Goal: Transaction & Acquisition: Purchase product/service

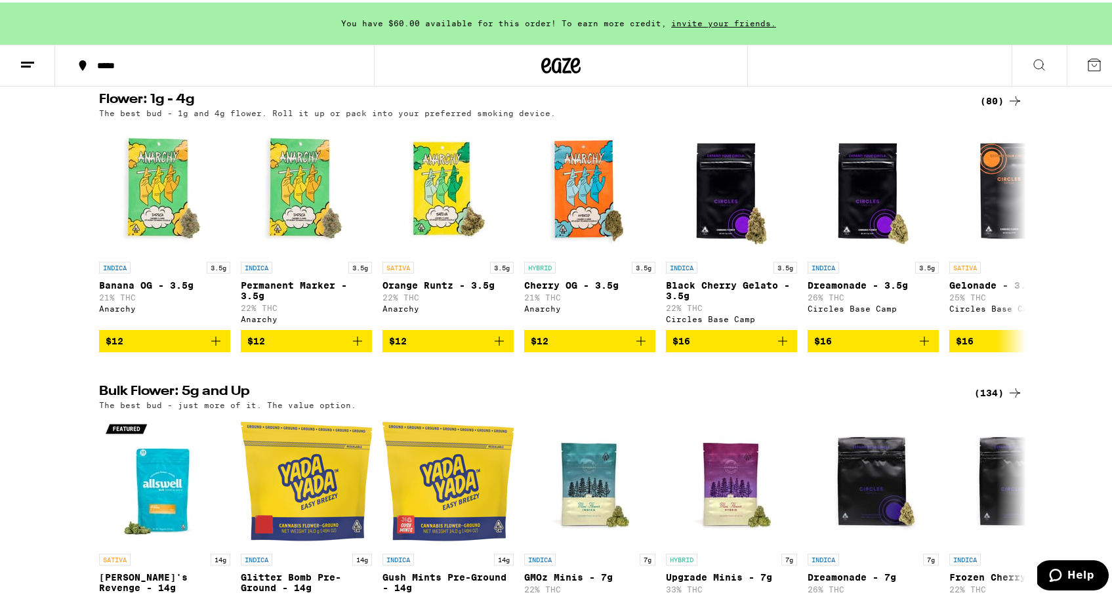
scroll to position [964, 0]
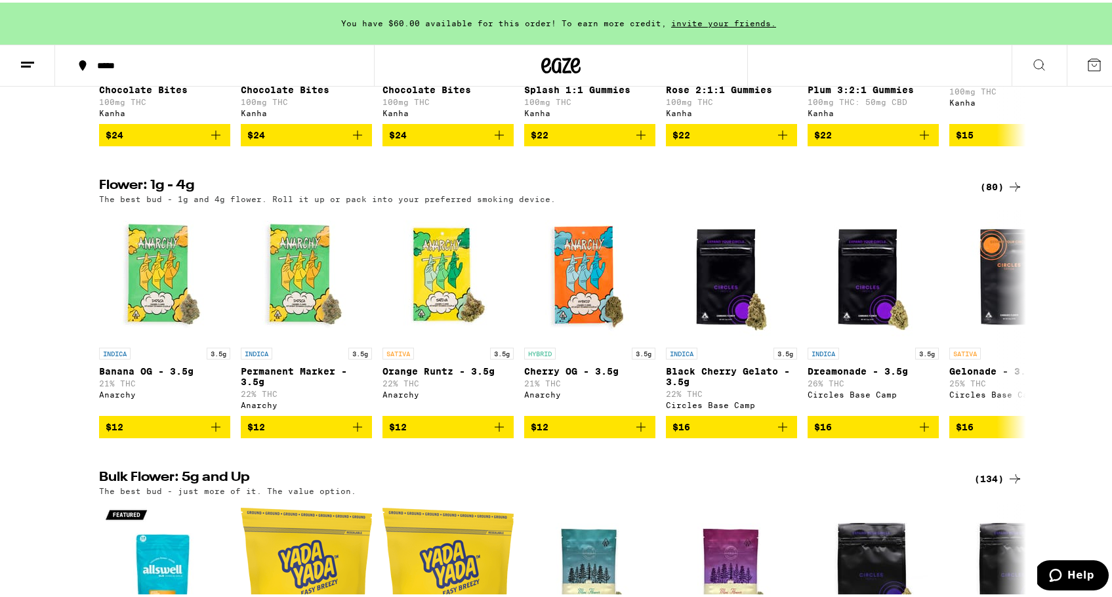
click at [1013, 192] on icon at bounding box center [1015, 184] width 16 height 16
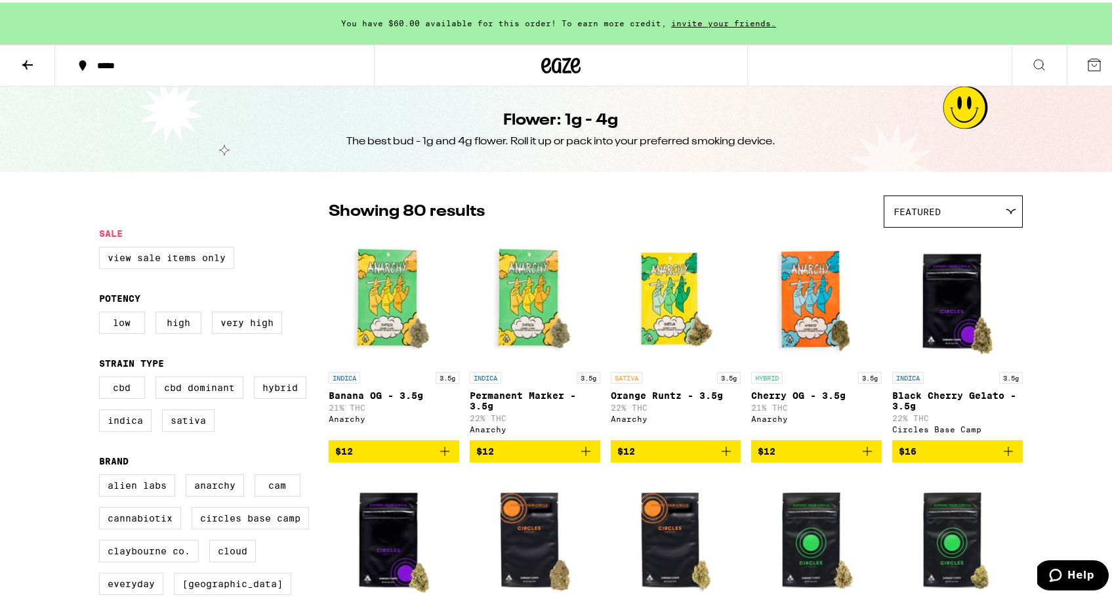
click at [1005, 211] on icon at bounding box center [1010, 209] width 10 height 6
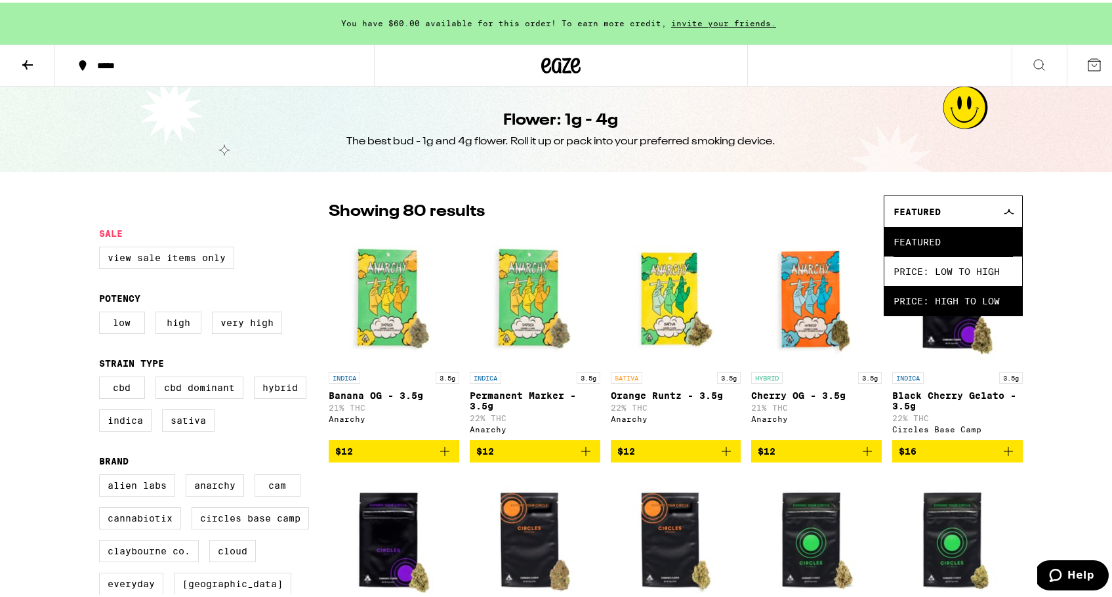
click at [969, 299] on span "Price: High to Low" at bounding box center [952, 298] width 119 height 30
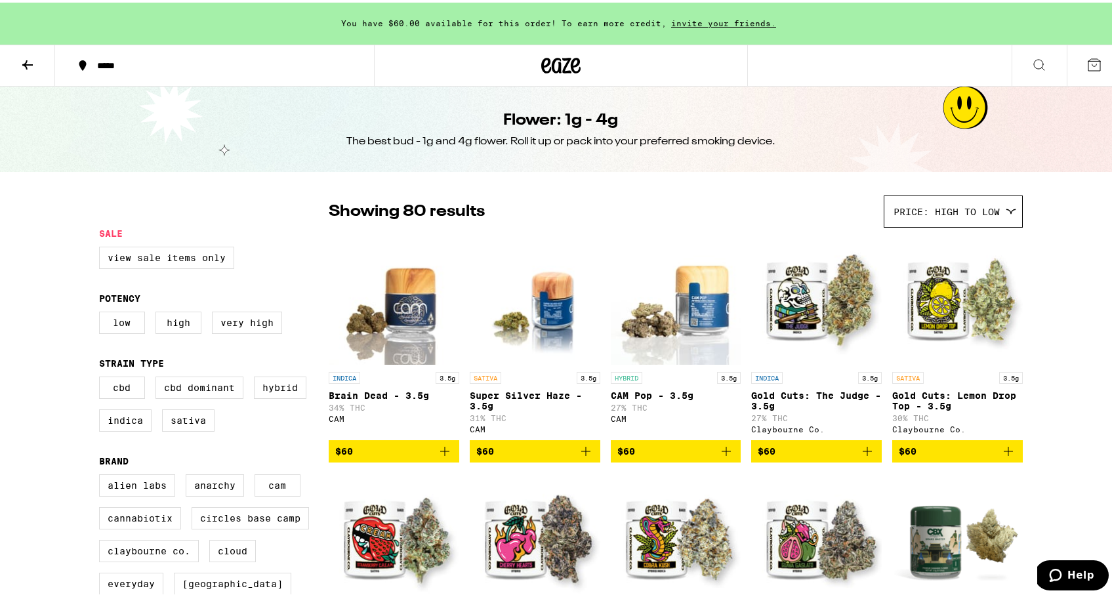
click at [407, 277] on img "Open page for Brain Dead - 3.5g from CAM" at bounding box center [394, 296] width 131 height 131
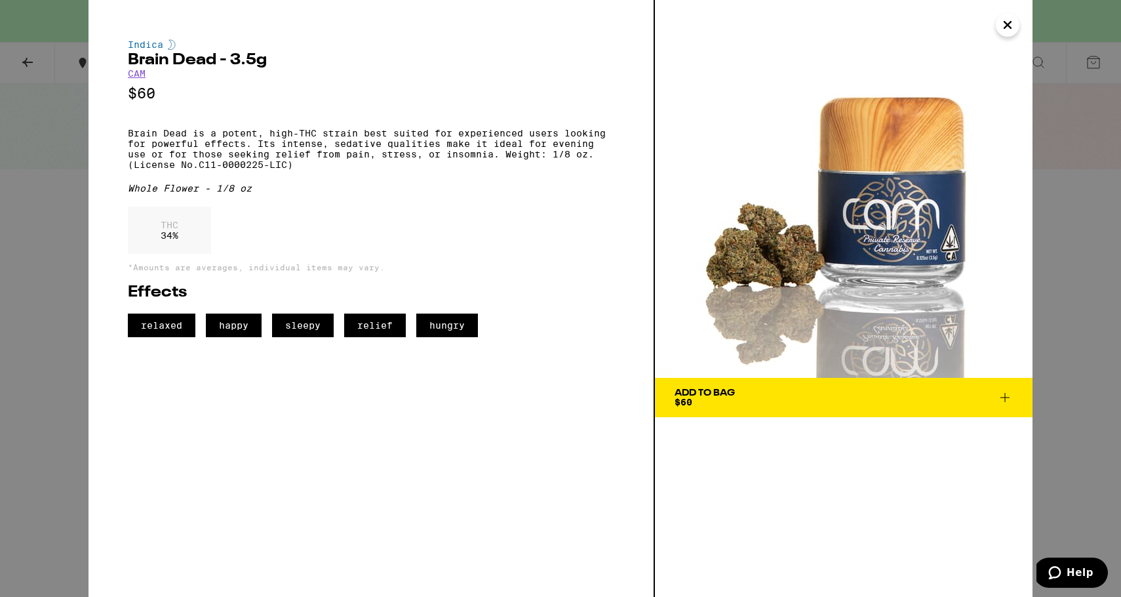
click at [799, 276] on img at bounding box center [844, 189] width 378 height 378
click at [39, 250] on div "Indica Brain Dead - 3.5g CAM $60 Brain Dead is a potent, high-THC strain best s…" at bounding box center [560, 298] width 1121 height 597
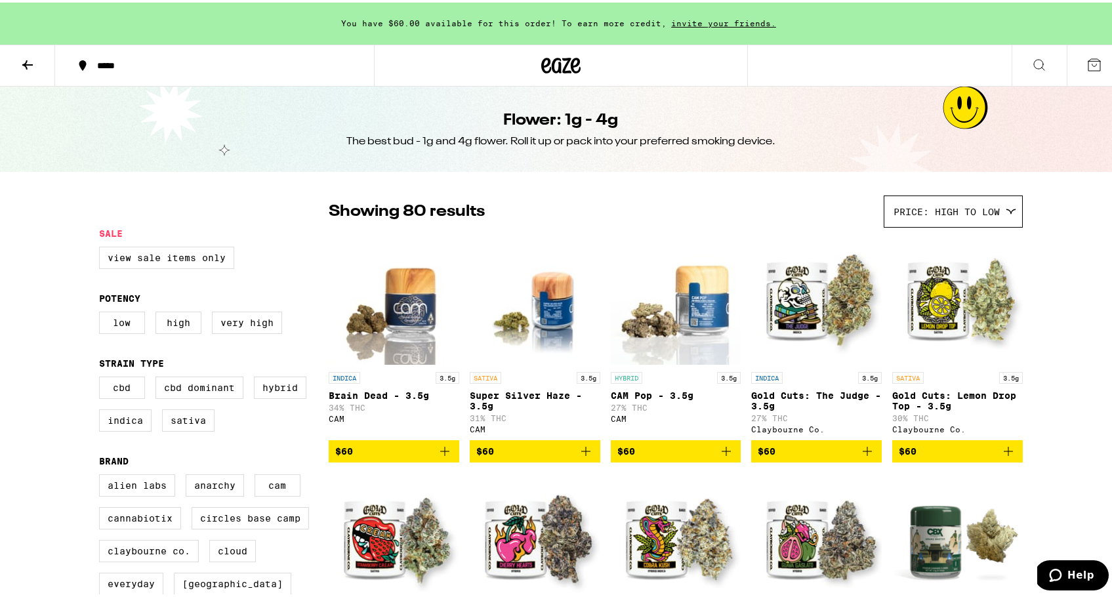
click at [529, 311] on img "Open page for Super Silver Haze - 3.5g from CAM" at bounding box center [535, 296] width 131 height 131
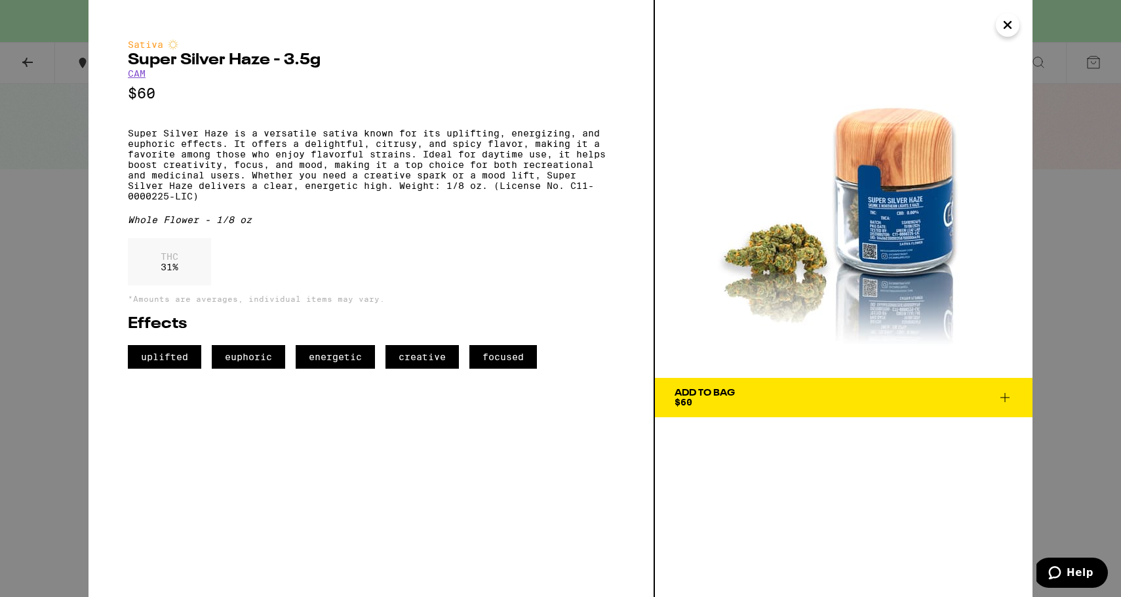
click at [47, 169] on div "Sativa Super Silver Haze - 3.5g CAM $60 Super Silver Haze is a versatile sativa…" at bounding box center [560, 298] width 1121 height 597
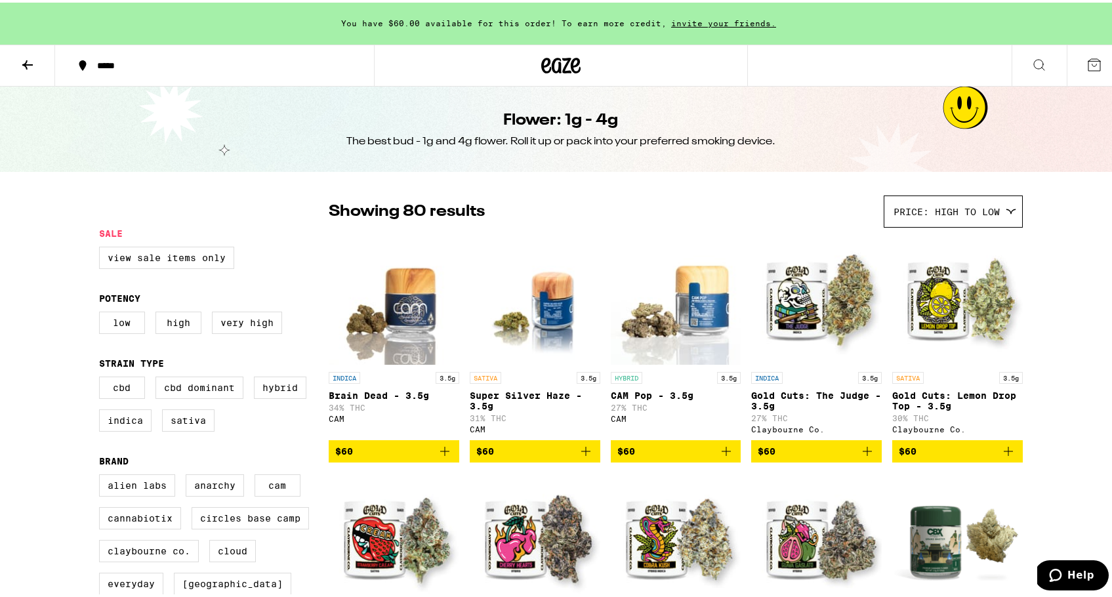
click at [401, 306] on img "Open page for Brain Dead - 3.5g from CAM" at bounding box center [394, 296] width 131 height 131
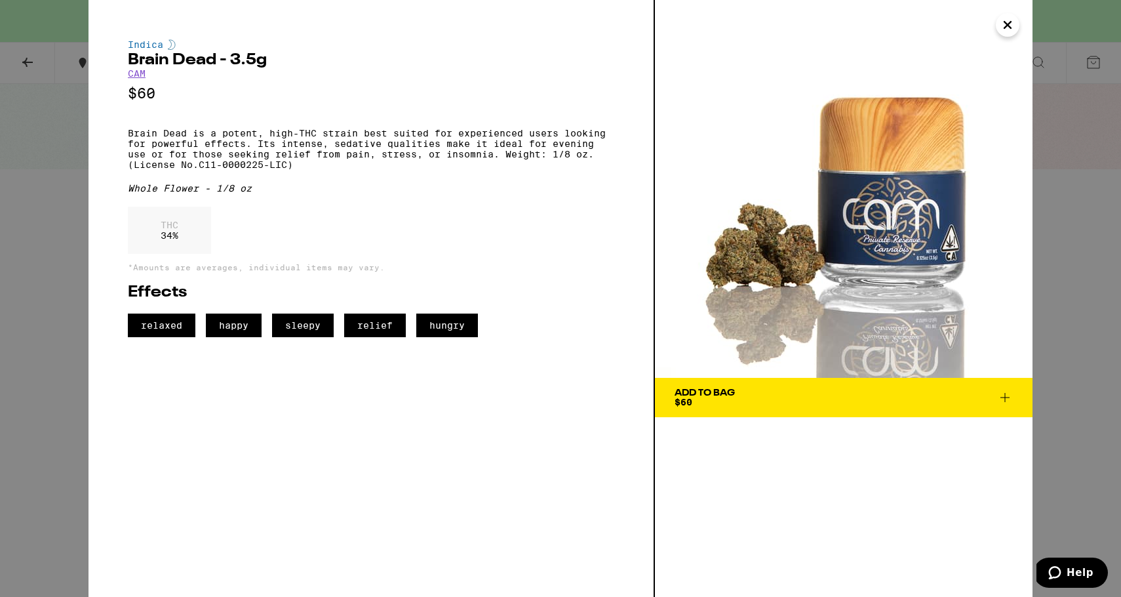
click at [62, 211] on div "Indica Brain Dead - 3.5g CAM $60 Brain Dead is a potent, high-THC strain best s…" at bounding box center [560, 298] width 1121 height 597
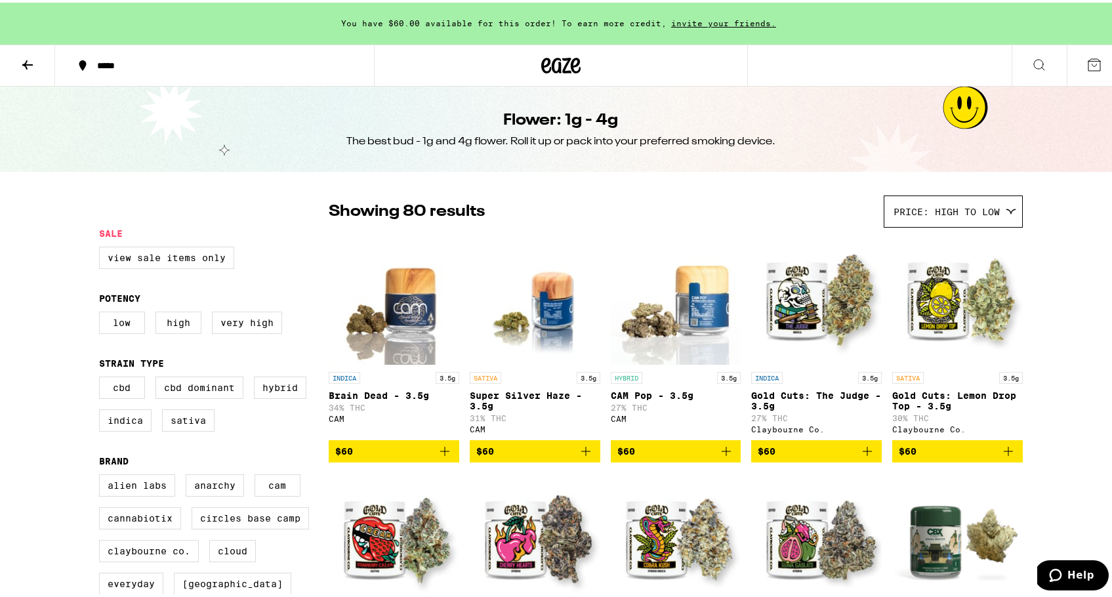
click at [550, 308] on img "Open page for Super Silver Haze - 3.5g from CAM" at bounding box center [535, 296] width 131 height 131
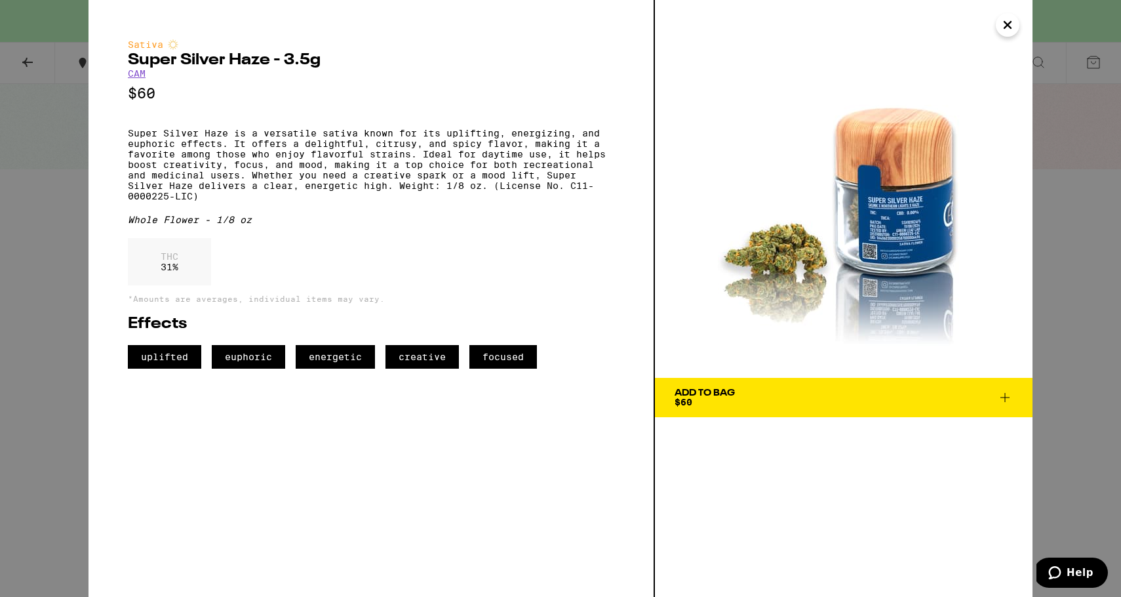
click at [54, 220] on div "Sativa Super Silver Haze - 3.5g CAM $60 Super Silver Haze is a versatile sativa…" at bounding box center [560, 298] width 1121 height 597
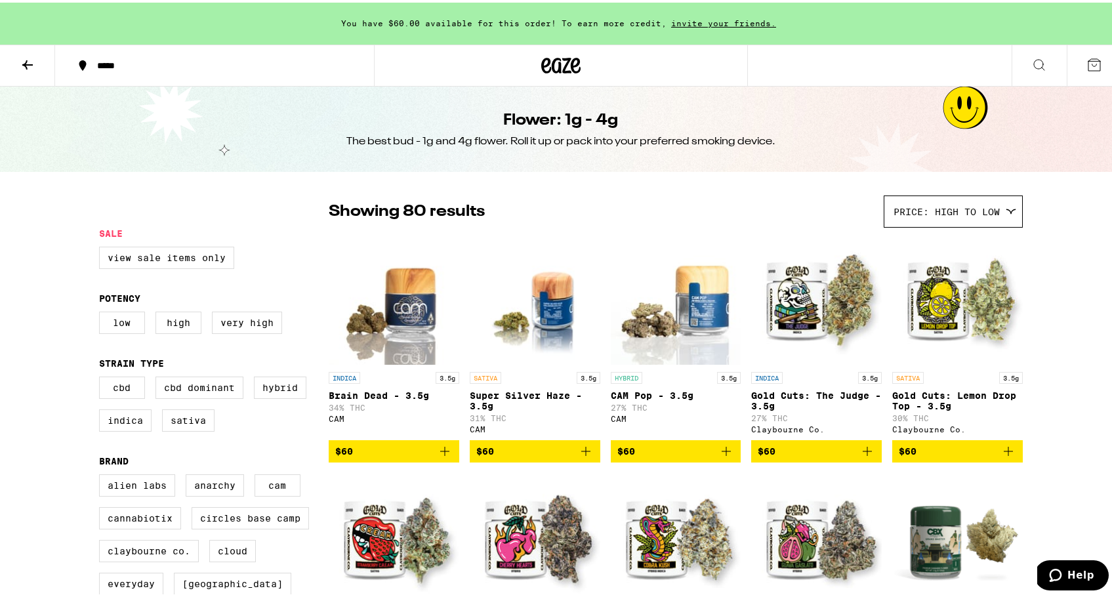
click at [675, 308] on img "Open page for CAM Pop - 3.5g from CAM" at bounding box center [676, 296] width 131 height 131
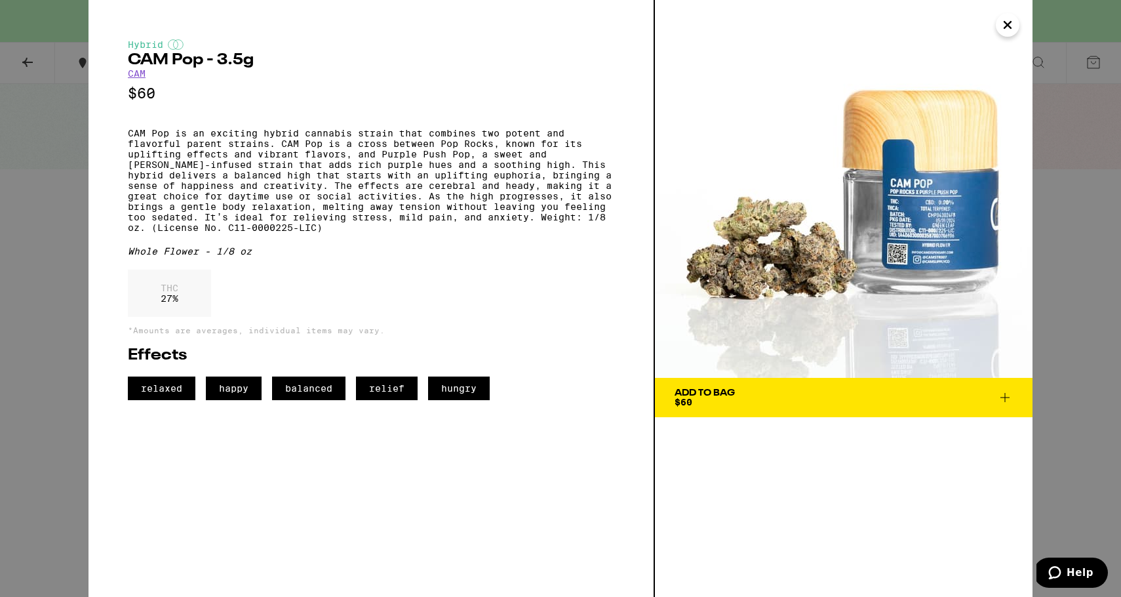
click at [19, 205] on div "Hybrid CAM Pop - 3.5g CAM $60 CAM Pop is an exciting hybrid cannabis strain tha…" at bounding box center [560, 298] width 1121 height 597
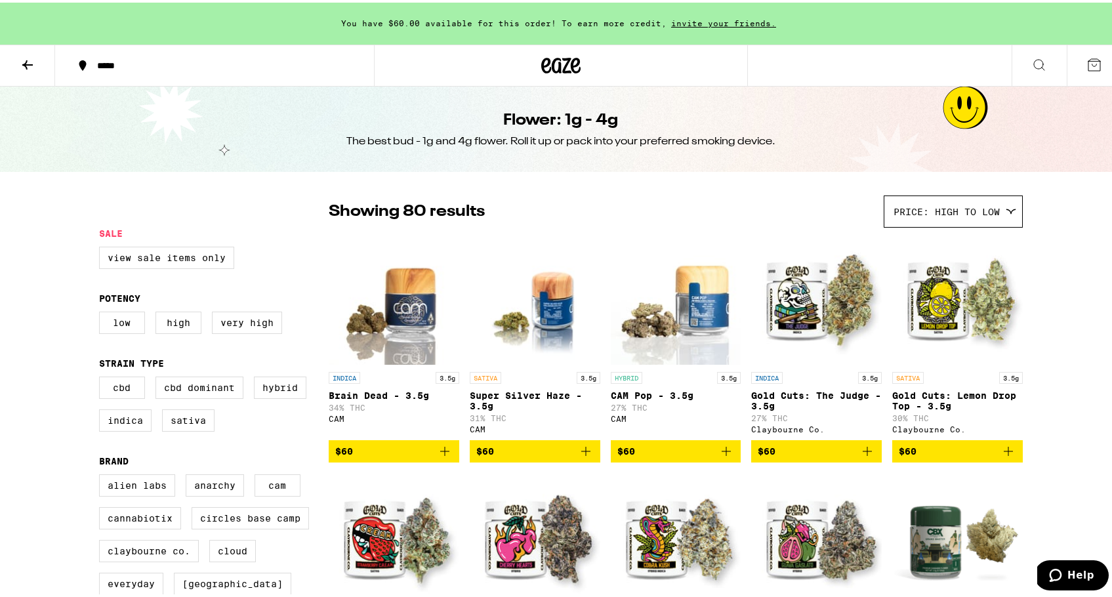
click at [805, 296] on img "Open page for Gold Cuts: The Judge - 3.5g from Claybourne Co." at bounding box center [816, 296] width 131 height 131
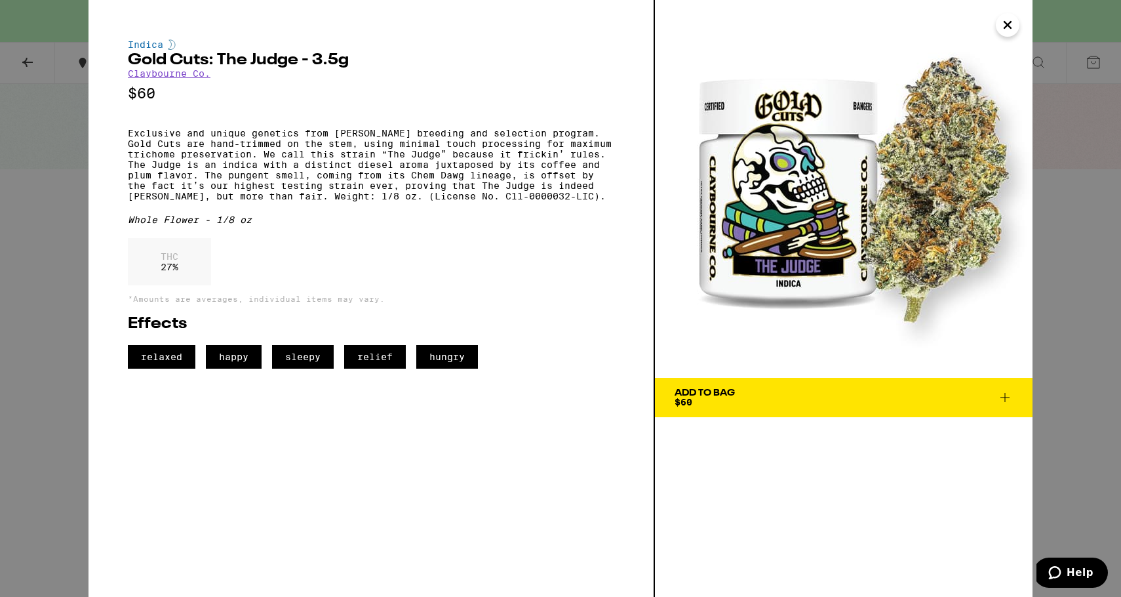
click at [48, 184] on div "Indica Gold Cuts: The Judge - 3.5g [PERSON_NAME] Co. $60 Exclusive and unique g…" at bounding box center [560, 298] width 1121 height 597
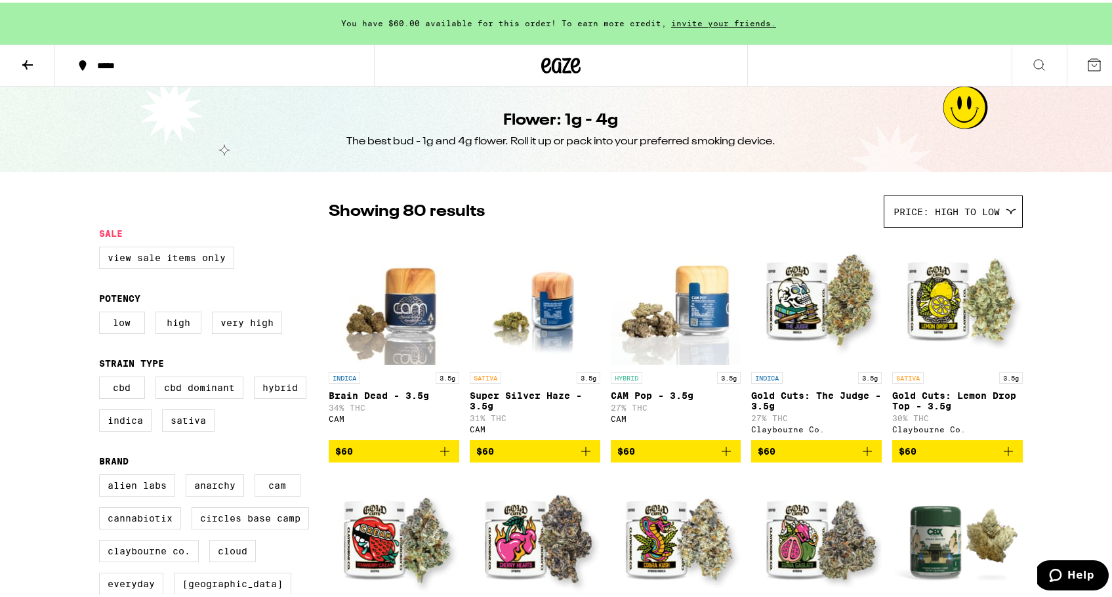
click at [976, 297] on img "Open page for Gold Cuts: Lemon Drop Top - 3.5g from Claybourne Co." at bounding box center [957, 296] width 131 height 131
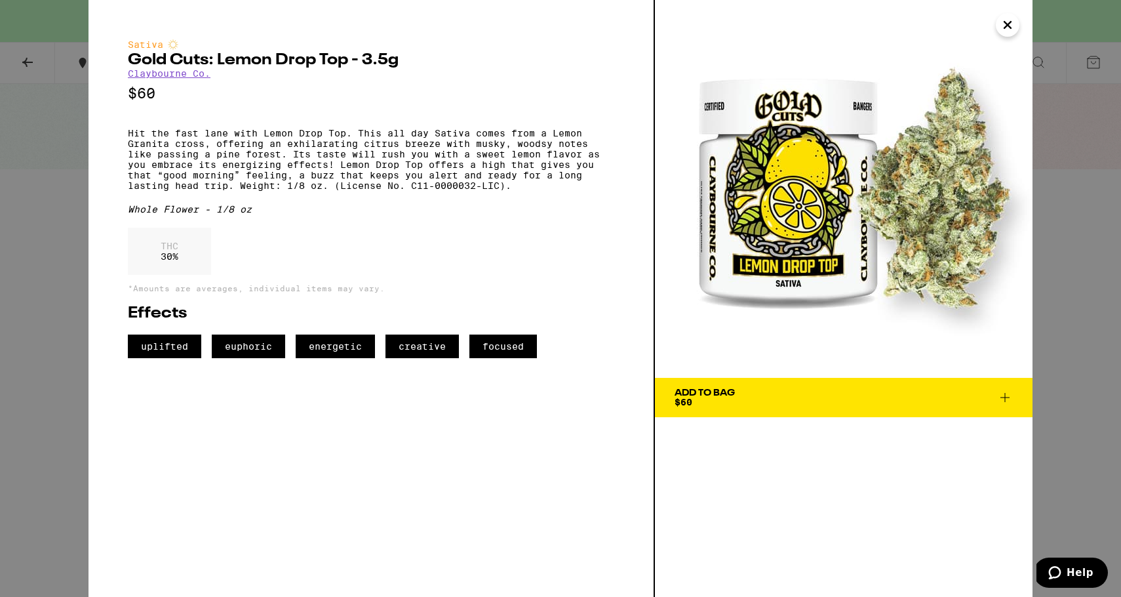
click at [45, 151] on div "Sativa Gold Cuts: Lemon Drop Top - 3.5g [PERSON_NAME] Co. $60 Hit the fast lane…" at bounding box center [560, 298] width 1121 height 597
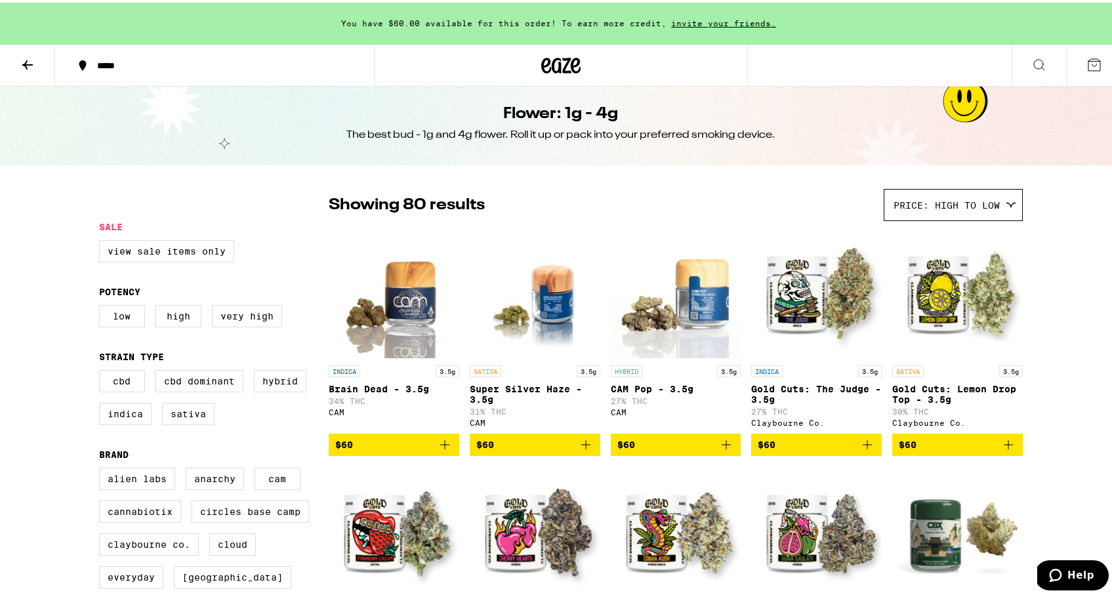
scroll to position [8, 0]
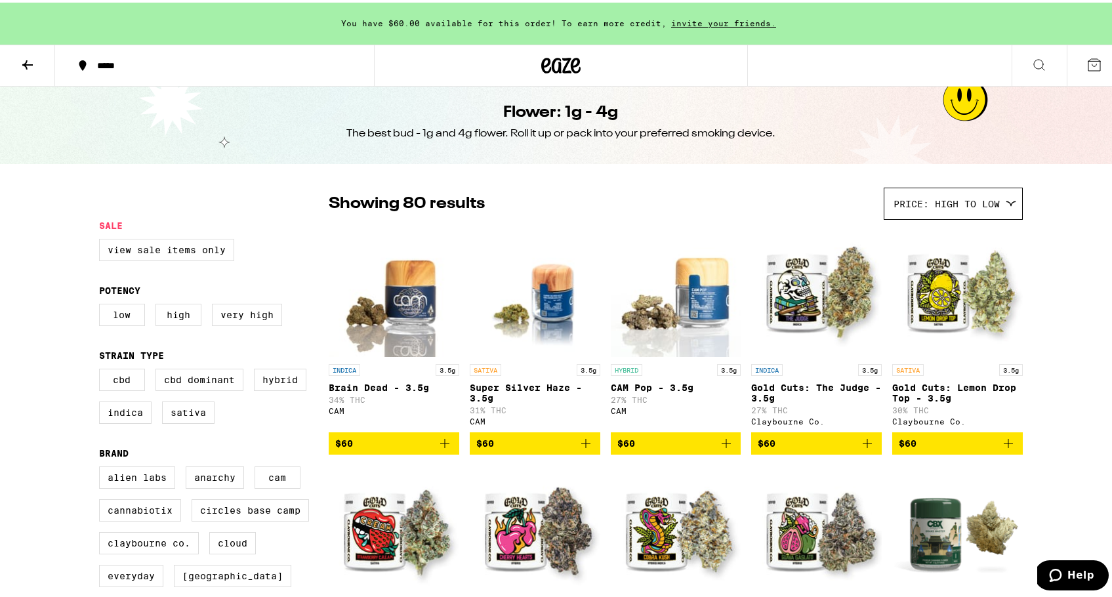
click at [813, 300] on img "Open page for Gold Cuts: The Judge - 3.5g from Claybourne Co." at bounding box center [816, 289] width 131 height 131
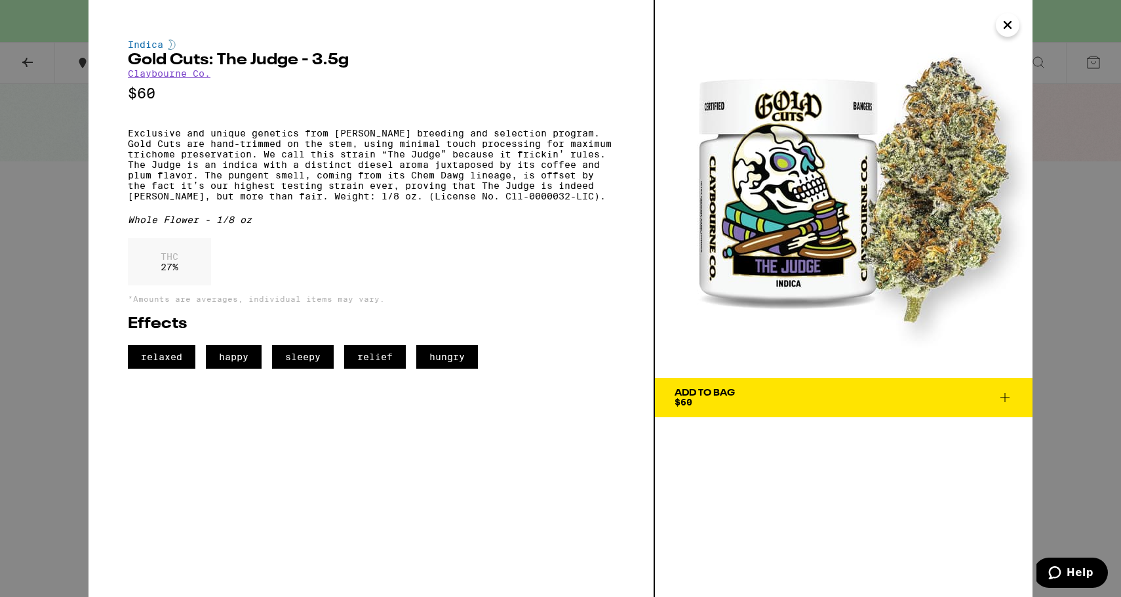
click at [31, 272] on div "Indica Gold Cuts: The Judge - 3.5g [PERSON_NAME] Co. $60 Exclusive and unique g…" at bounding box center [560, 298] width 1121 height 597
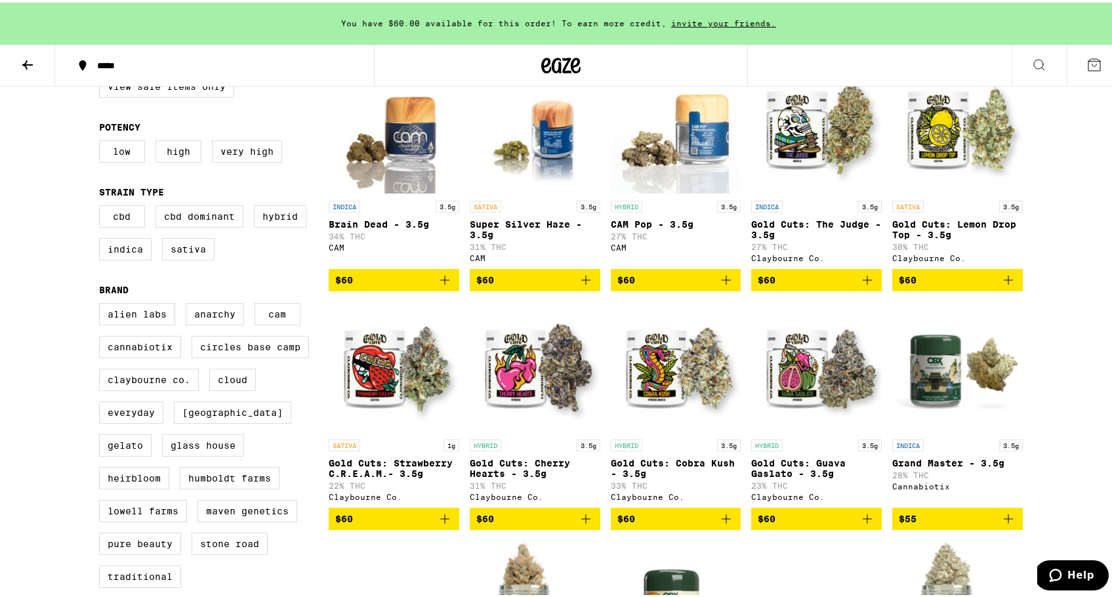
scroll to position [172, 0]
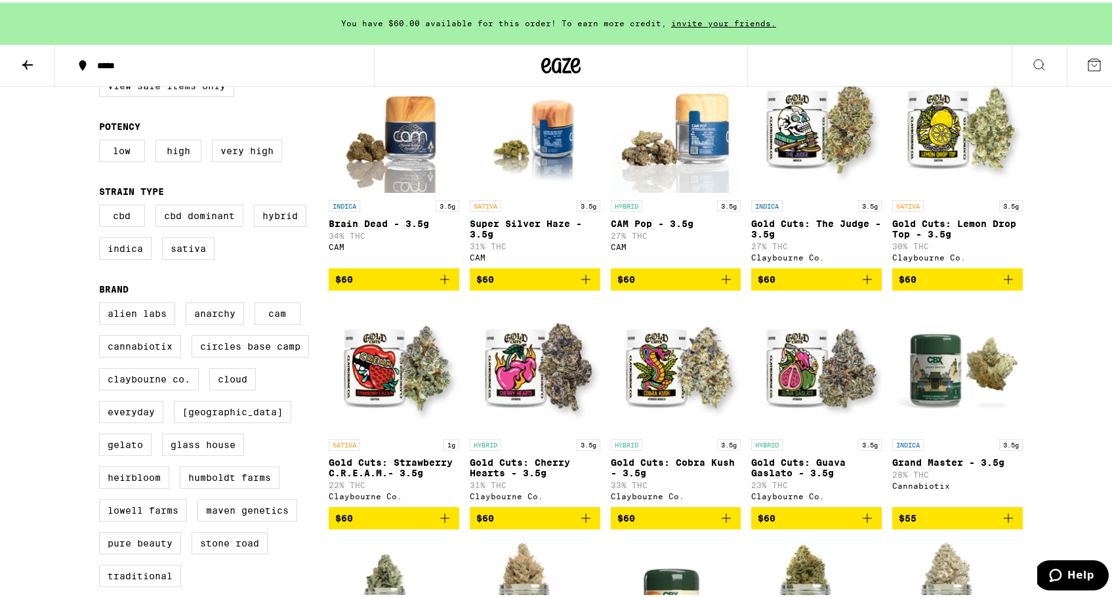
click at [401, 385] on img "Open page for Gold Cuts: Strawberry C.R.E.A.M.- 3.5g from Claybourne Co." at bounding box center [394, 363] width 131 height 131
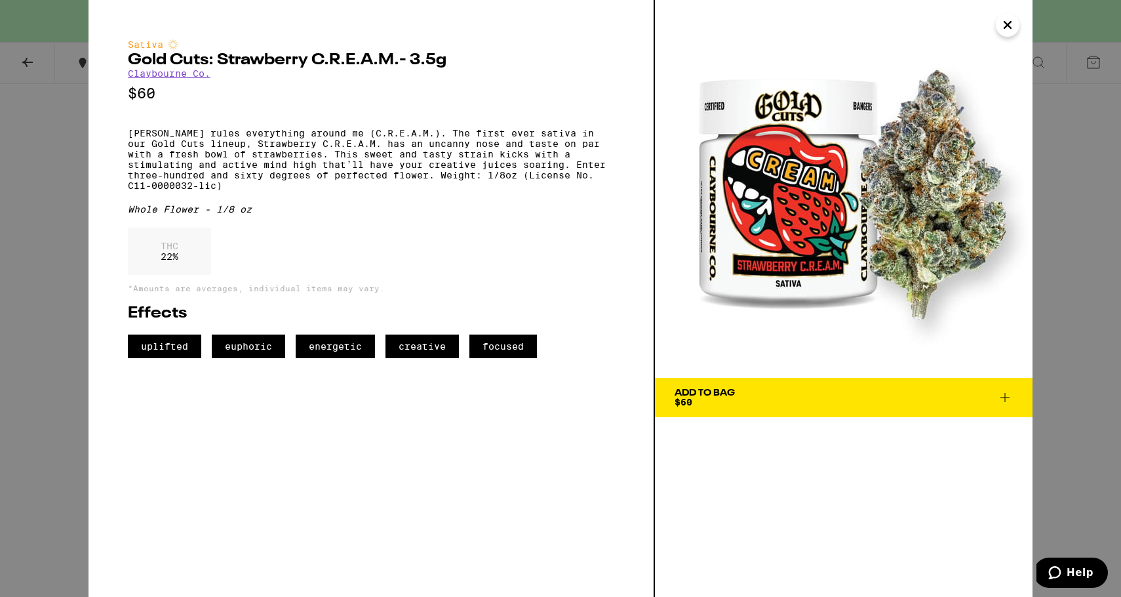
click at [16, 167] on div "Sativa Gold Cuts: Strawberry C.R.E.A.M.- 3.5g [PERSON_NAME] Co. $60 [PERSON_NAM…" at bounding box center [560, 298] width 1121 height 597
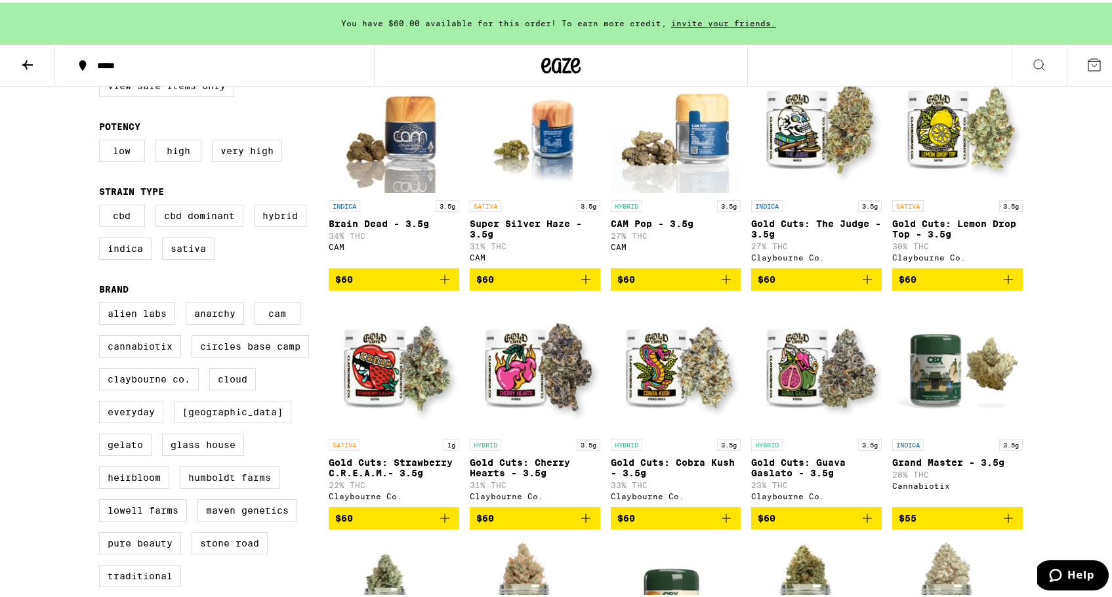
click at [542, 375] on img "Open page for Gold Cuts: Cherry Hearts - 3.5g from Claybourne Co." at bounding box center [535, 363] width 131 height 131
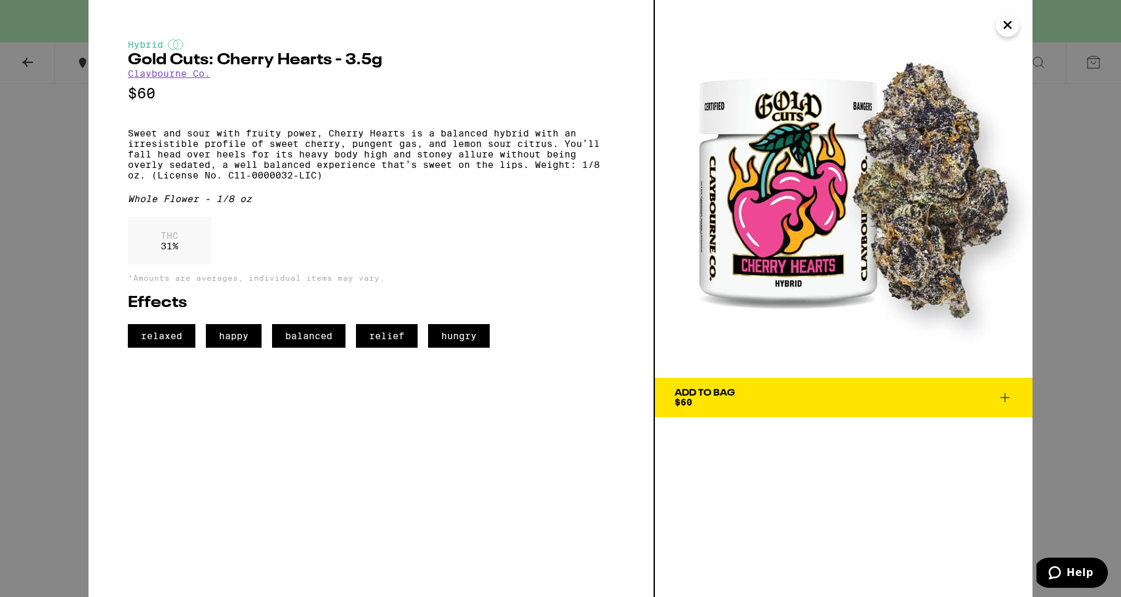
click at [45, 149] on div "Hybrid Gold Cuts: Cherry Hearts - 3.5g [PERSON_NAME] Co. $60 Sweet and sour wit…" at bounding box center [560, 298] width 1121 height 597
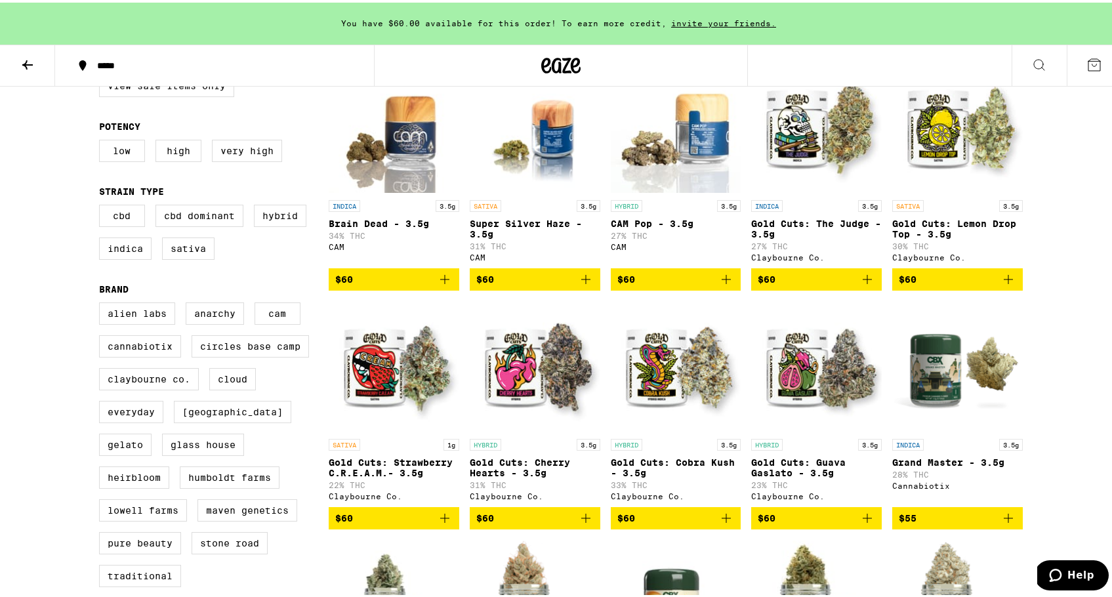
click at [676, 350] on img "Open page for Gold Cuts: Cobra Kush - 3.5g from Claybourne Co." at bounding box center [676, 363] width 131 height 131
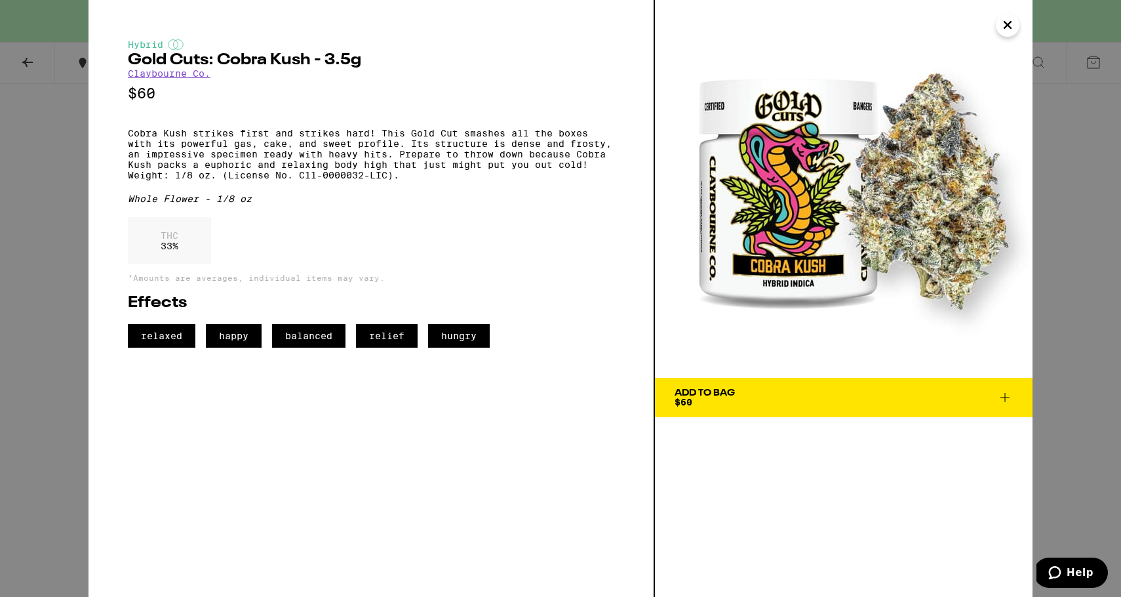
click at [33, 186] on div "Hybrid Gold Cuts: Cobra Kush - 3.5g [PERSON_NAME] Co. $60 Cobra Kush strikes fi…" at bounding box center [560, 298] width 1121 height 597
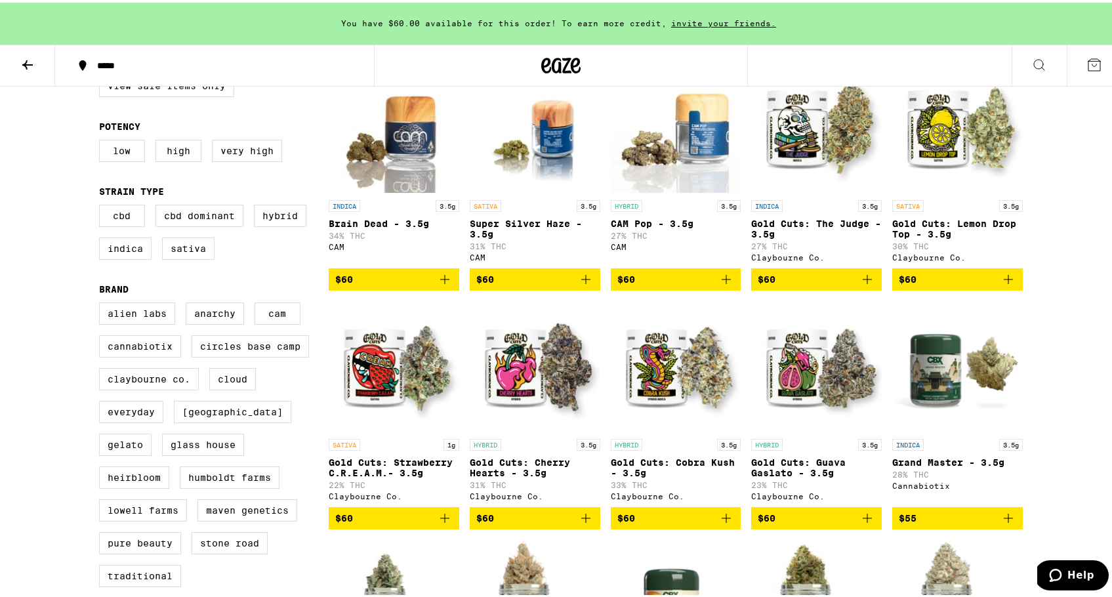
scroll to position [223, 0]
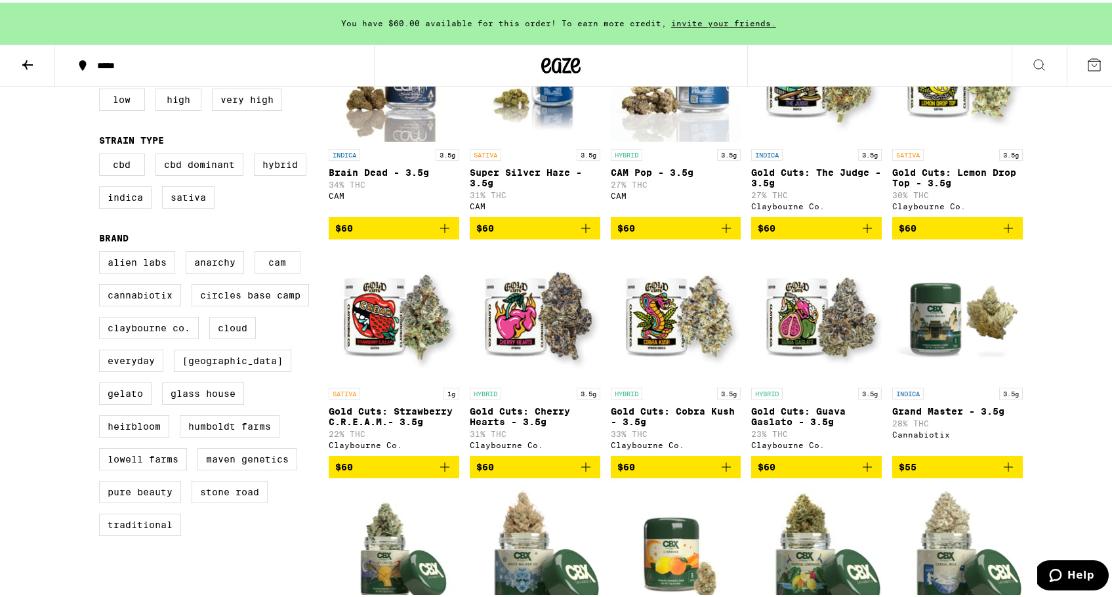
click at [965, 340] on img "Open page for Grand Master - 3.5g from Cannabiotix" at bounding box center [957, 312] width 131 height 131
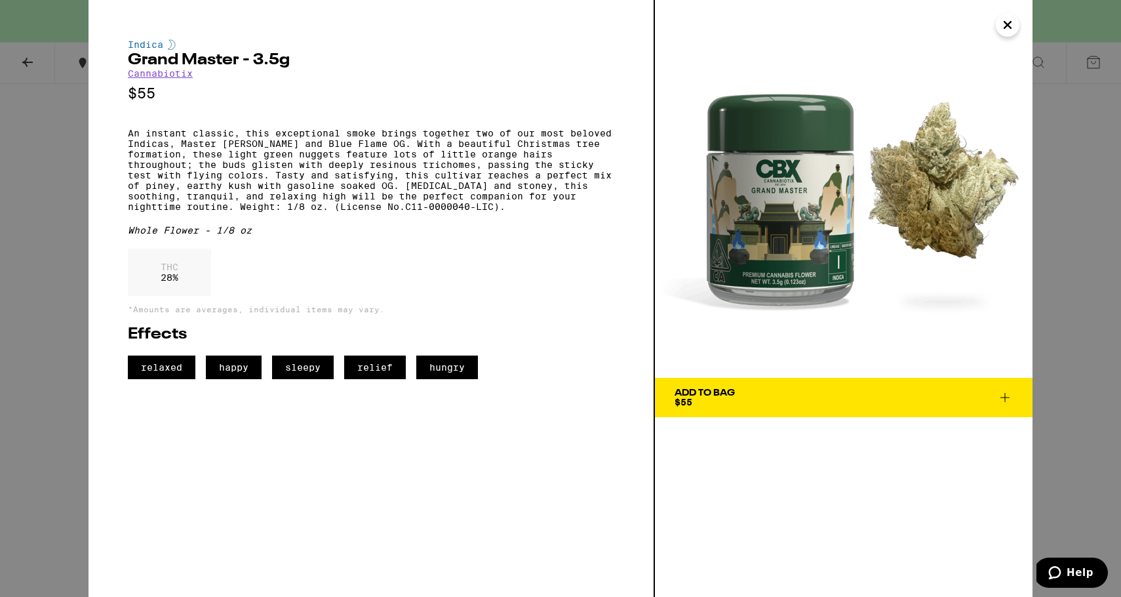
click at [37, 197] on div "Indica Grand Master - 3.5g Cannabiotix $55 An instant classic, this exceptional…" at bounding box center [560, 298] width 1121 height 597
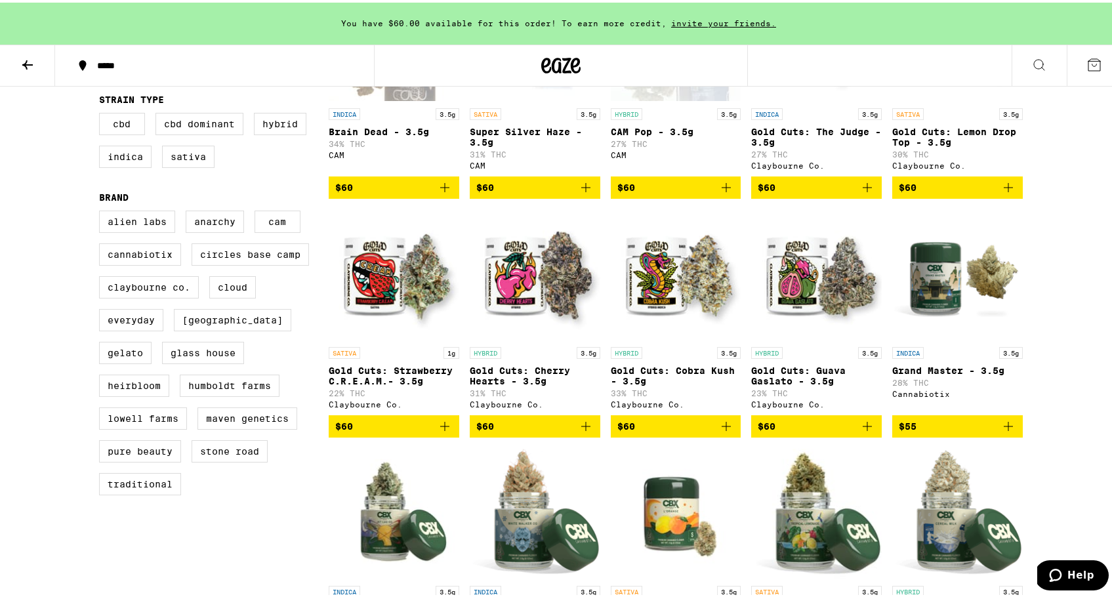
scroll to position [265, 0]
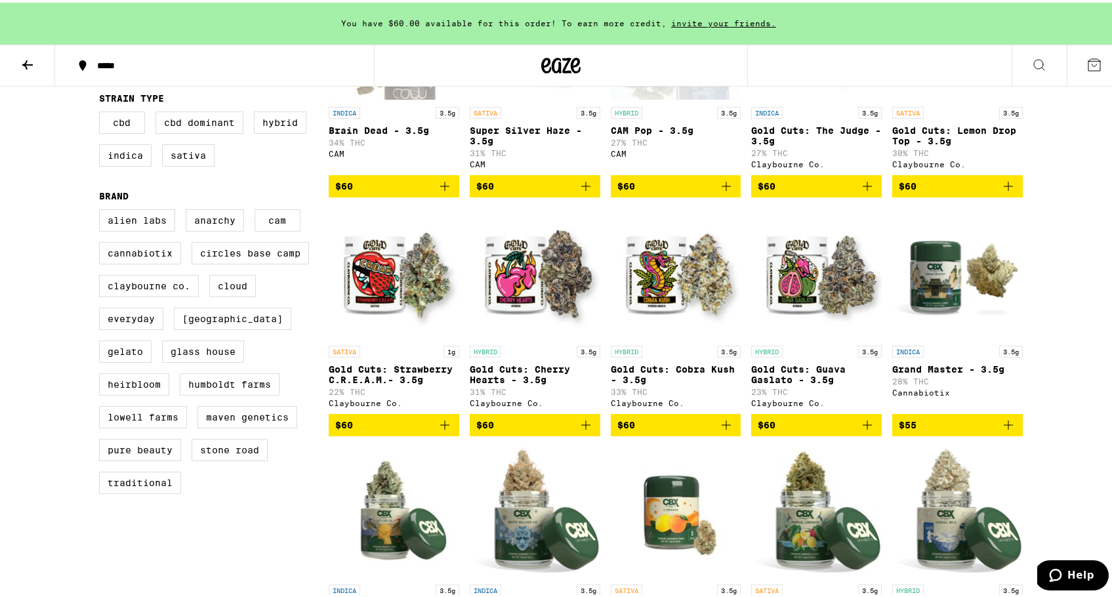
click at [948, 265] on img "Open page for Grand Master - 3.5g from Cannabiotix" at bounding box center [957, 270] width 131 height 131
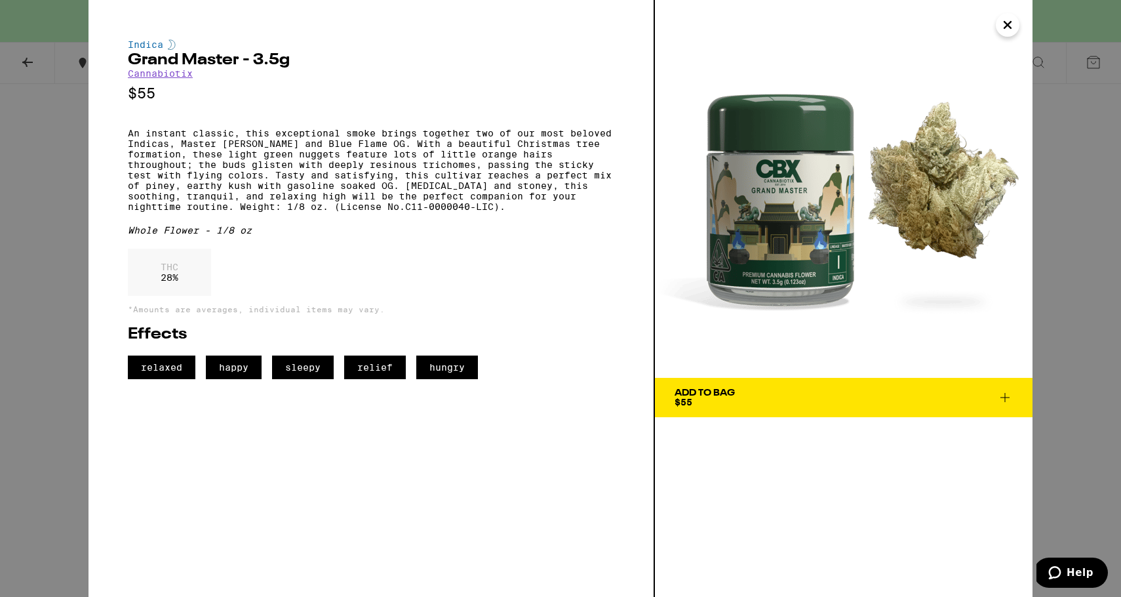
click at [47, 178] on div "Indica Grand Master - 3.5g Cannabiotix $55 An instant classic, this exceptional…" at bounding box center [560, 298] width 1121 height 597
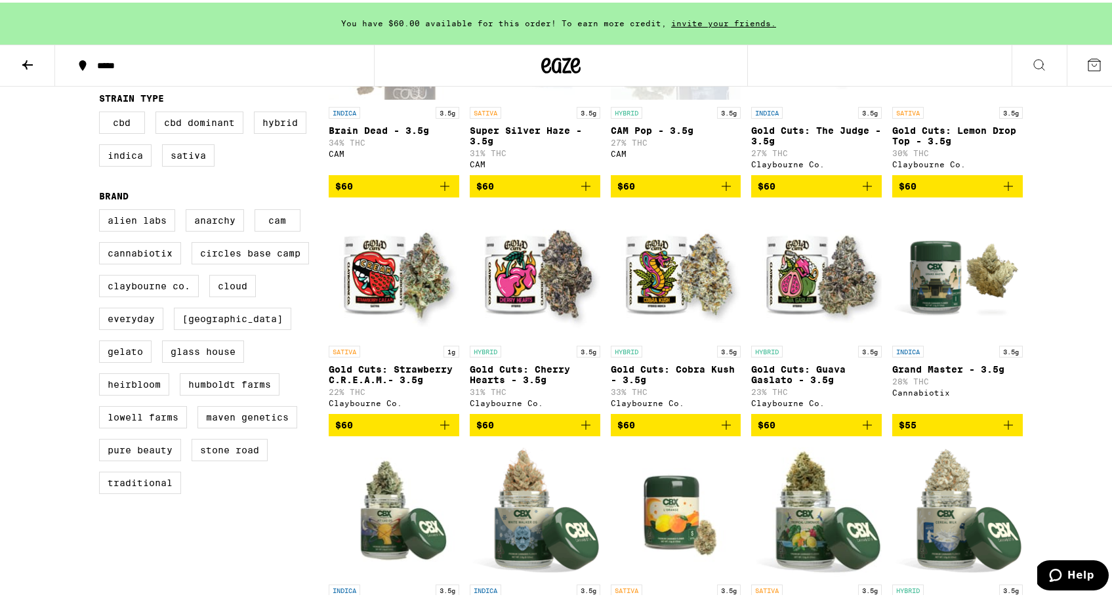
click at [959, 286] on img "Open page for Grand Master - 3.5g from Cannabiotix" at bounding box center [957, 270] width 131 height 131
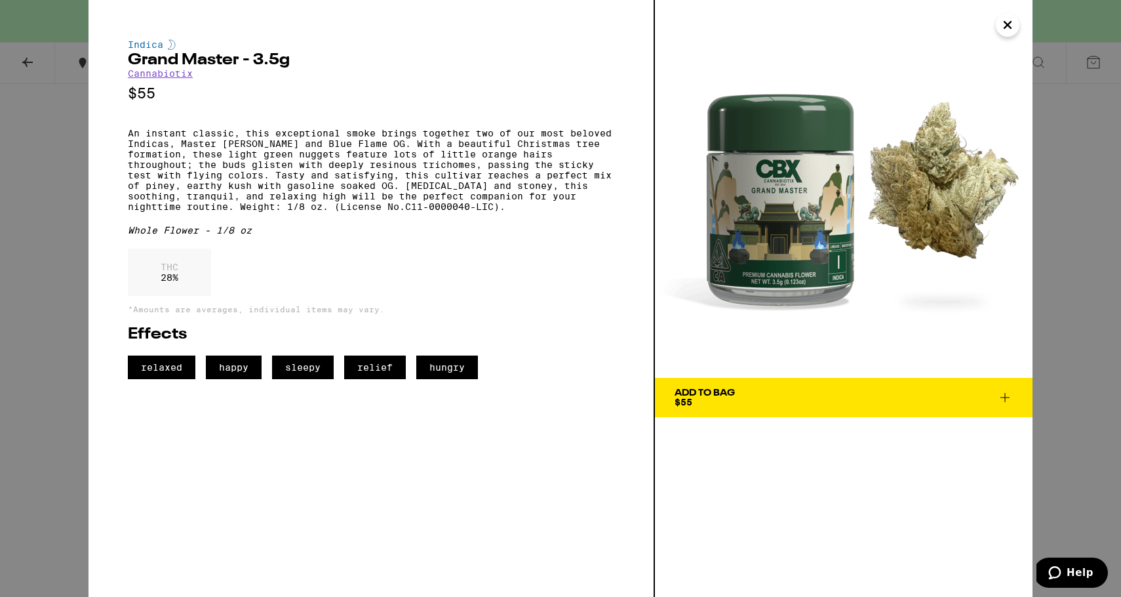
click at [37, 186] on div "Indica Grand Master - 3.5g Cannabiotix $55 An instant classic, this exceptional…" at bounding box center [560, 298] width 1121 height 597
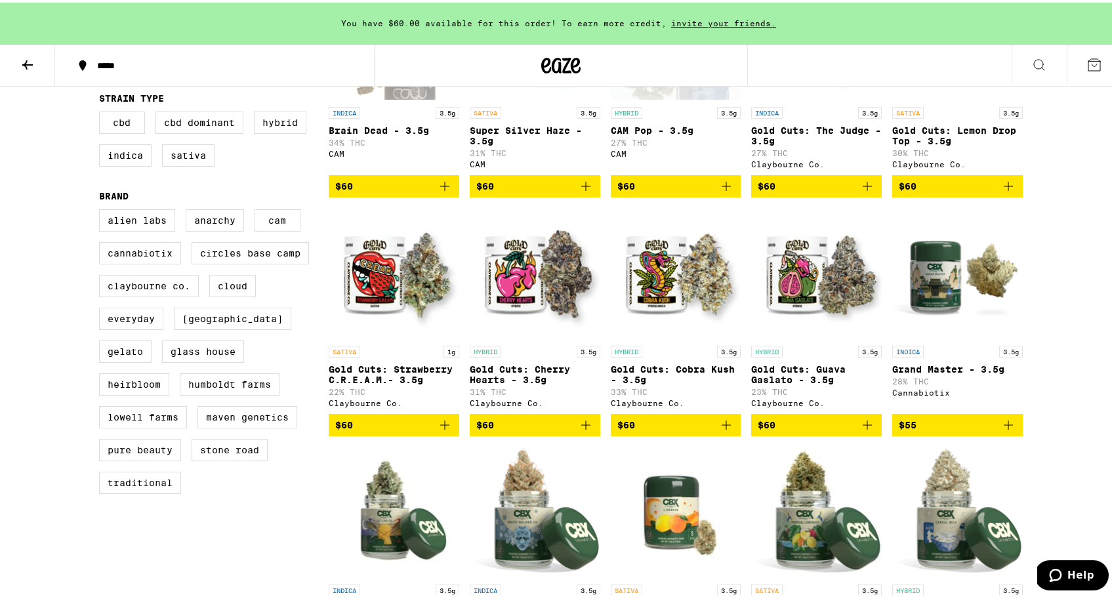
scroll to position [419, 0]
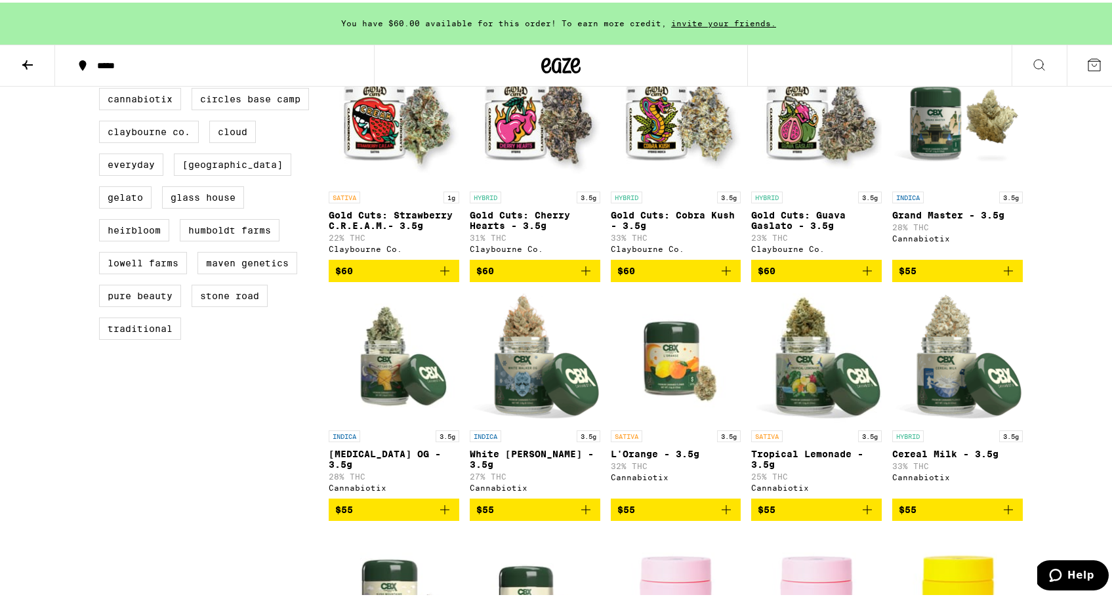
click at [406, 375] on img "Open page for Jet Lag OG - 3.5g from Cannabiotix" at bounding box center [394, 355] width 131 height 131
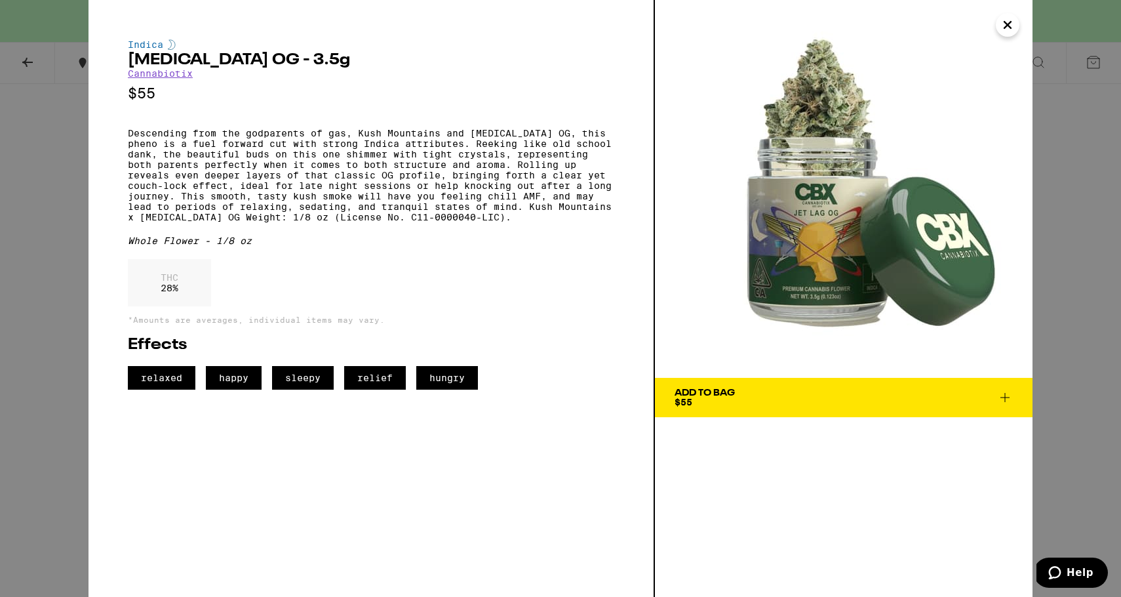
click at [70, 201] on div "Indica [MEDICAL_DATA] OG - 3.5g Cannabiotix $55 Descending from the godparents …" at bounding box center [560, 298] width 1121 height 597
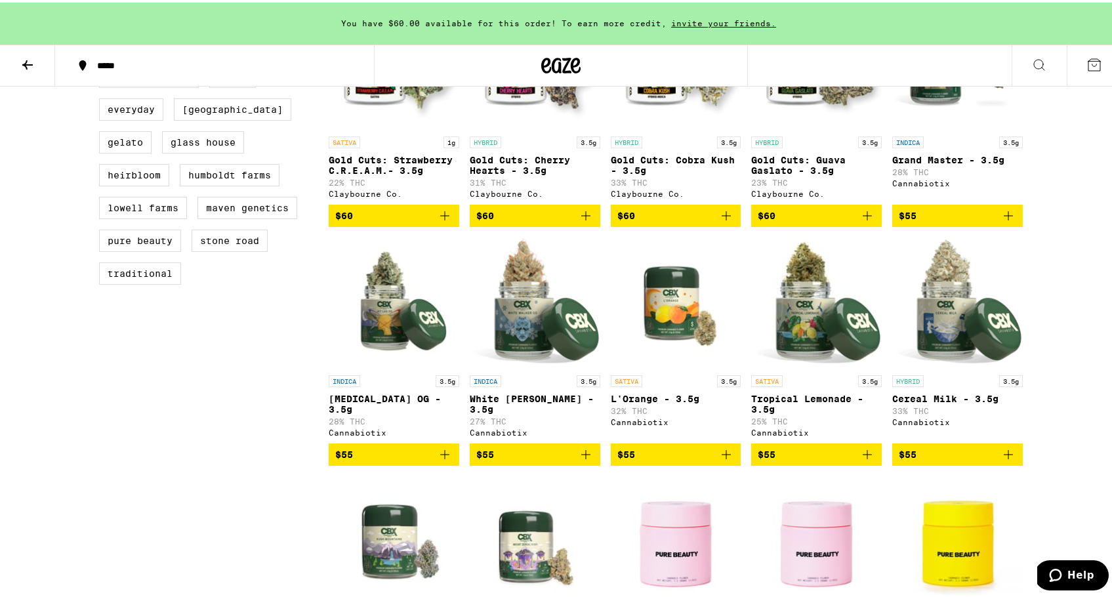
scroll to position [490, 0]
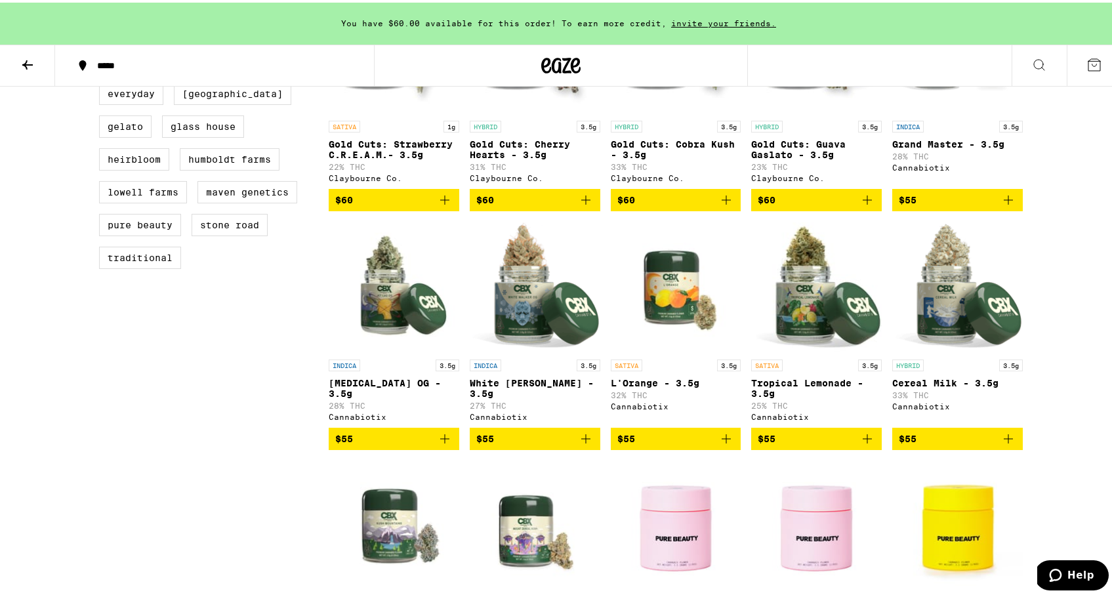
click at [530, 301] on img "Open page for White Walker OG - 3.5g from Cannabiotix" at bounding box center [535, 284] width 131 height 131
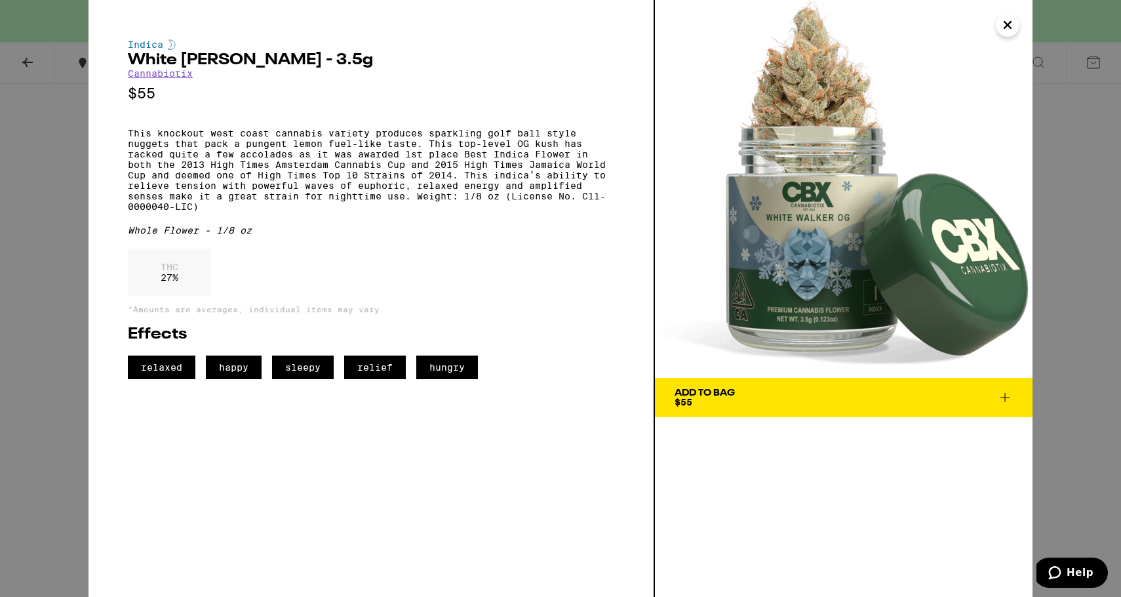
click at [49, 202] on div "Indica White [PERSON_NAME] - 3.5g Cannabiotix $55 This knockout west coast cann…" at bounding box center [560, 298] width 1121 height 597
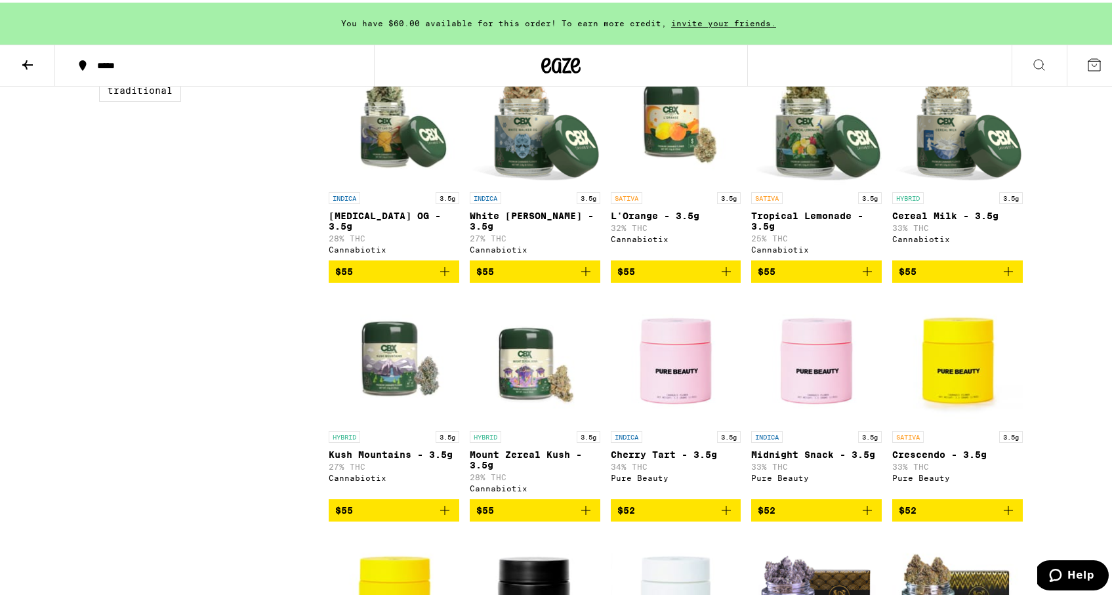
scroll to position [658, 0]
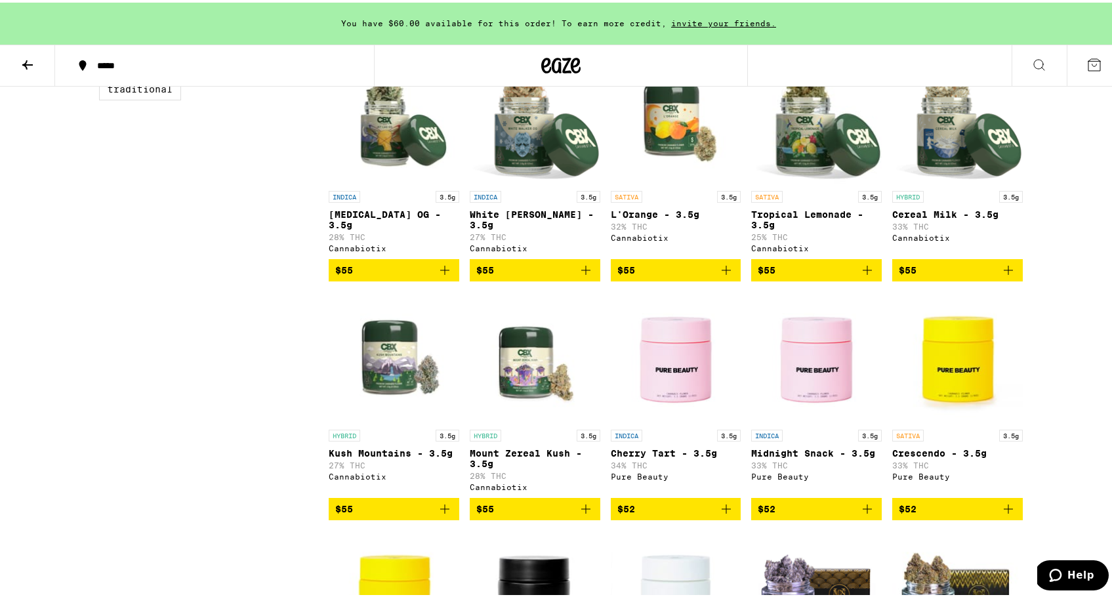
click at [954, 139] on img "Open page for Cereal Milk - 3.5g from Cannabiotix" at bounding box center [957, 115] width 131 height 131
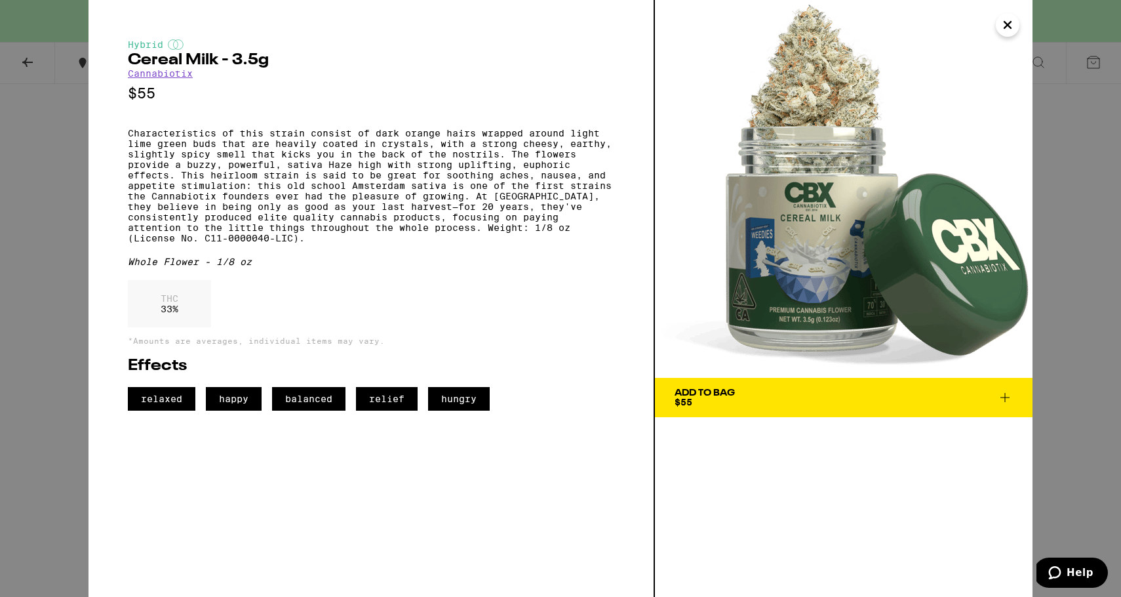
click at [43, 175] on div "Hybrid Cereal Milk - 3.5g Cannabiotix $55 Characteristics of this strain consis…" at bounding box center [560, 298] width 1121 height 597
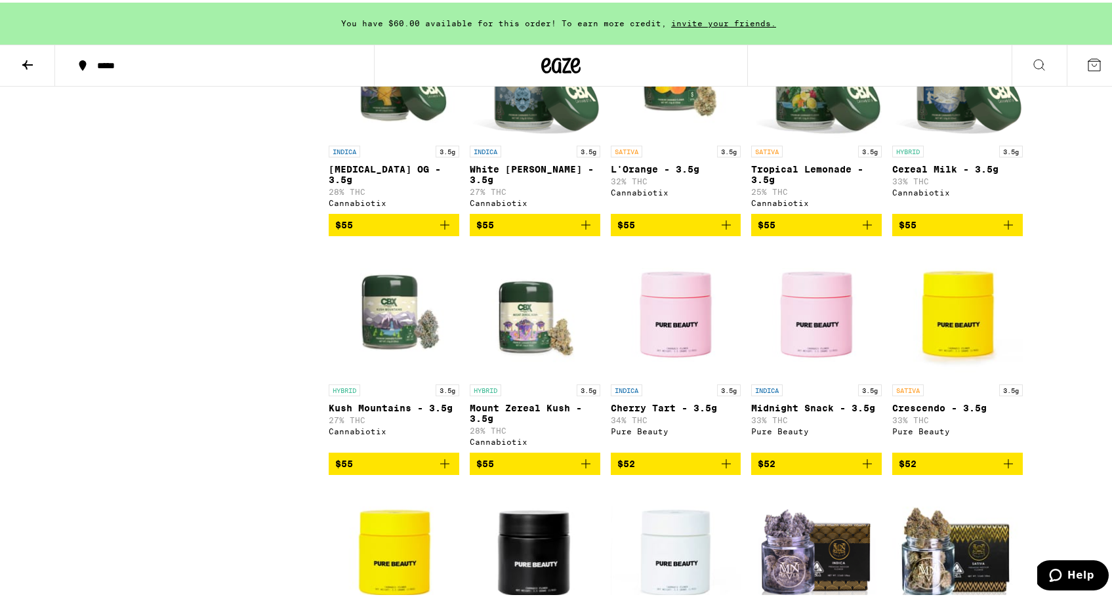
scroll to position [707, 0]
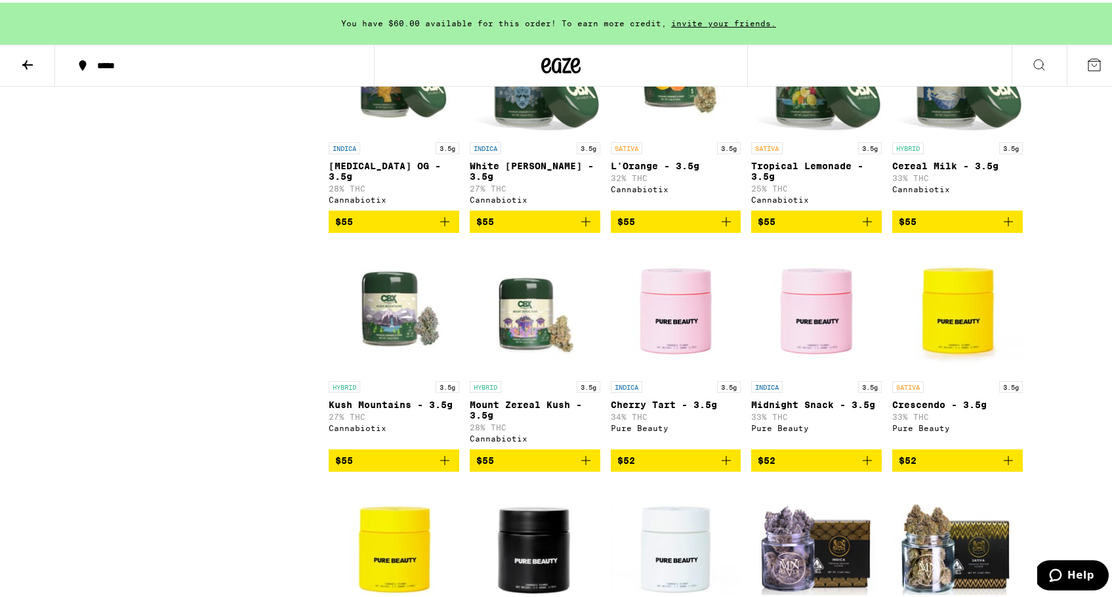
click at [389, 339] on img "Open page for Kush Mountains - 3.5g from Cannabiotix" at bounding box center [394, 306] width 131 height 131
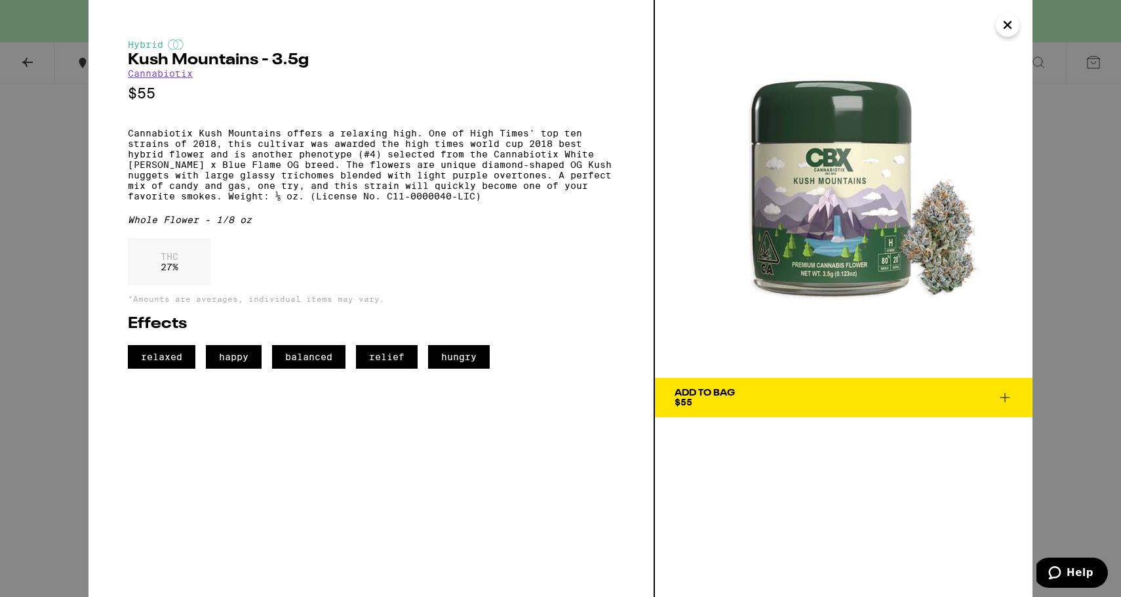
click at [23, 134] on div "Hybrid Kush Mountains - 3.5g Cannabiotix $55 Cannabiotix Kush Mountains offers …" at bounding box center [560, 298] width 1121 height 597
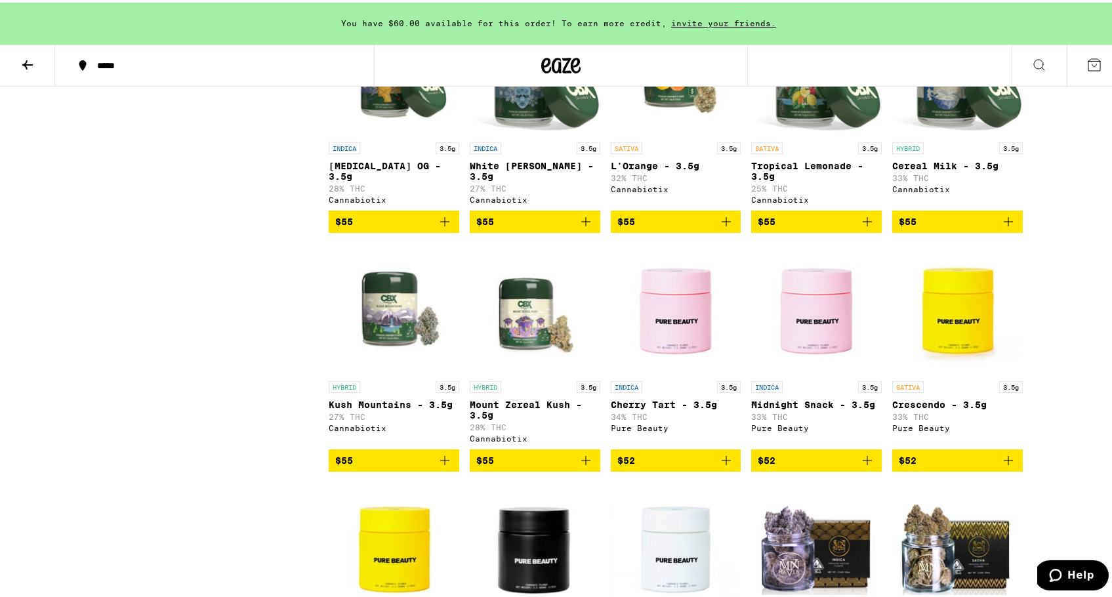
click at [547, 351] on img "Open page for Mount Zereal Kush - 3.5g from Cannabiotix" at bounding box center [535, 306] width 131 height 131
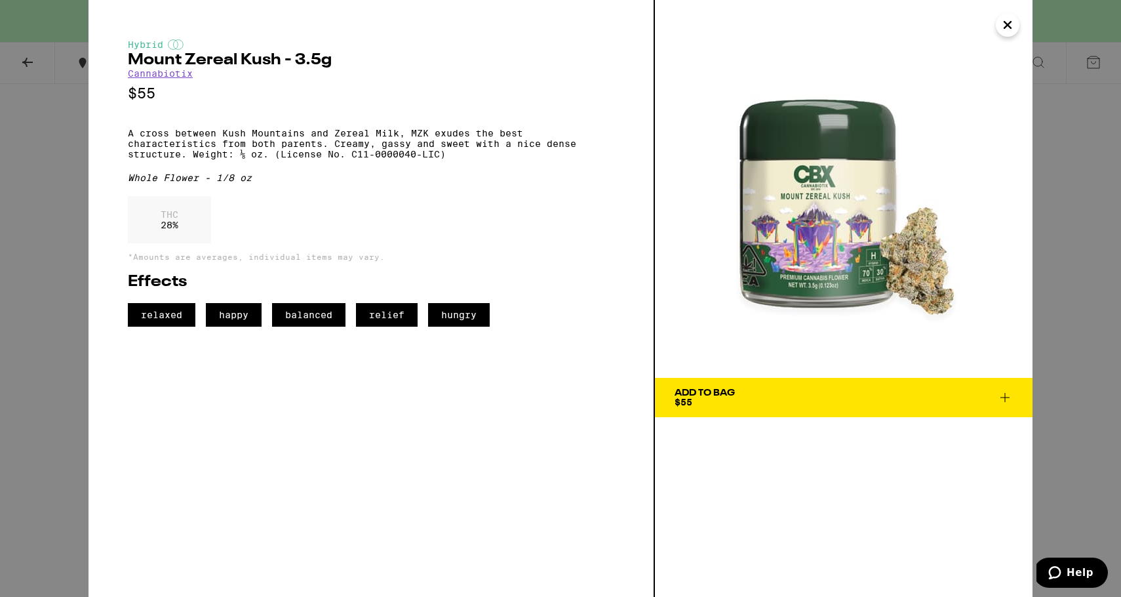
click at [14, 223] on div "Hybrid Mount Zereal Kush - 3.5g Cannabiotix $55 A cross between Kush Mountains …" at bounding box center [560, 298] width 1121 height 597
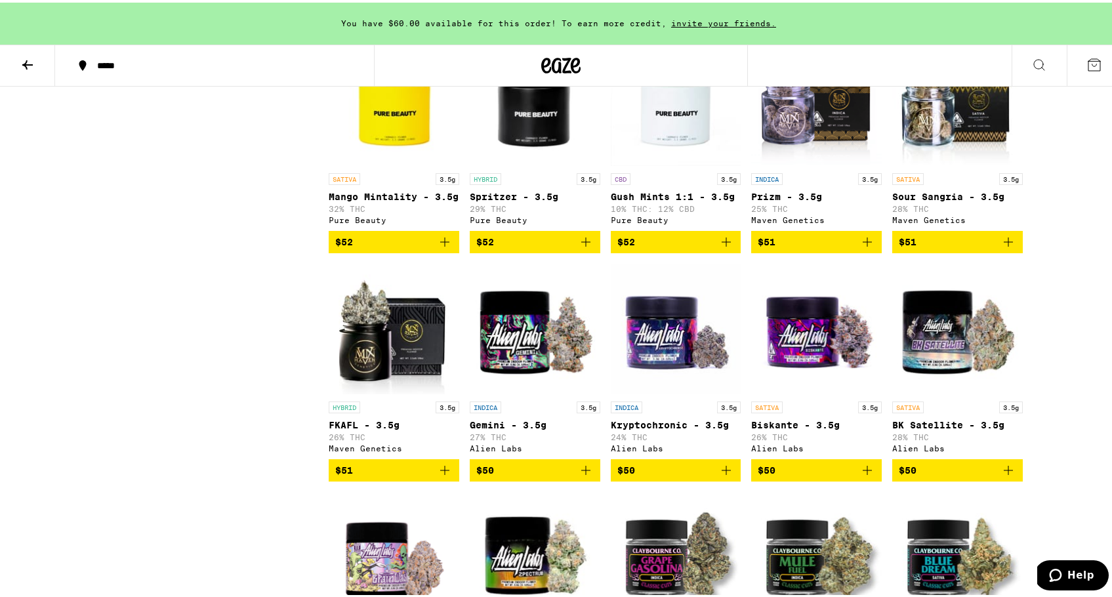
scroll to position [1161, 0]
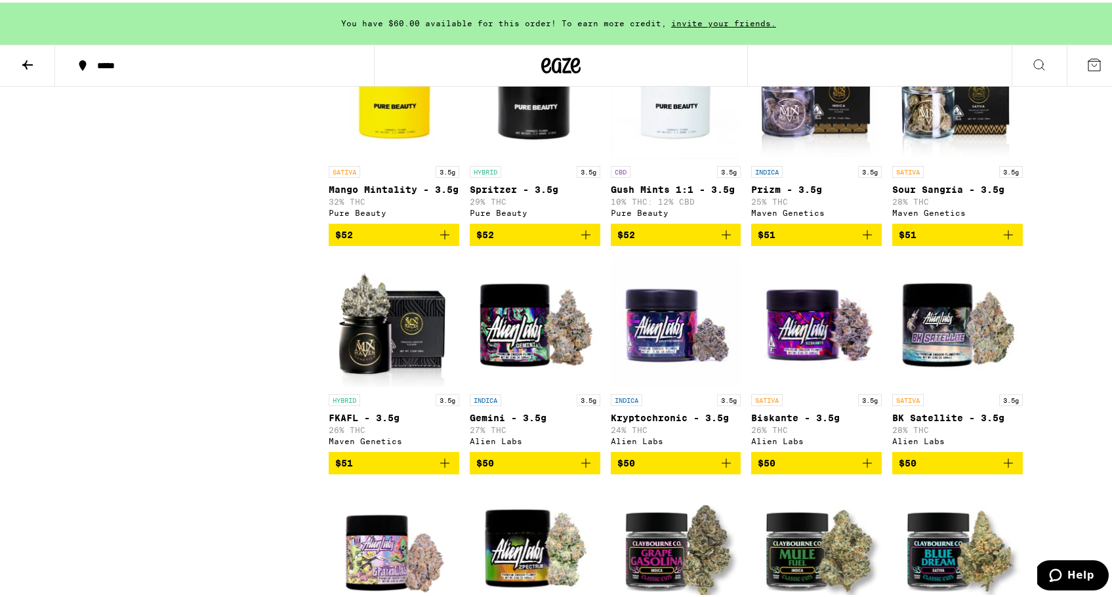
click at [500, 385] on img "Open page for Gemini - 3.5g from Alien Labs" at bounding box center [535, 319] width 131 height 131
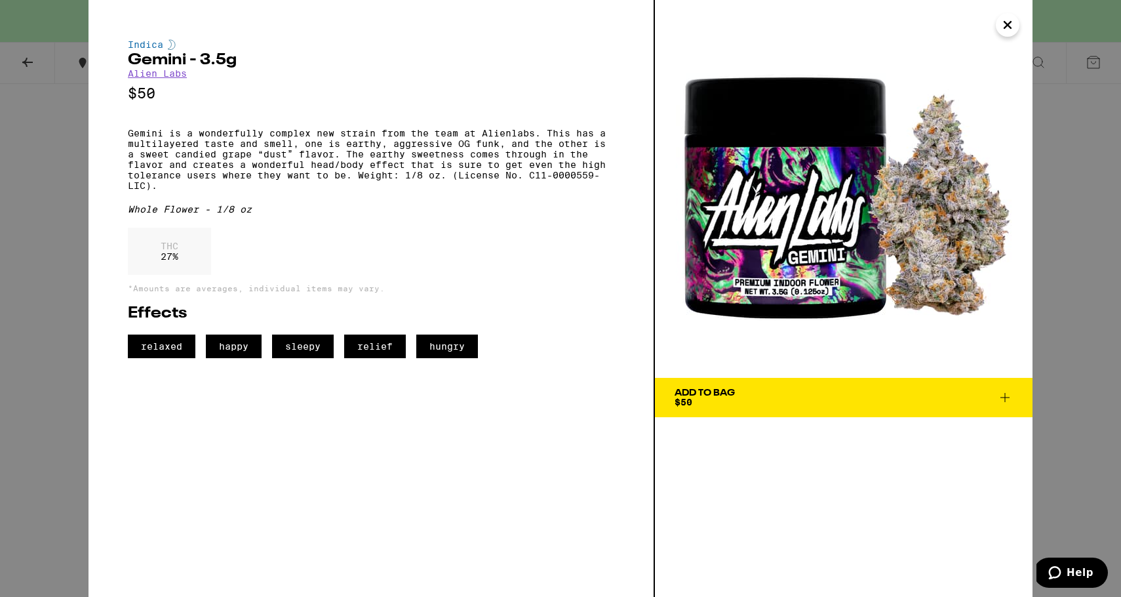
click at [18, 233] on div "Indica Gemini - 3.5g Alien Labs $50 Gemini is a wonderfully complex new strain …" at bounding box center [560, 298] width 1121 height 597
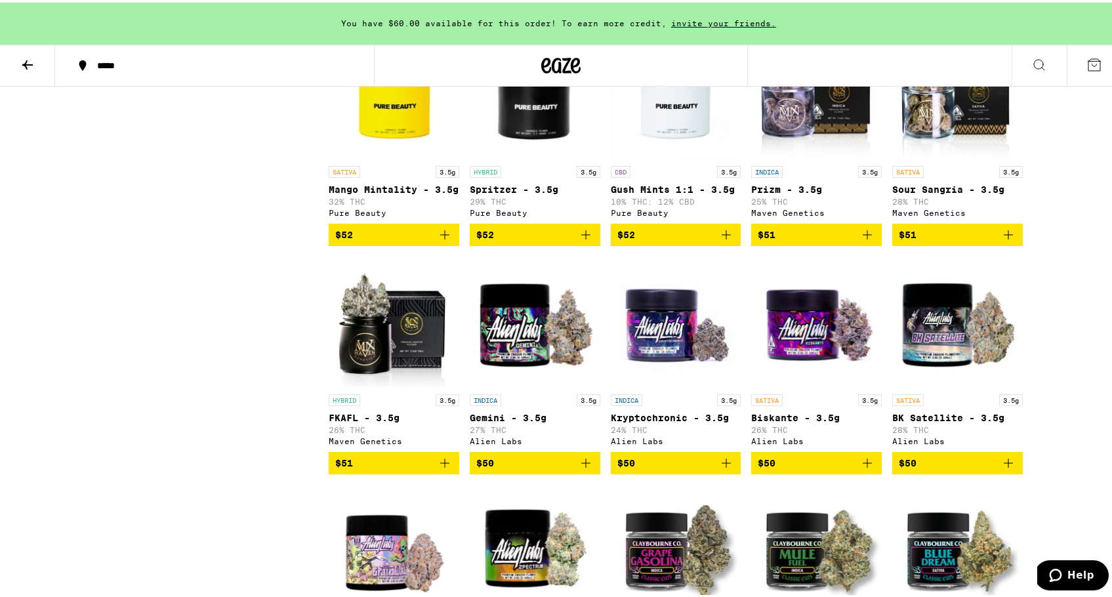
click at [355, 385] on img "Open page for FKAFL - 3.5g from Maven Genetics" at bounding box center [394, 319] width 131 height 131
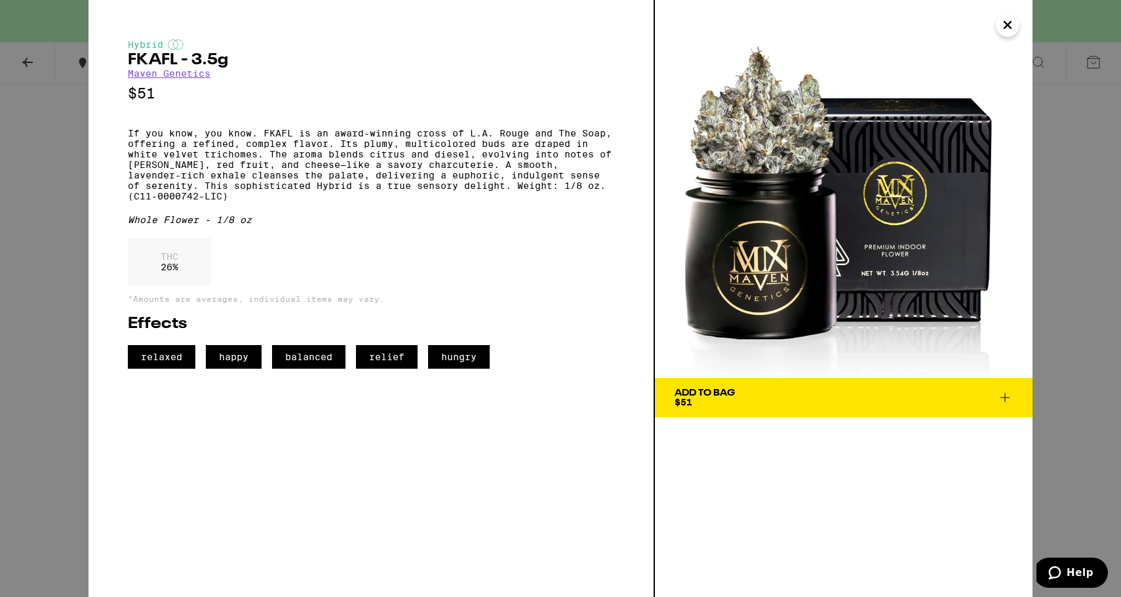
click at [27, 195] on div "Hybrid FKAFL - 3.5g Maven Genetics $51 If you know, you know. FKAFL is an award…" at bounding box center [560, 298] width 1121 height 597
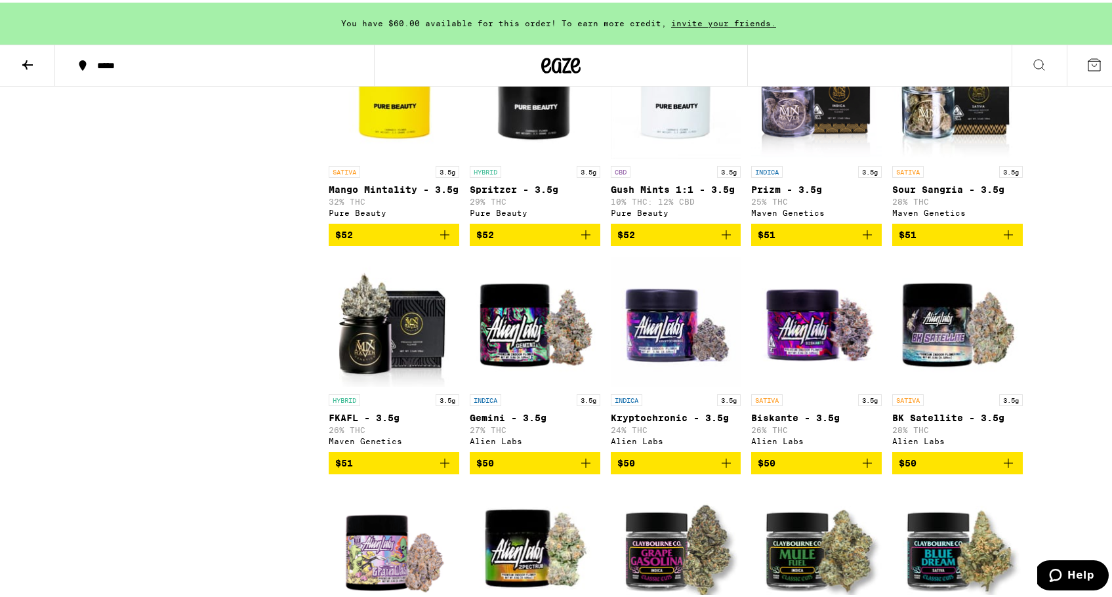
click at [513, 364] on img "Open page for Gemini - 3.5g from Alien Labs" at bounding box center [535, 319] width 131 height 131
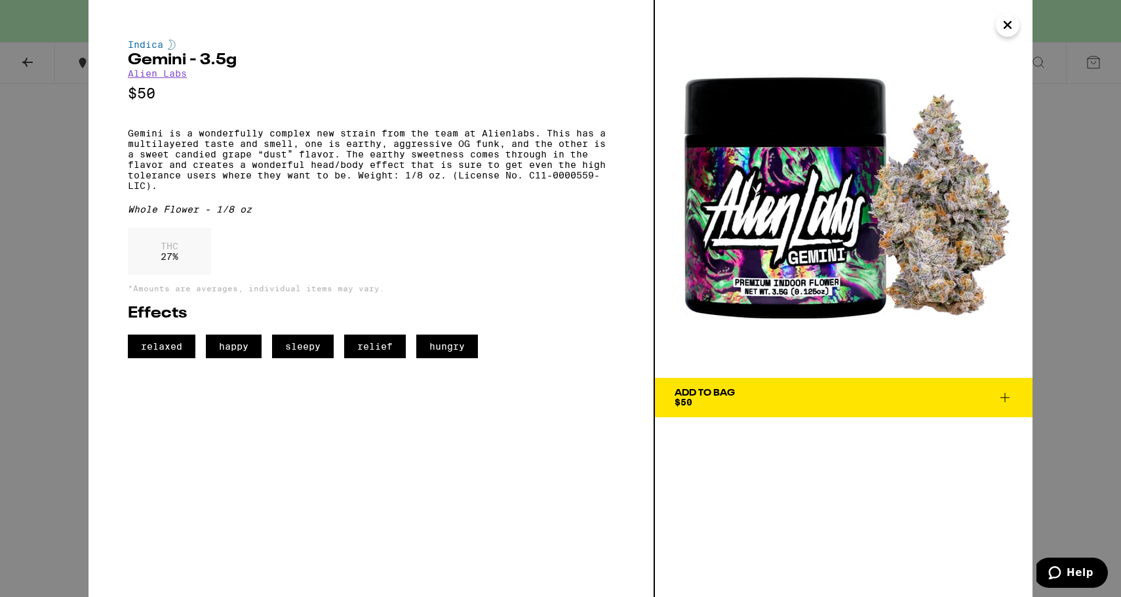
click at [41, 261] on div "Indica Gemini - 3.5g Alien Labs $50 Gemini is a wonderfully complex new strain …" at bounding box center [560, 298] width 1121 height 597
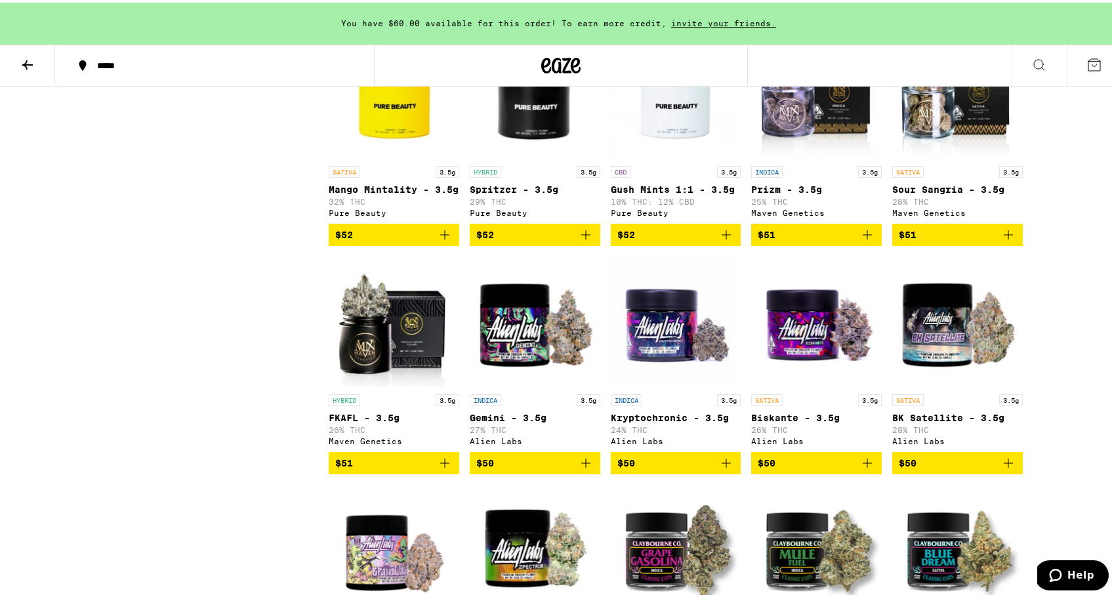
click at [659, 361] on img "Open page for Kryptochronic - 3.5g from Alien Labs" at bounding box center [676, 319] width 131 height 131
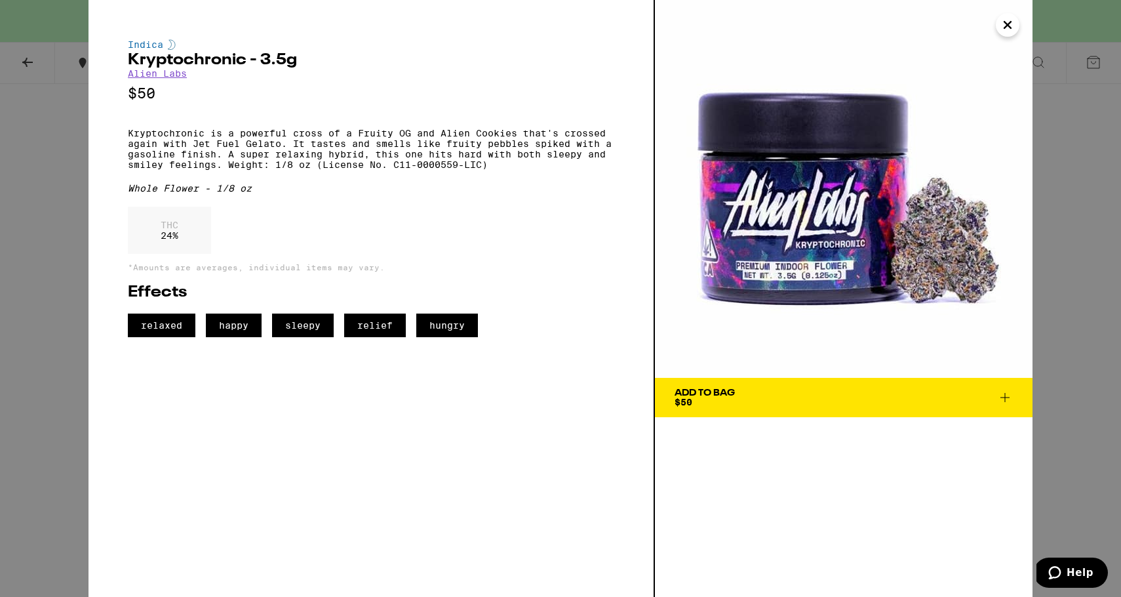
click at [39, 228] on div "Indica Kryptochronic - 3.5g Alien Labs $50 Kryptochronic is a powerful cross of…" at bounding box center [560, 298] width 1121 height 597
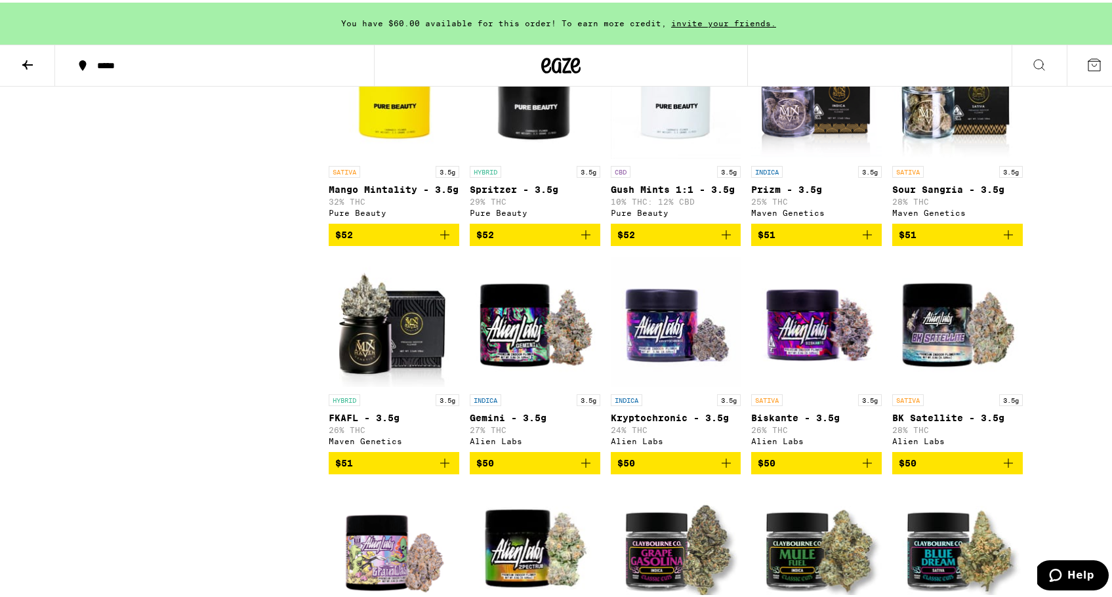
click at [830, 365] on img "Open page for Biskante - 3.5g from Alien Labs" at bounding box center [816, 319] width 131 height 131
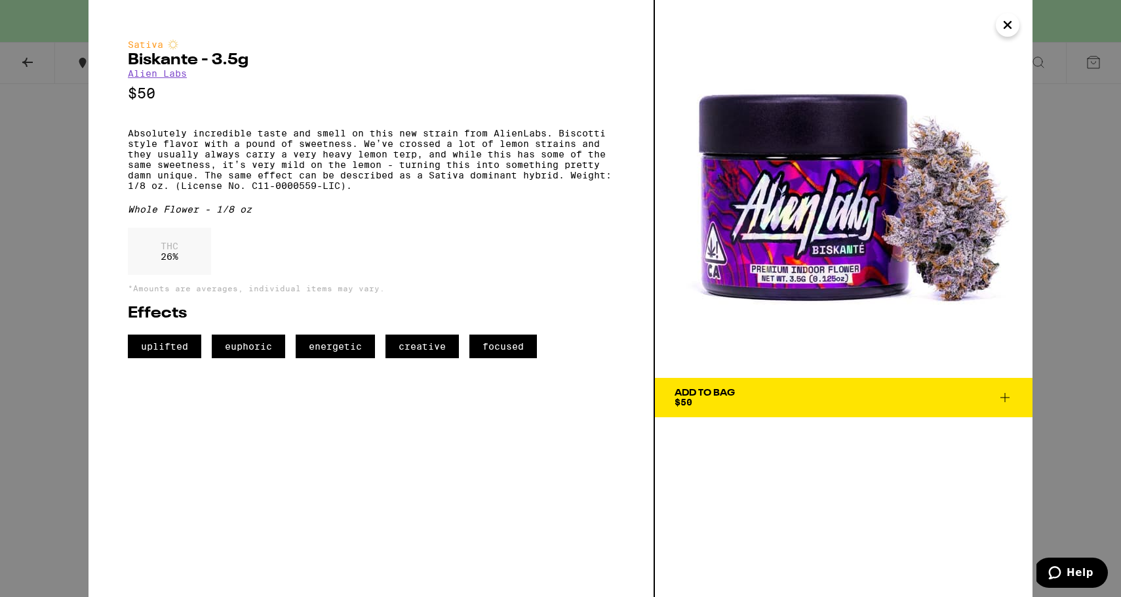
click at [39, 211] on div "Sativa Biskante - 3.5g Alien Labs $50 Absolutely incredible taste and smell on …" at bounding box center [560, 298] width 1121 height 597
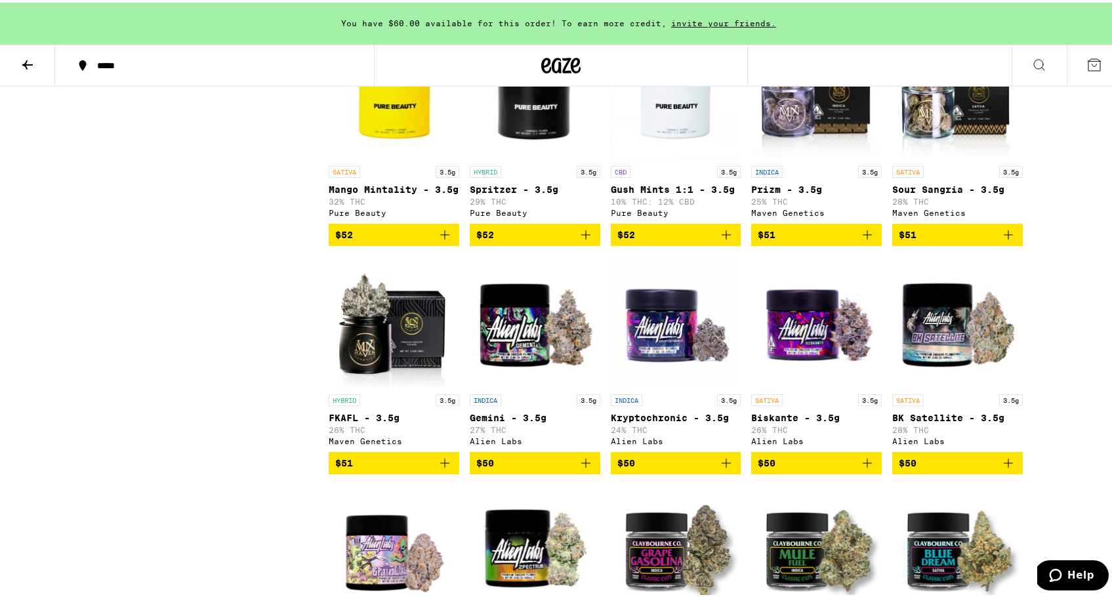
click at [822, 363] on img "Open page for Biskante - 3.5g from Alien Labs" at bounding box center [816, 319] width 131 height 131
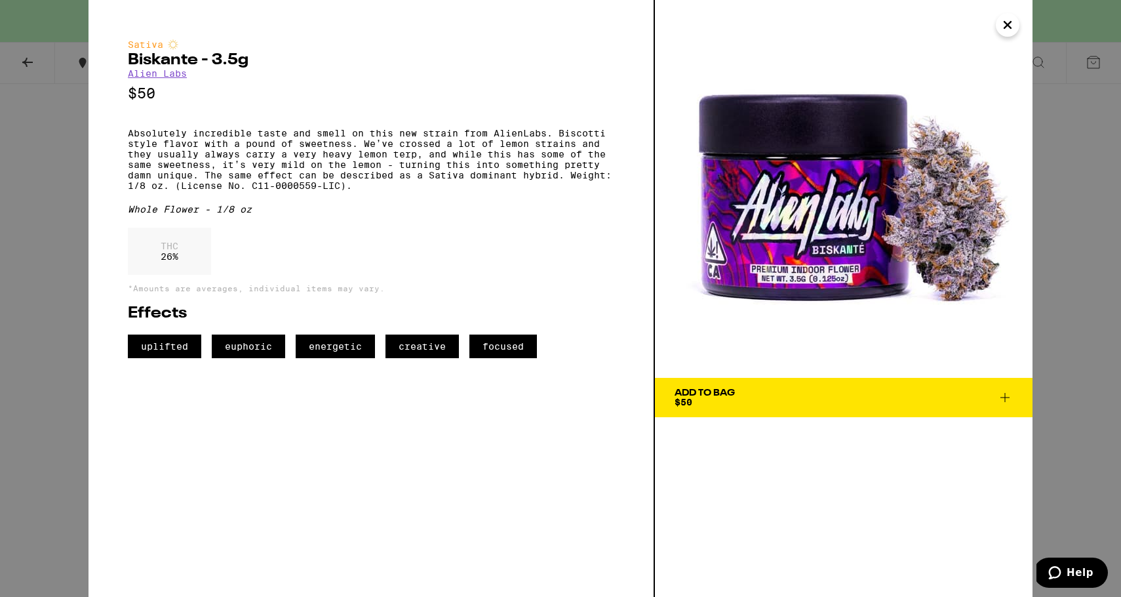
click at [23, 322] on div "Sativa Biskante - 3.5g Alien Labs $50 Absolutely incredible taste and smell on …" at bounding box center [560, 298] width 1121 height 597
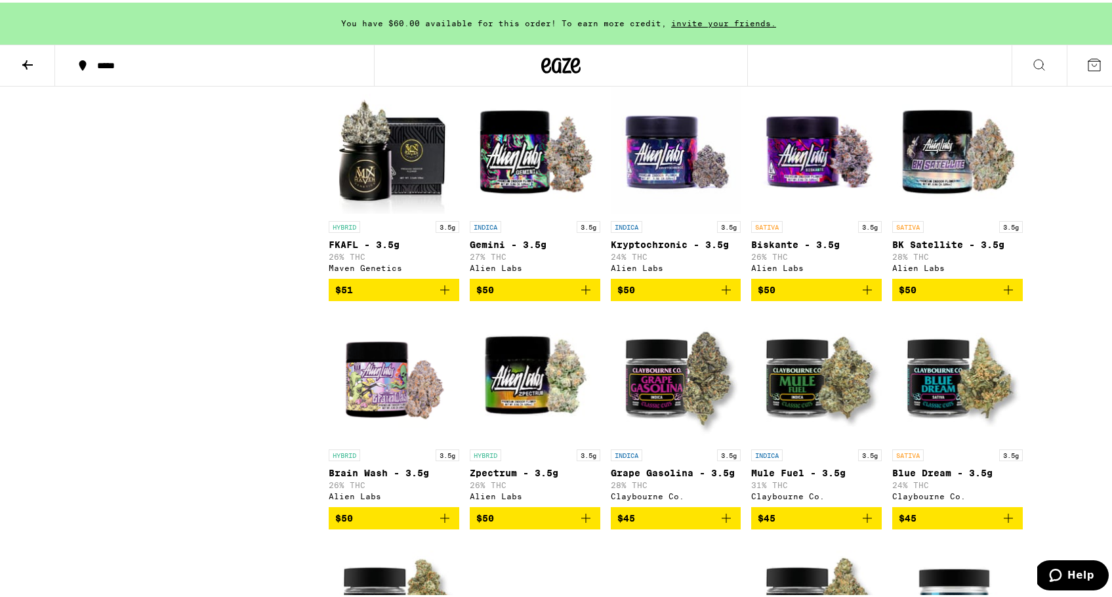
scroll to position [1333, 0]
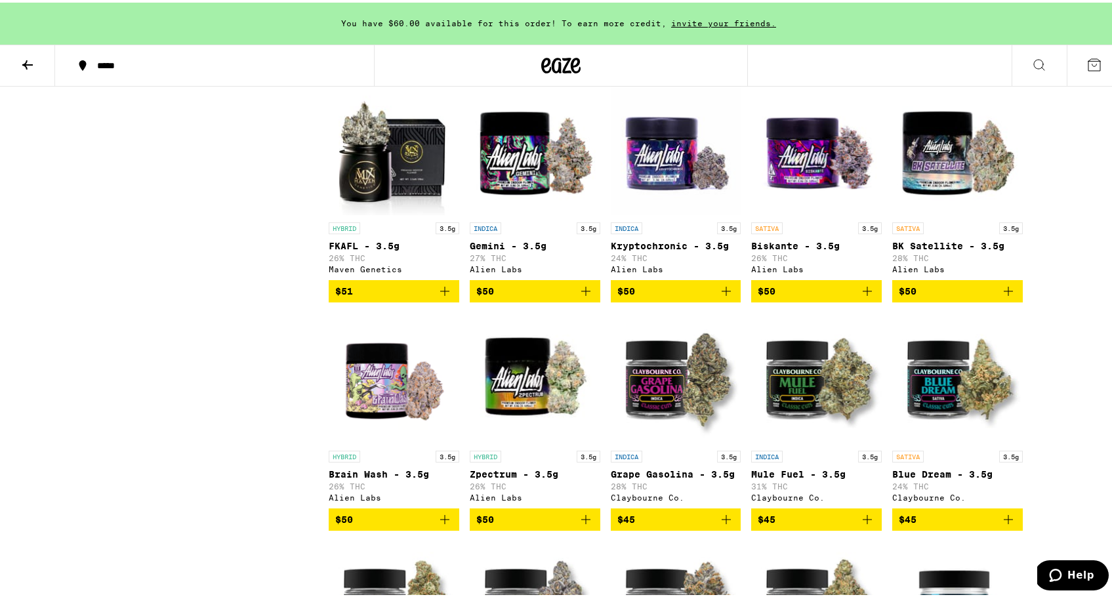
click at [947, 193] on img "Open page for BK Satellite - 3.5g from Alien Labs" at bounding box center [957, 147] width 131 height 131
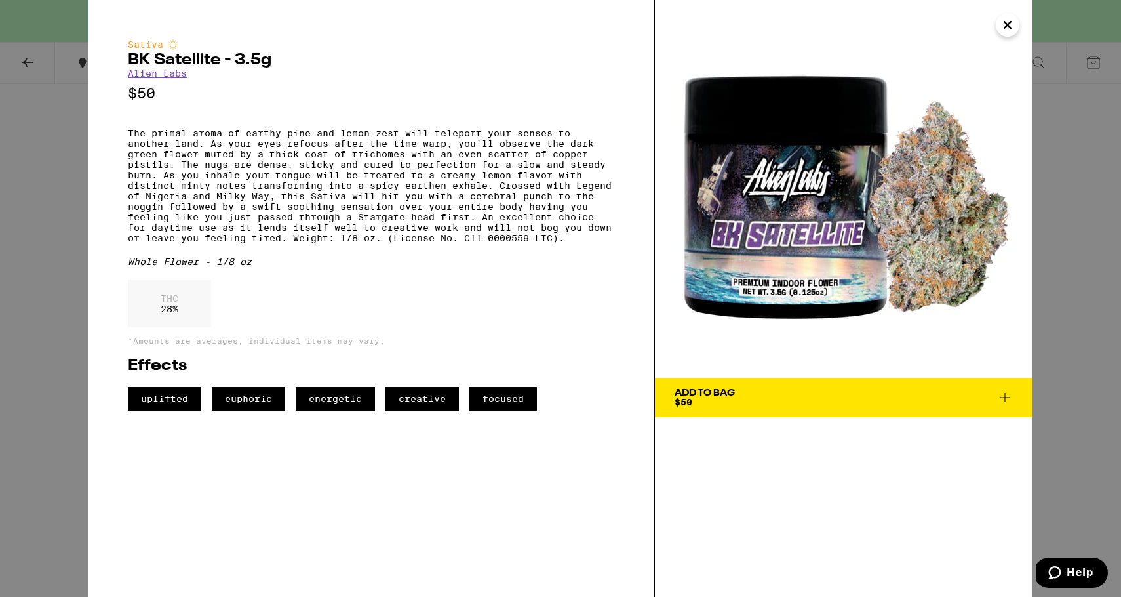
click at [33, 175] on div "Sativa BK Satellite - 3.5g Alien Labs $50 The primal aroma of earthy pine and l…" at bounding box center [560, 298] width 1121 height 597
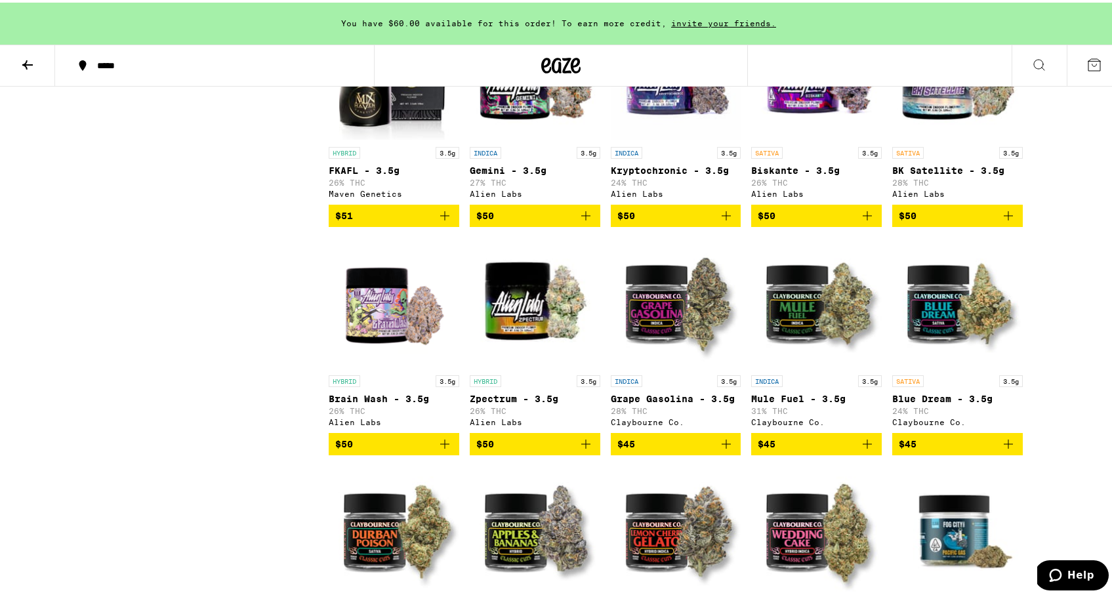
scroll to position [1411, 0]
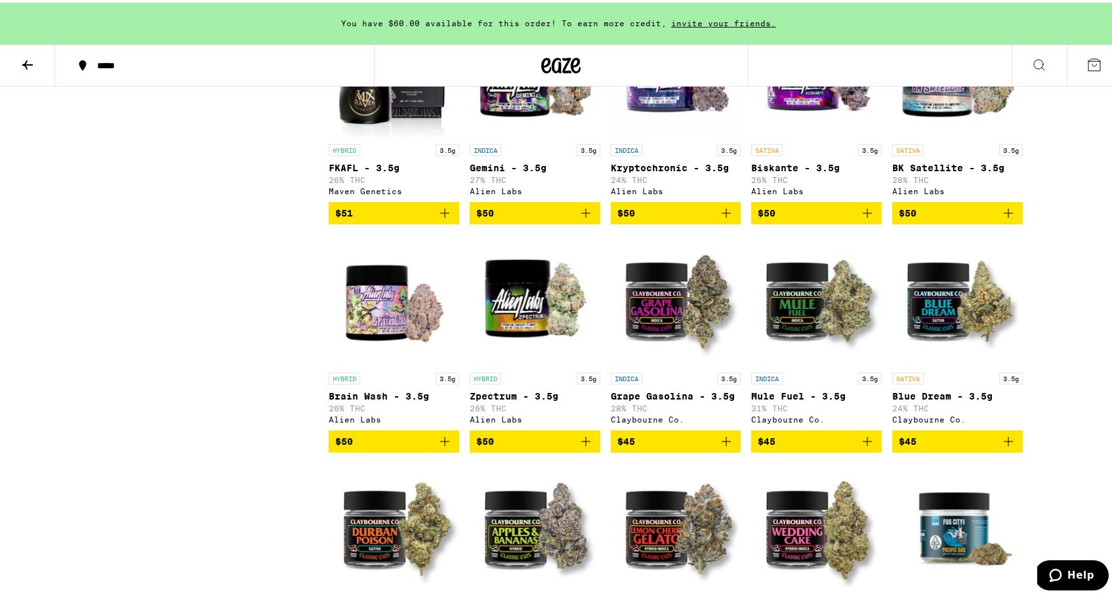
click at [970, 119] on img "Open page for BK Satellite - 3.5g from Alien Labs" at bounding box center [957, 69] width 131 height 131
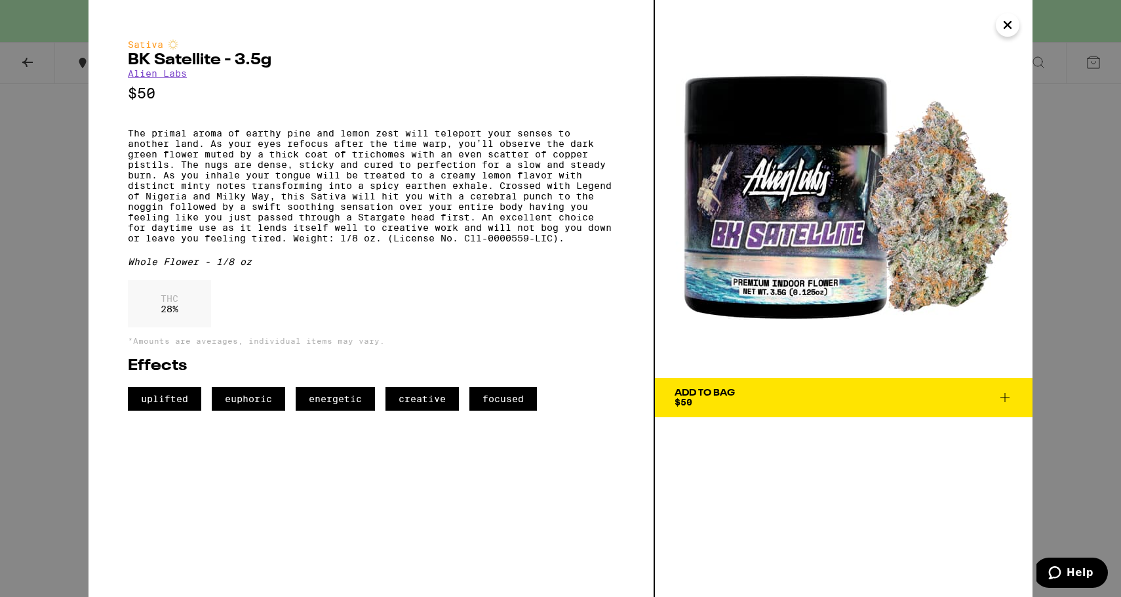
click at [60, 242] on div "Sativa BK Satellite - 3.5g Alien Labs $50 The primal aroma of earthy pine and l…" at bounding box center [560, 298] width 1121 height 597
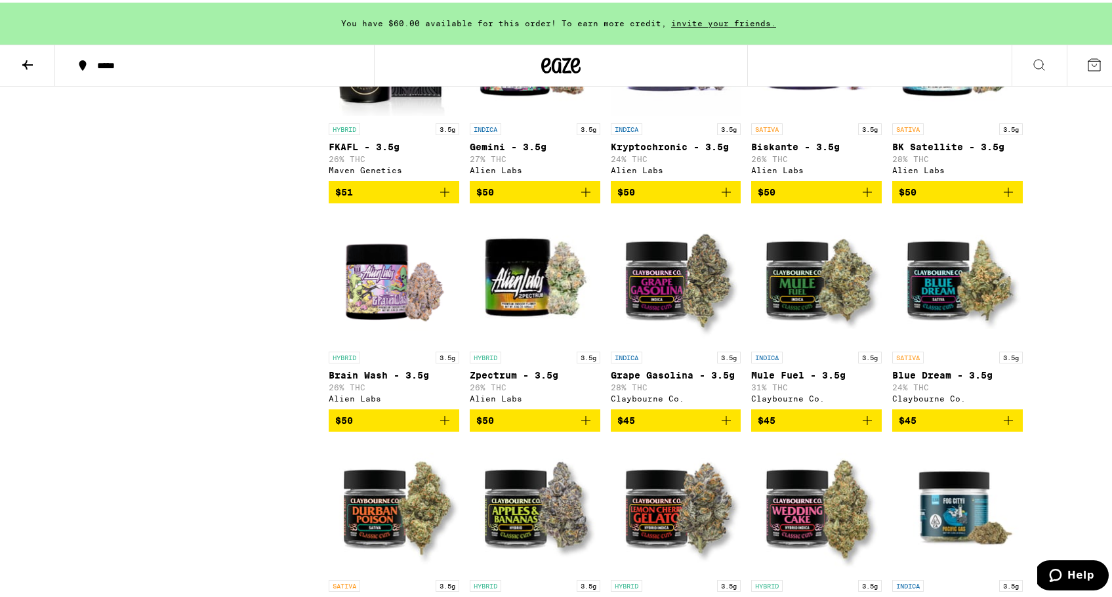
scroll to position [1449, 0]
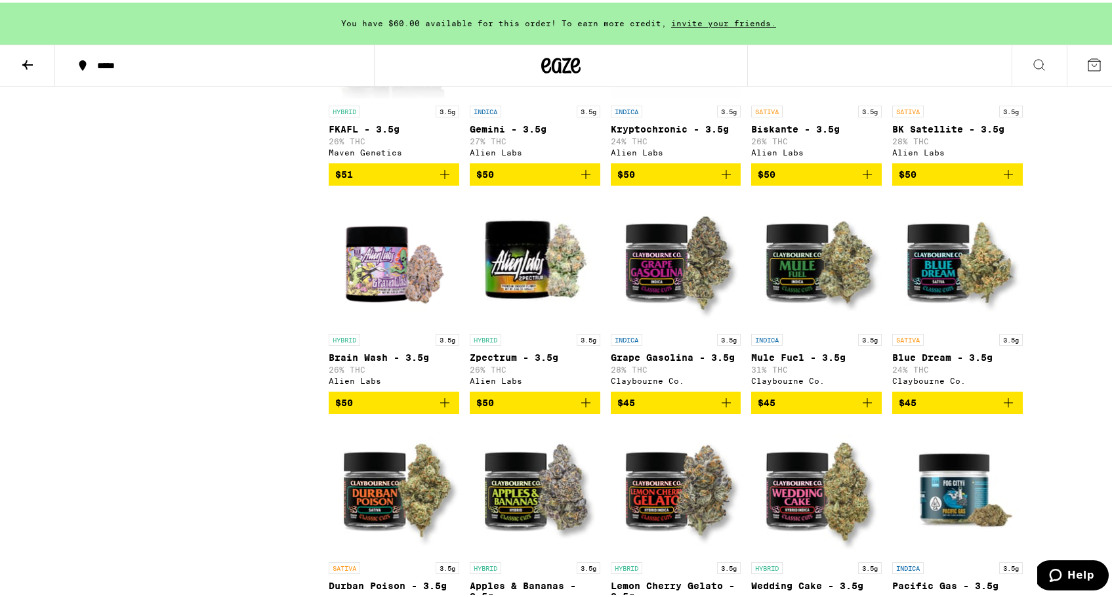
click at [362, 320] on img "Open page for Brain Wash - 3.5g from Alien Labs" at bounding box center [394, 258] width 131 height 131
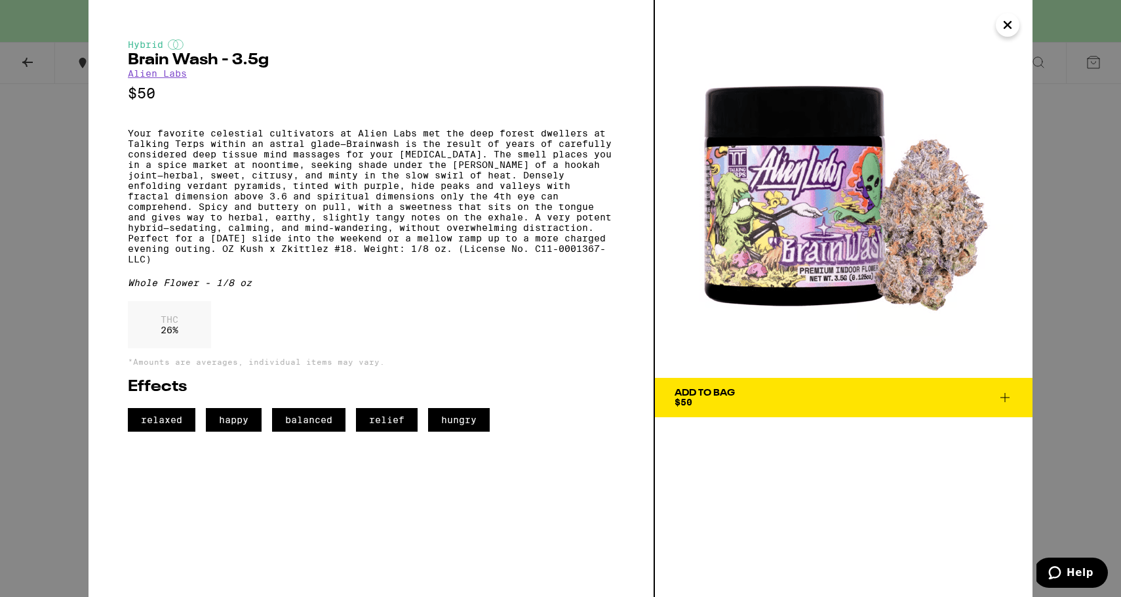
click at [20, 203] on div "Hybrid Brain Wash - 3.5g Alien Labs $50 Your favorite celestial cultivators at …" at bounding box center [560, 298] width 1121 height 597
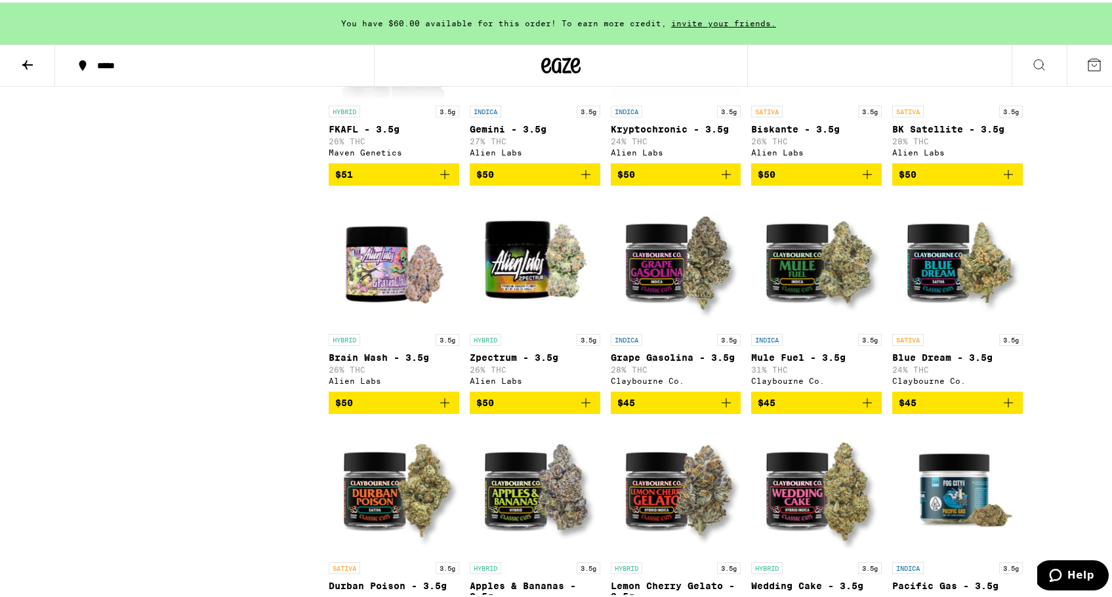
click at [639, 317] on img "Open page for Grape Gasolina - 3.5g from Claybourne Co." at bounding box center [676, 258] width 131 height 131
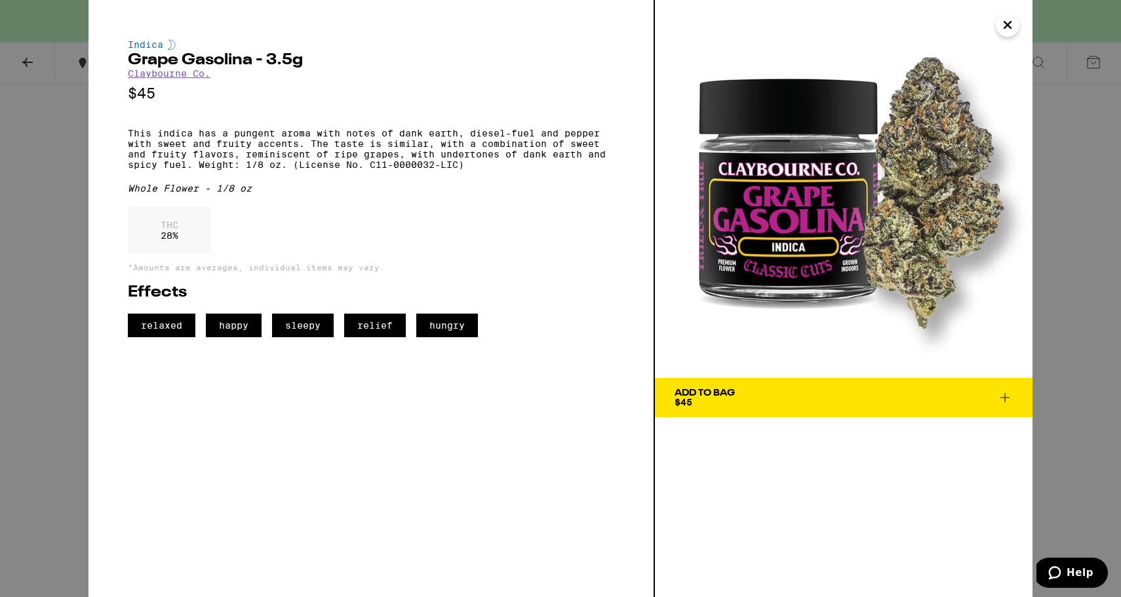
click at [18, 229] on div "Indica Grape Gasolina - 3.5g [PERSON_NAME] Co. $45 This indica has a pungent ar…" at bounding box center [560, 298] width 1121 height 597
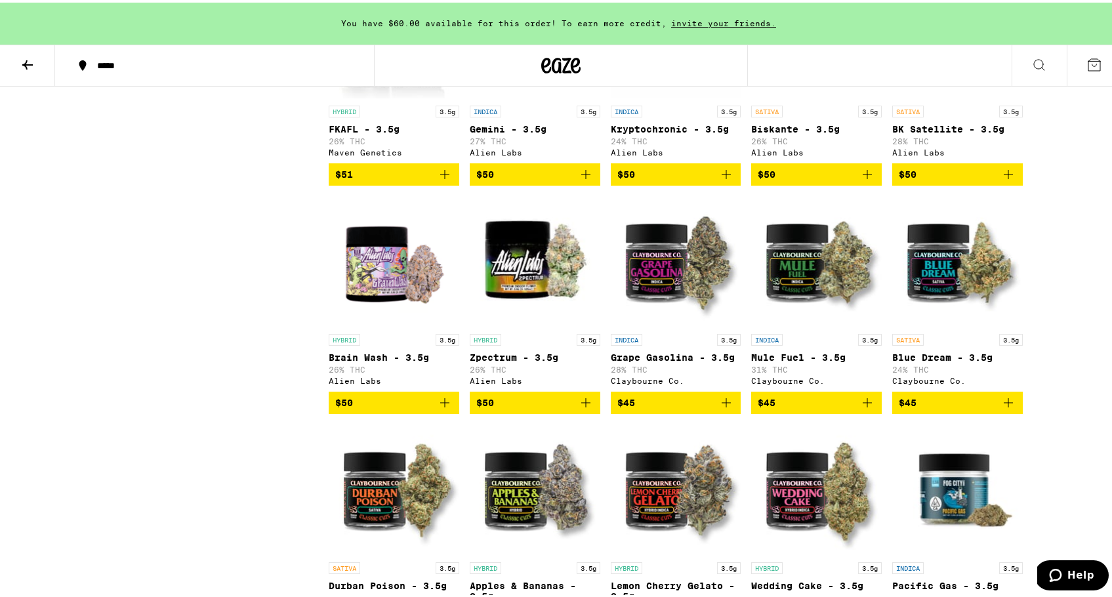
click at [657, 322] on img "Open page for Grape Gasolina - 3.5g from Claybourne Co." at bounding box center [676, 258] width 131 height 131
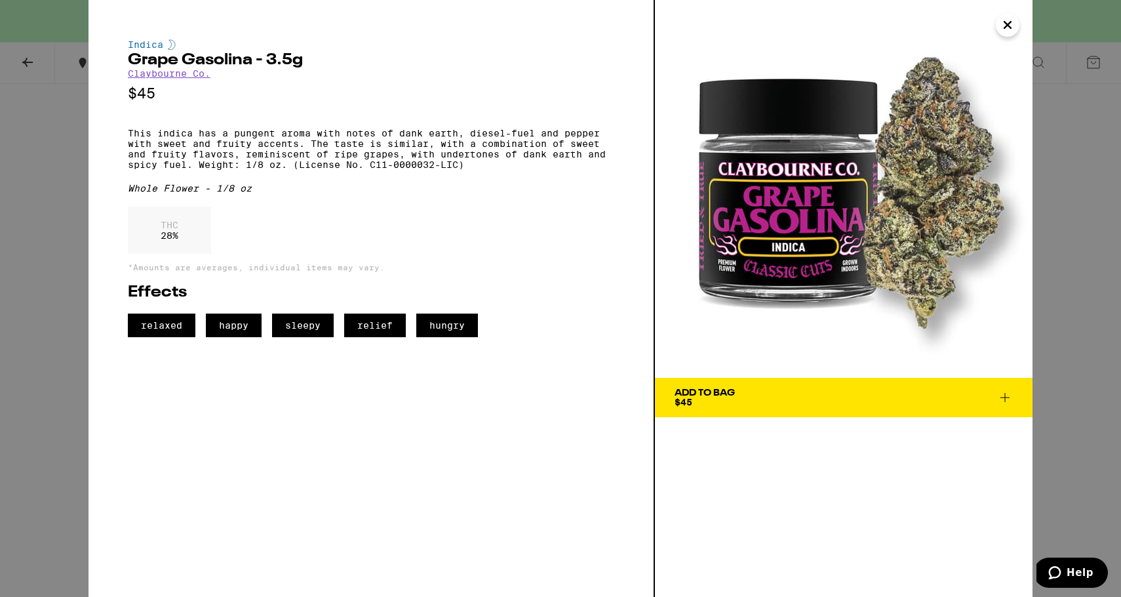
click at [52, 195] on div "Indica Grape Gasolina - 3.5g [PERSON_NAME] Co. $45 This indica has a pungent ar…" at bounding box center [560, 298] width 1121 height 597
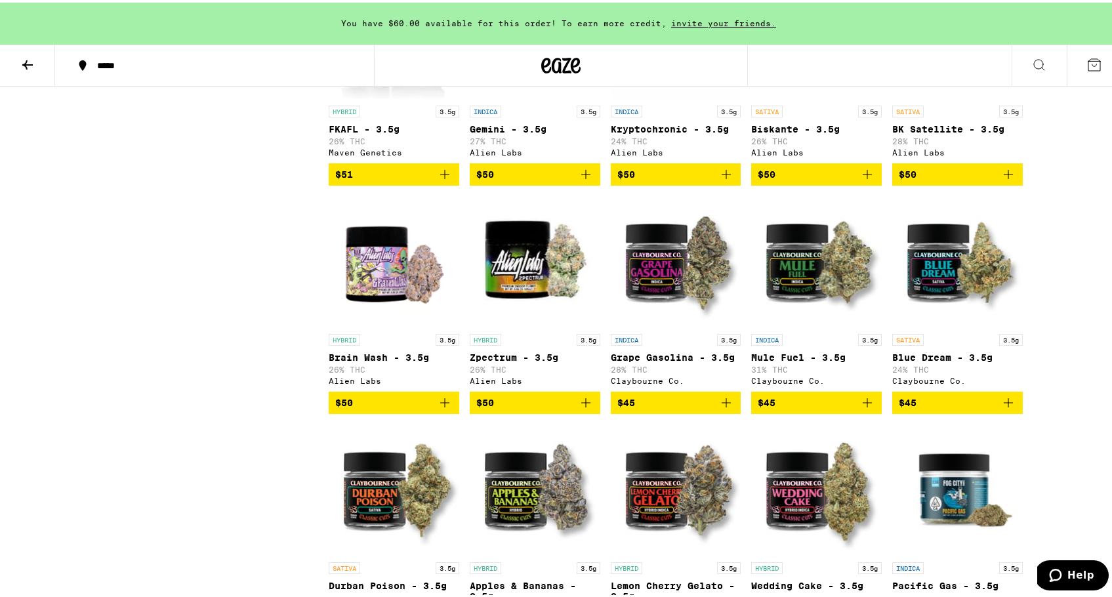
click at [691, 325] on img "Open page for Grape Gasolina - 3.5g from Claybourne Co." at bounding box center [676, 258] width 131 height 131
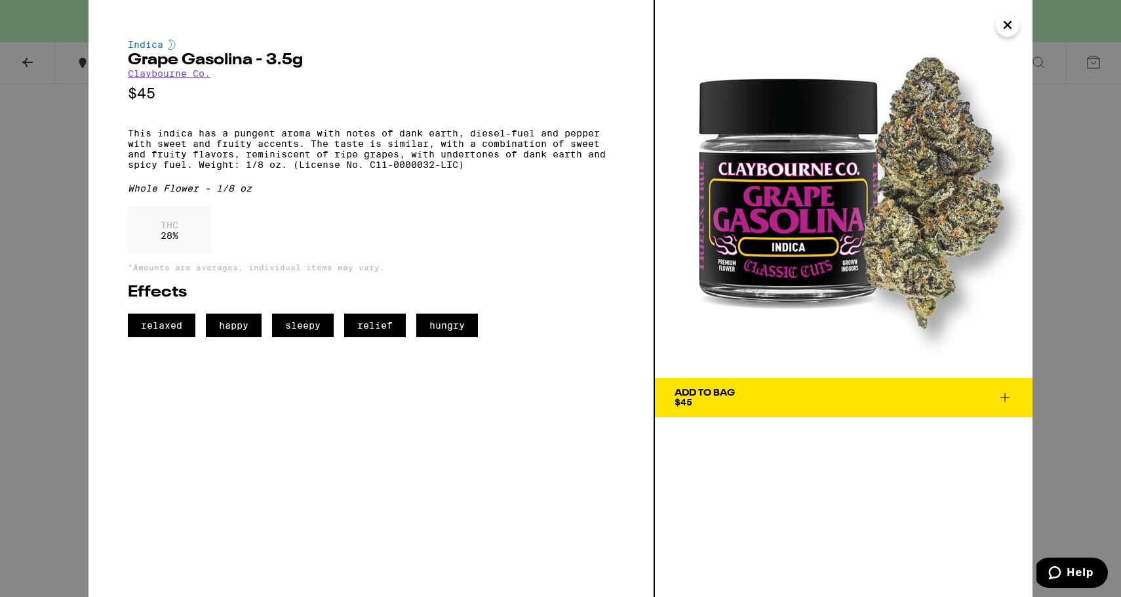
click at [19, 243] on div "Indica Grape Gasolina - 3.5g [PERSON_NAME] Co. $45 This indica has a pungent ar…" at bounding box center [560, 298] width 1121 height 597
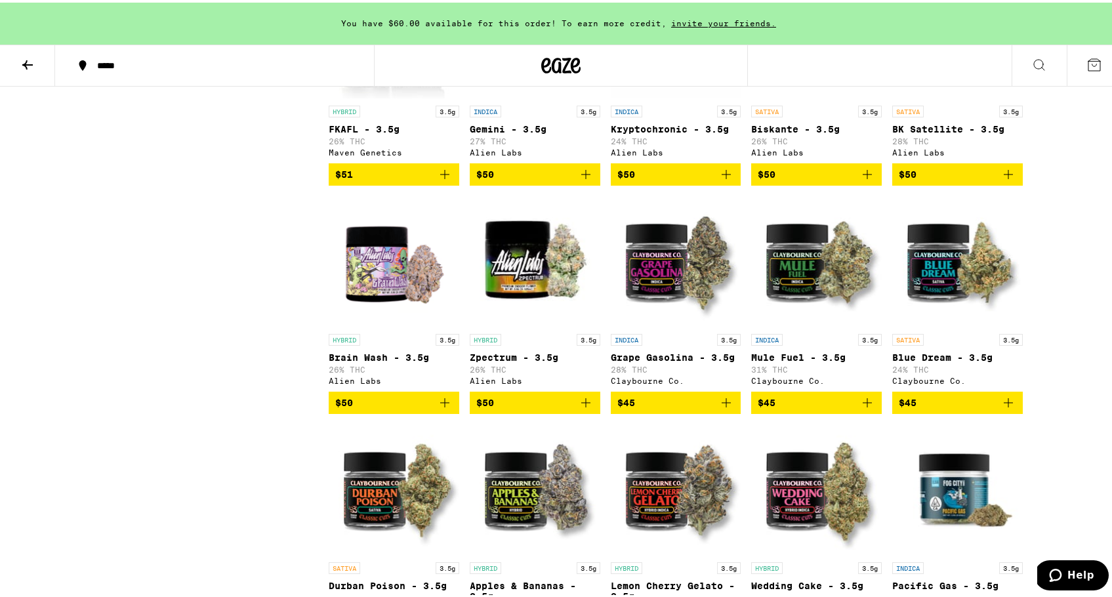
click at [822, 297] on img "Open page for Mule Fuel - 3.5g from Claybourne Co." at bounding box center [816, 258] width 131 height 131
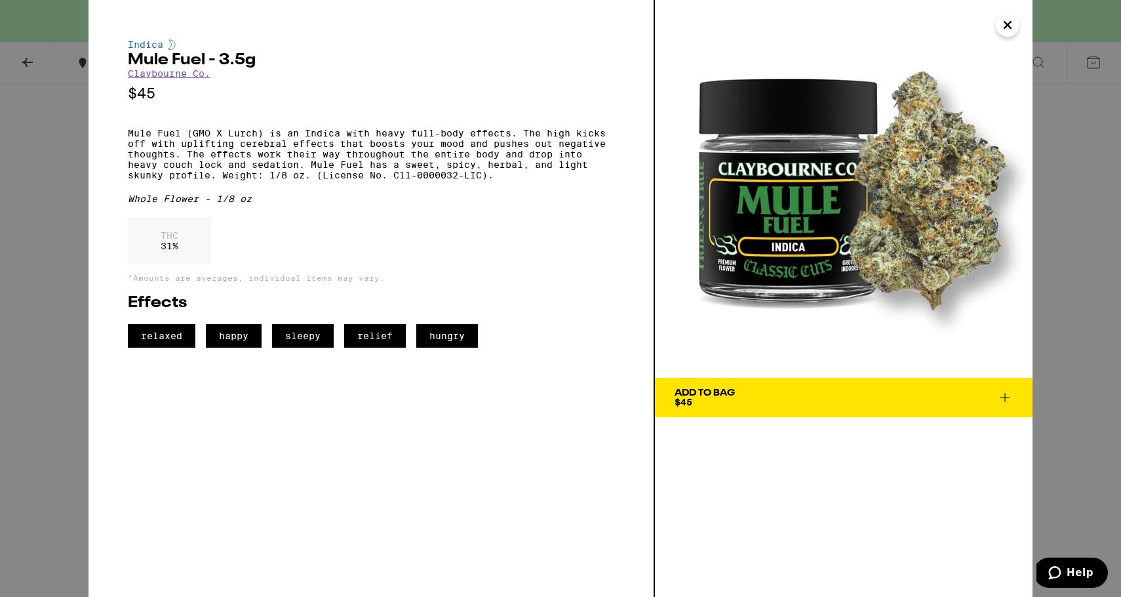
click at [14, 304] on div "Indica Mule Fuel - 3.5g [PERSON_NAME] Co. $45 Mule Fuel (GMO X Lurch) is an Ind…" at bounding box center [560, 298] width 1121 height 597
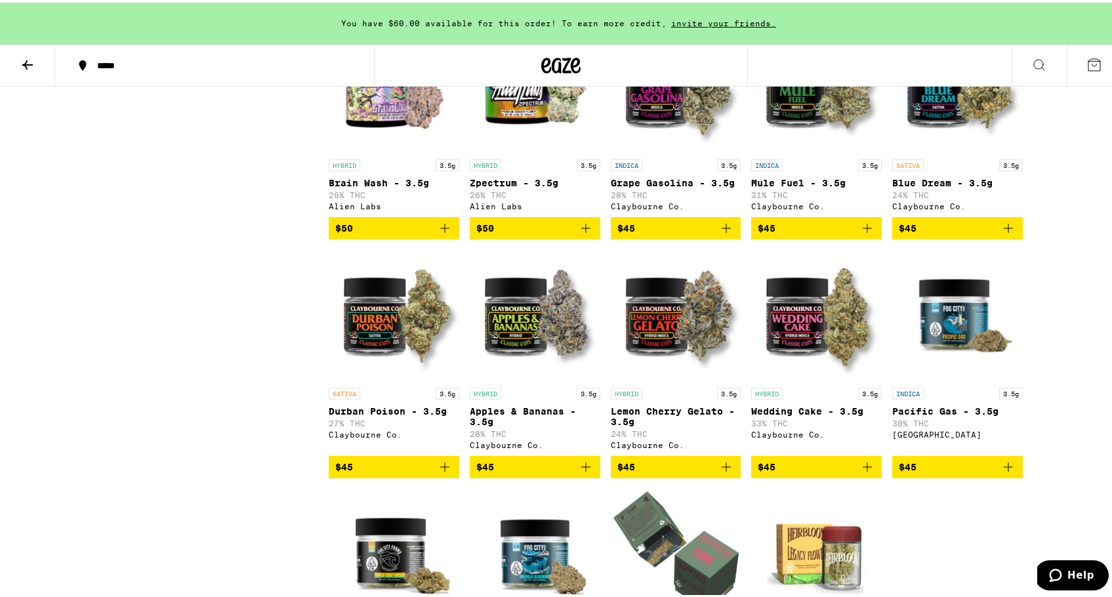
scroll to position [1622, 0]
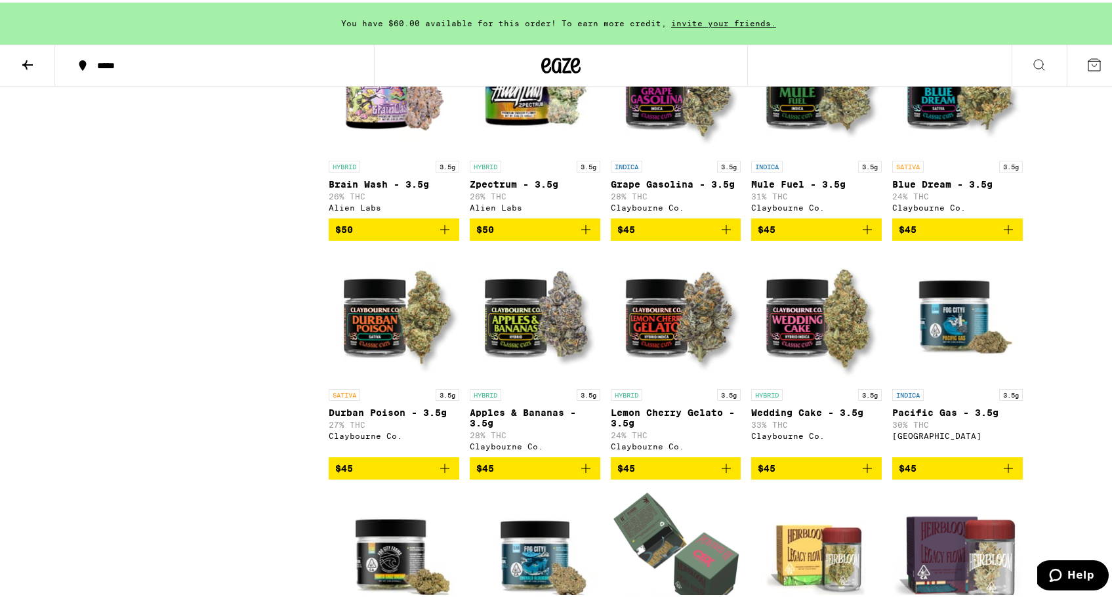
click at [527, 372] on img "Open page for Apples & Bananas - 3.5g from Claybourne Co." at bounding box center [535, 314] width 131 height 131
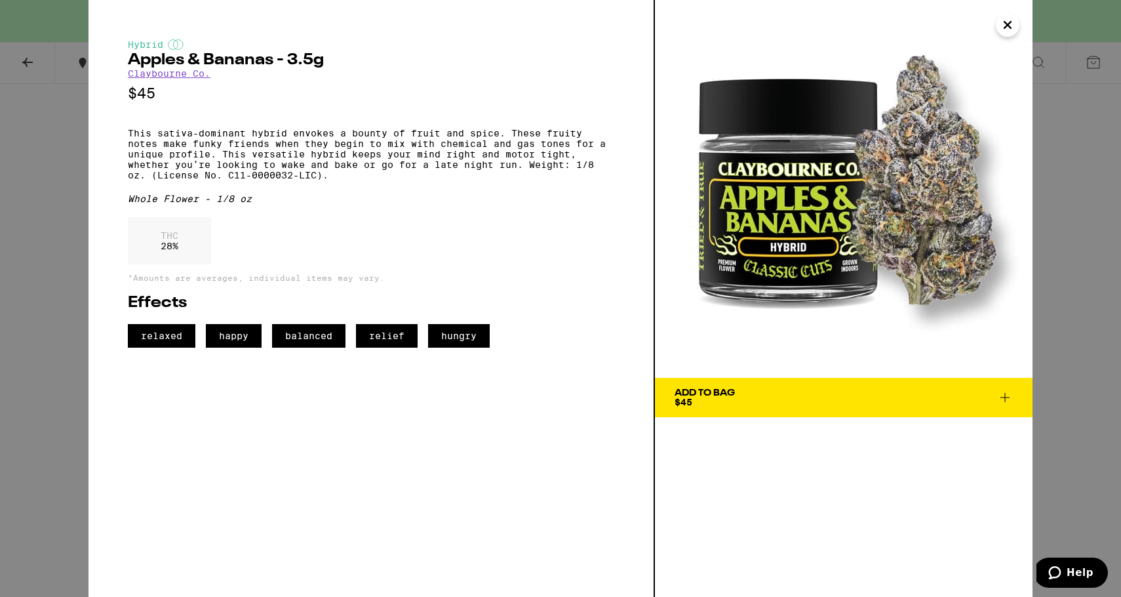
click at [18, 273] on div "Hybrid Apples & Bananas - 3.5g [PERSON_NAME] Co. $45 This sativa-dominant hybri…" at bounding box center [560, 298] width 1121 height 597
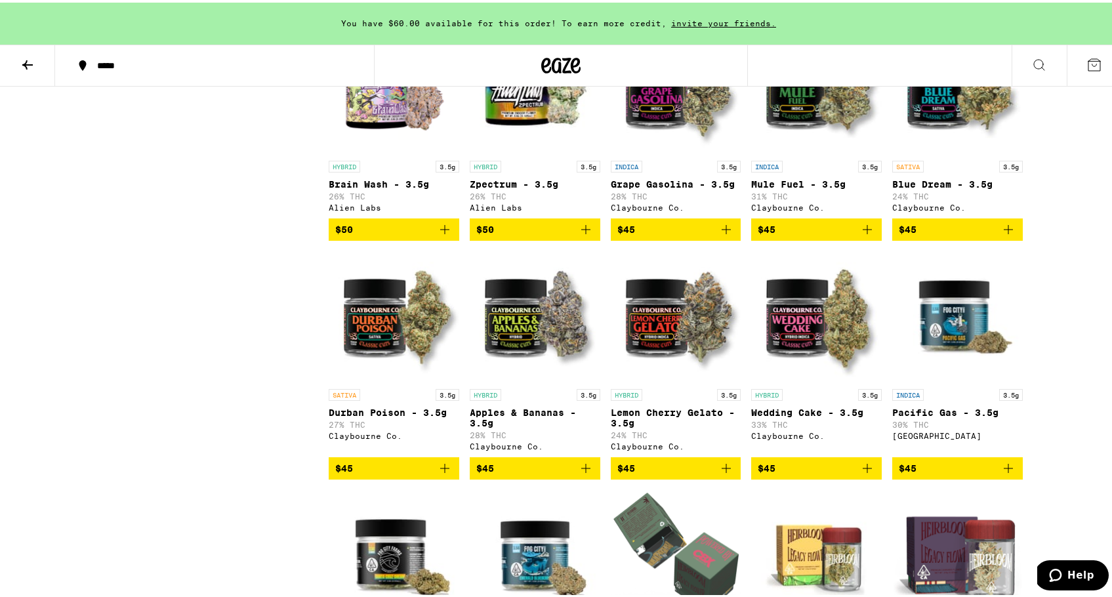
click at [365, 359] on img "Open page for Durban Poison - 3.5g from Claybourne Co." at bounding box center [394, 314] width 131 height 131
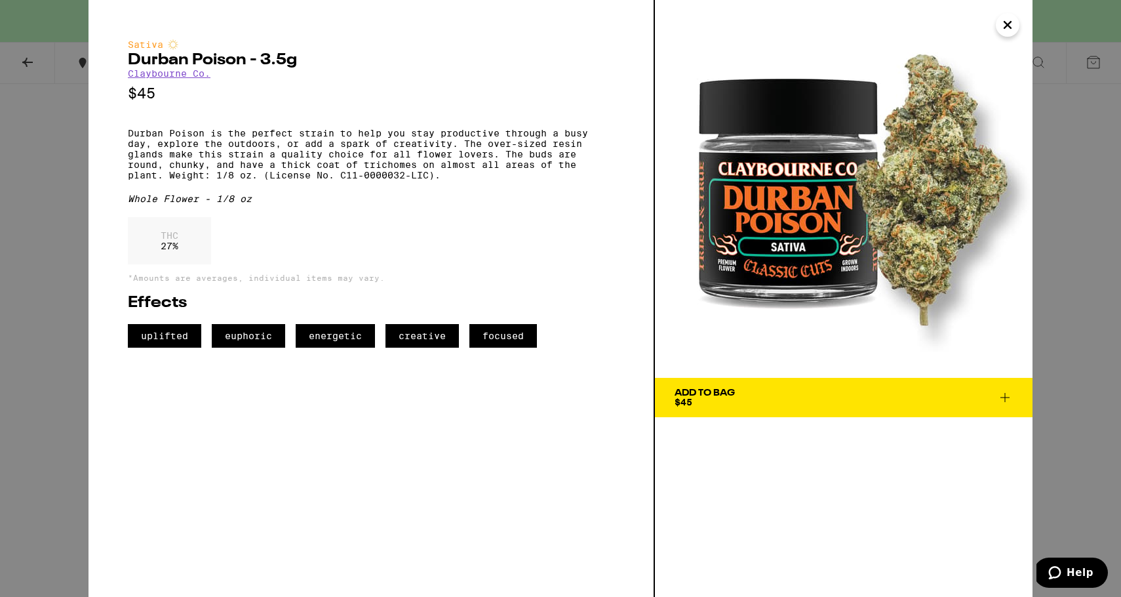
click at [20, 277] on div "Sativa Durban Poison - 3.5g [PERSON_NAME] Co. $45 Durban Poison is the perfect …" at bounding box center [560, 298] width 1121 height 597
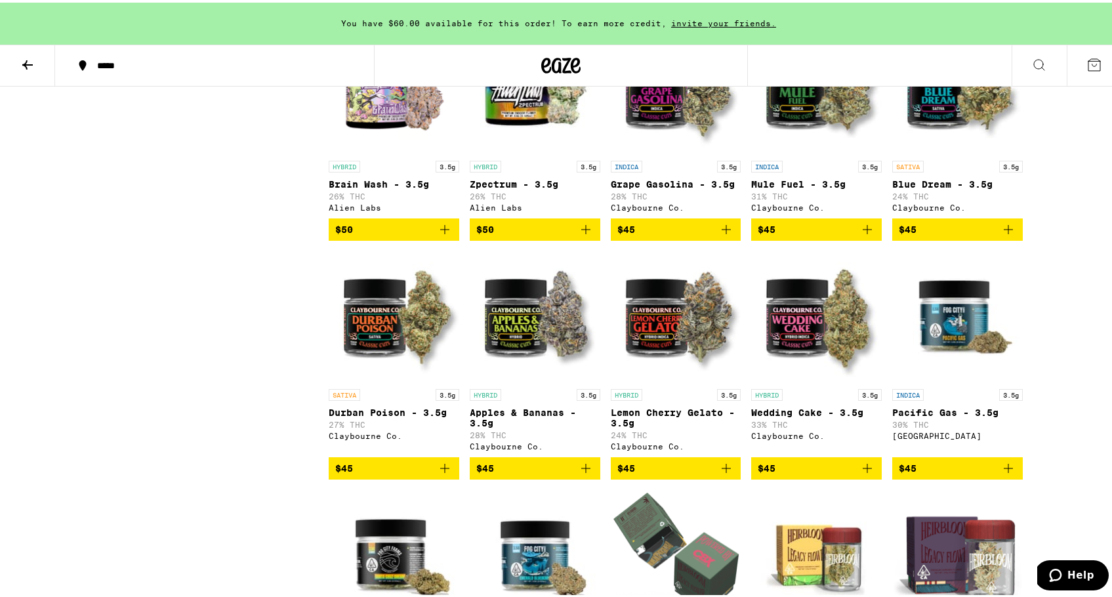
click at [769, 372] on img "Open page for Wedding Cake - 3.5g from Claybourne Co." at bounding box center [816, 314] width 131 height 131
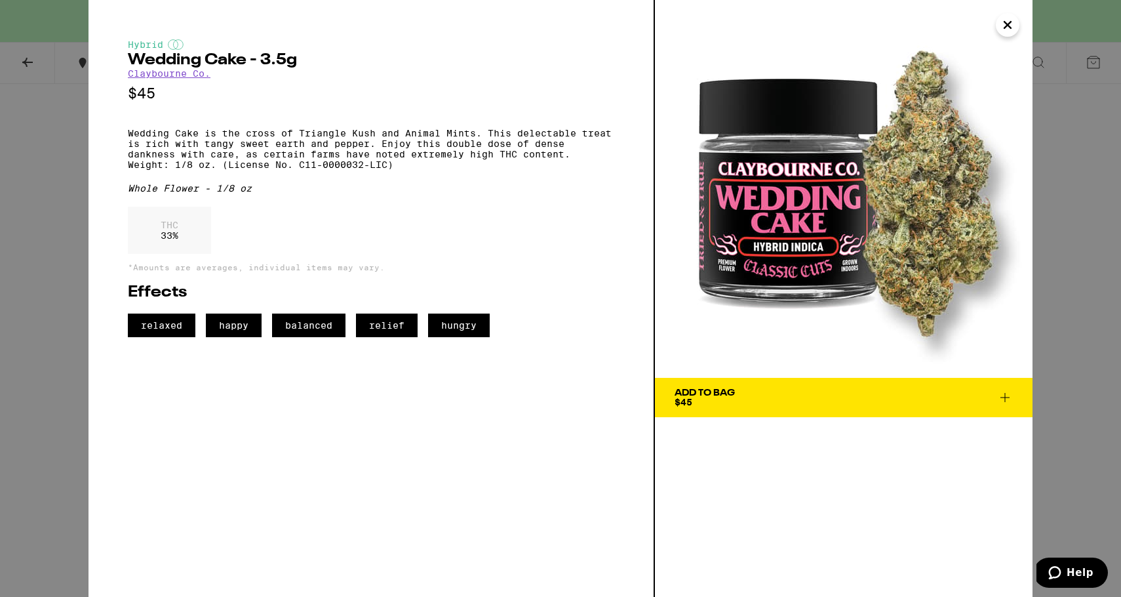
click at [36, 168] on div "Hybrid Wedding Cake - 3.5g [PERSON_NAME] Co. $45 Wedding Cake is the cross of T…" at bounding box center [560, 298] width 1121 height 597
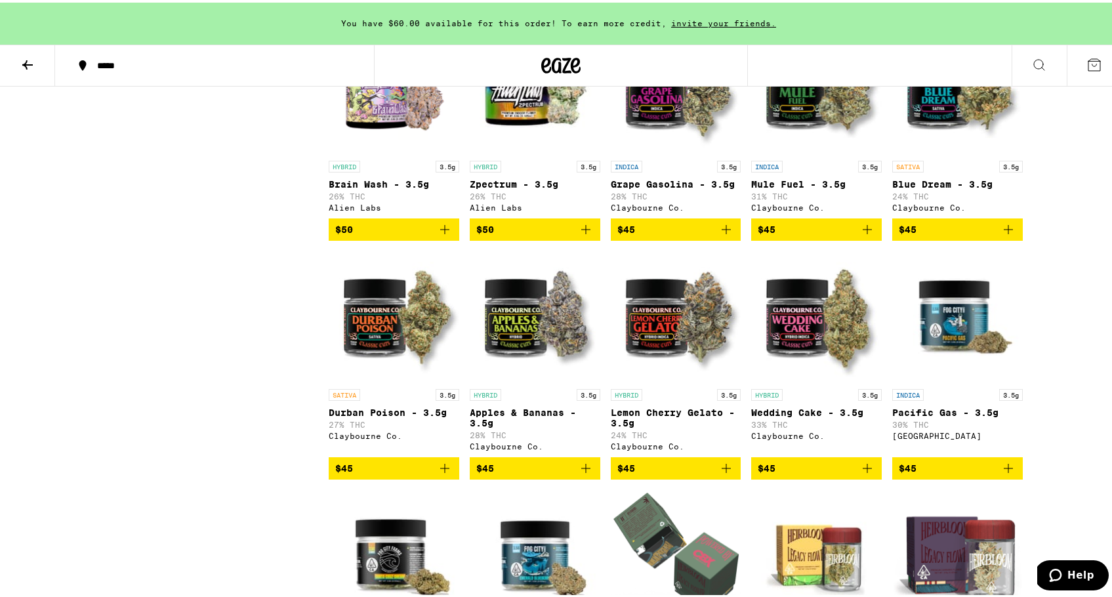
click at [959, 131] on img "Open page for Blue Dream - 3.5g from Claybourne Co." at bounding box center [957, 85] width 131 height 131
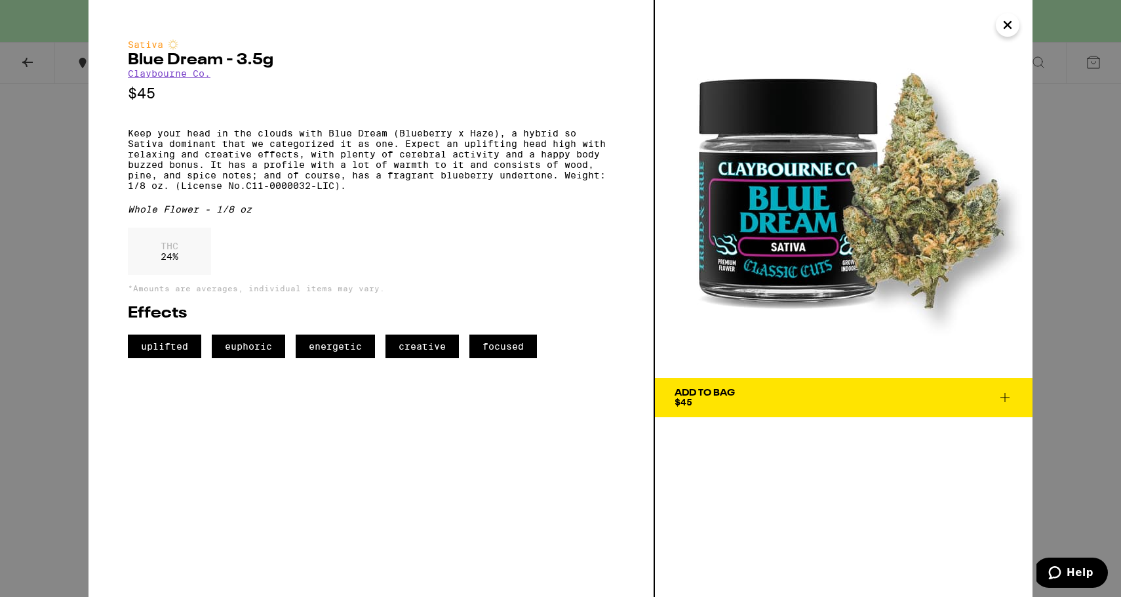
click at [41, 241] on div "Sativa Blue Dream - 3.5g [PERSON_NAME] Co. $45 Keep your head in the clouds wit…" at bounding box center [560, 298] width 1121 height 597
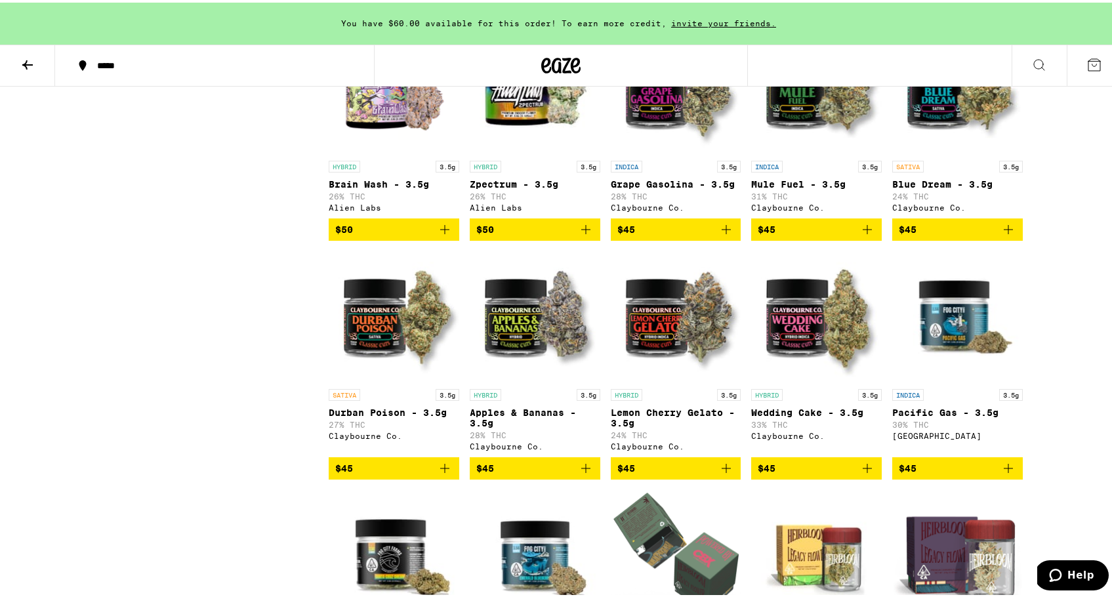
click at [423, 356] on img "Open page for Durban Poison - 3.5g from Claybourne Co." at bounding box center [394, 314] width 131 height 131
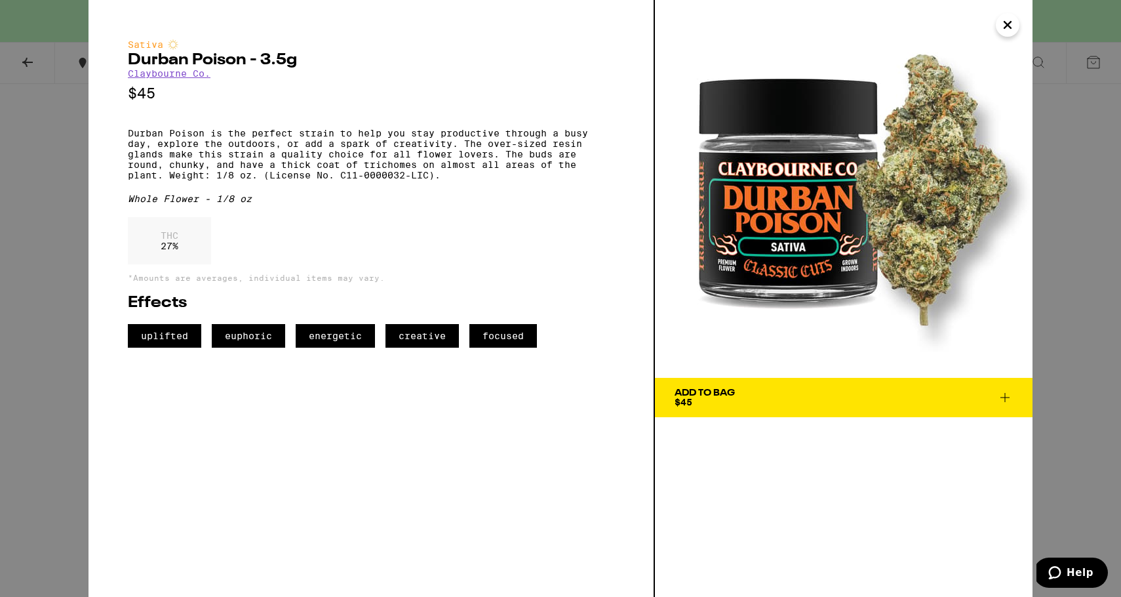
click at [33, 237] on div "Sativa Durban Poison - 3.5g [PERSON_NAME] Co. $45 Durban Poison is the perfect …" at bounding box center [560, 298] width 1121 height 597
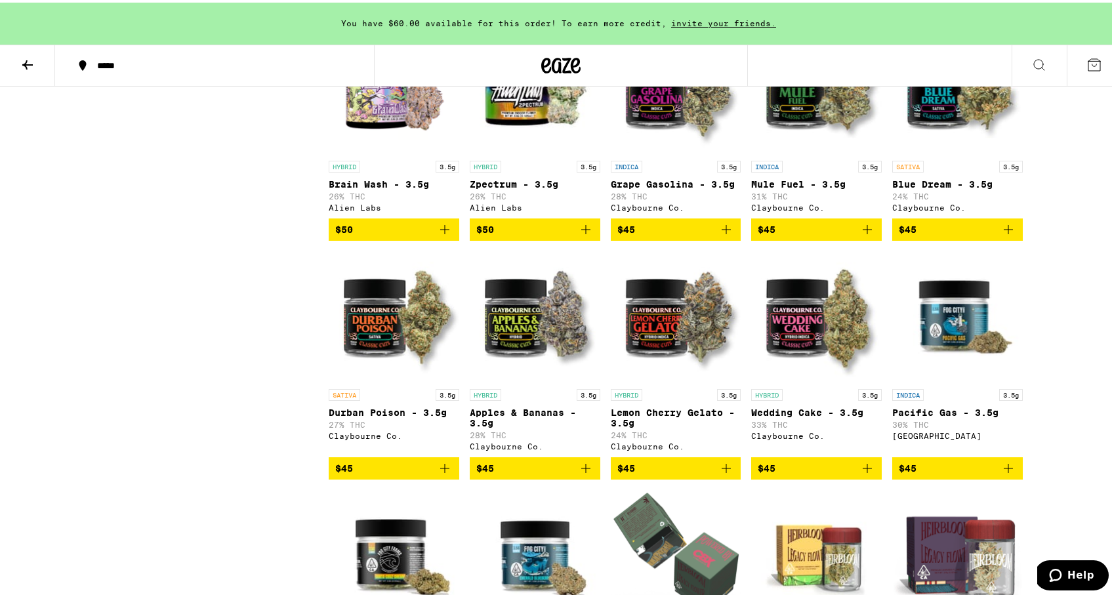
click at [847, 378] on img "Open page for Wedding Cake - 3.5g from Claybourne Co." at bounding box center [816, 314] width 131 height 131
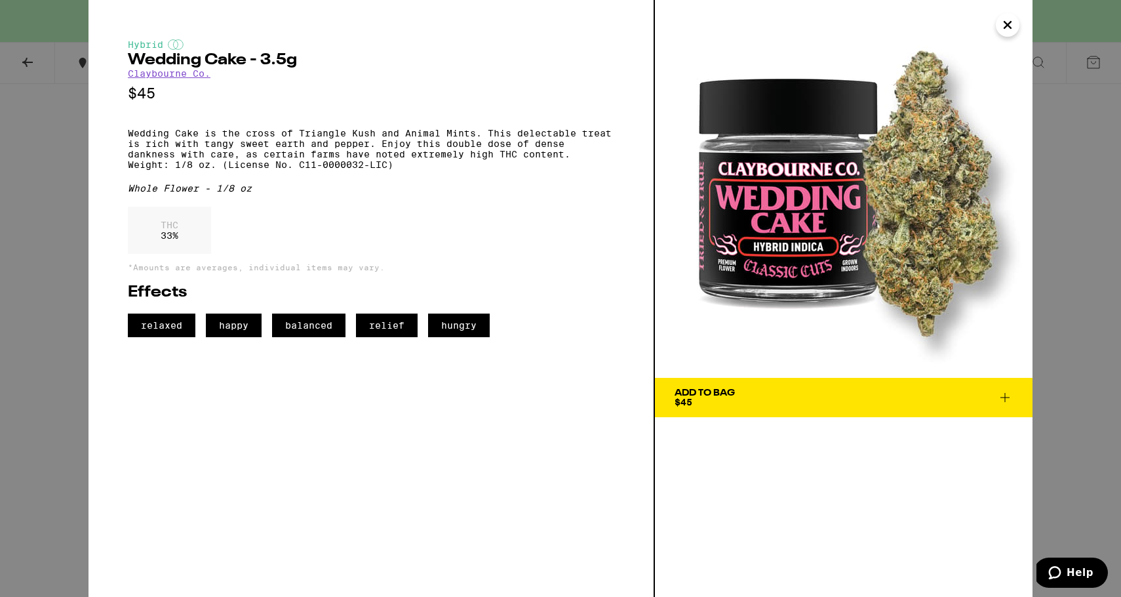
click at [56, 279] on div "Hybrid Wedding Cake - 3.5g [PERSON_NAME] Co. $45 Wedding Cake is the cross of T…" at bounding box center [560, 298] width 1121 height 597
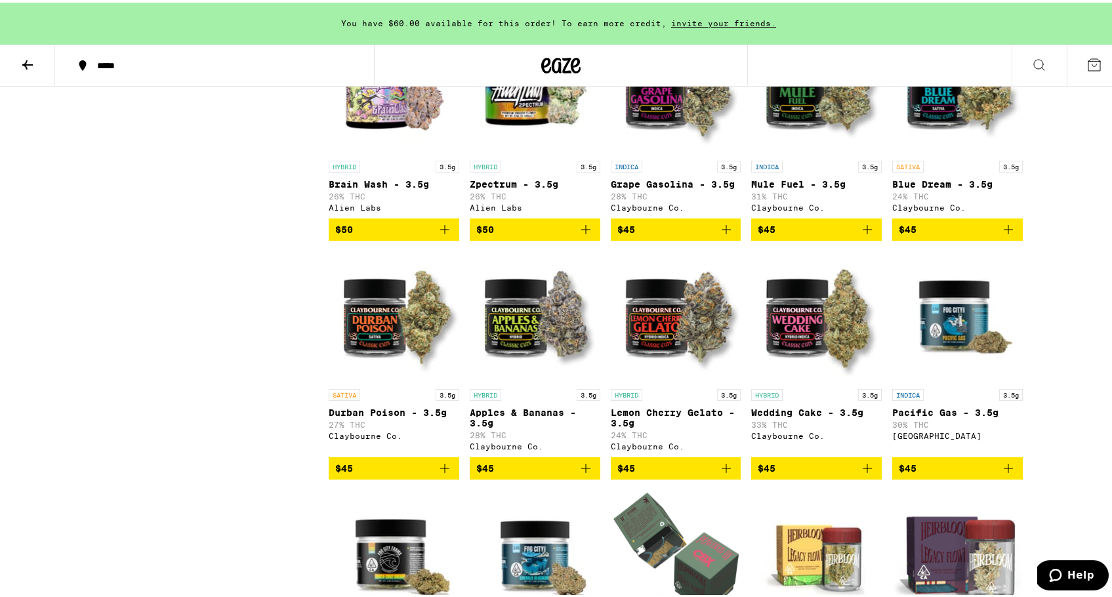
click at [708, 380] on img "Open page for Lemon Cherry Gelato - 3.5g from Claybourne Co." at bounding box center [676, 314] width 131 height 131
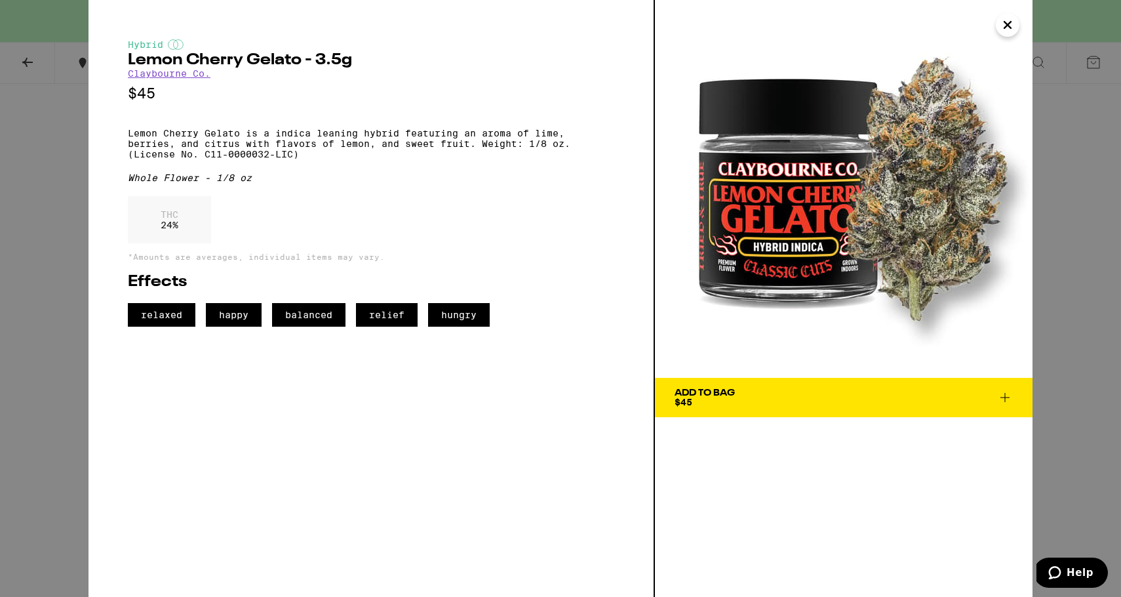
click at [22, 266] on div "Hybrid Lemon Cherry Gelato - 3.5g [PERSON_NAME] Co. $45 Lemon Cherry Gelato is …" at bounding box center [560, 298] width 1121 height 597
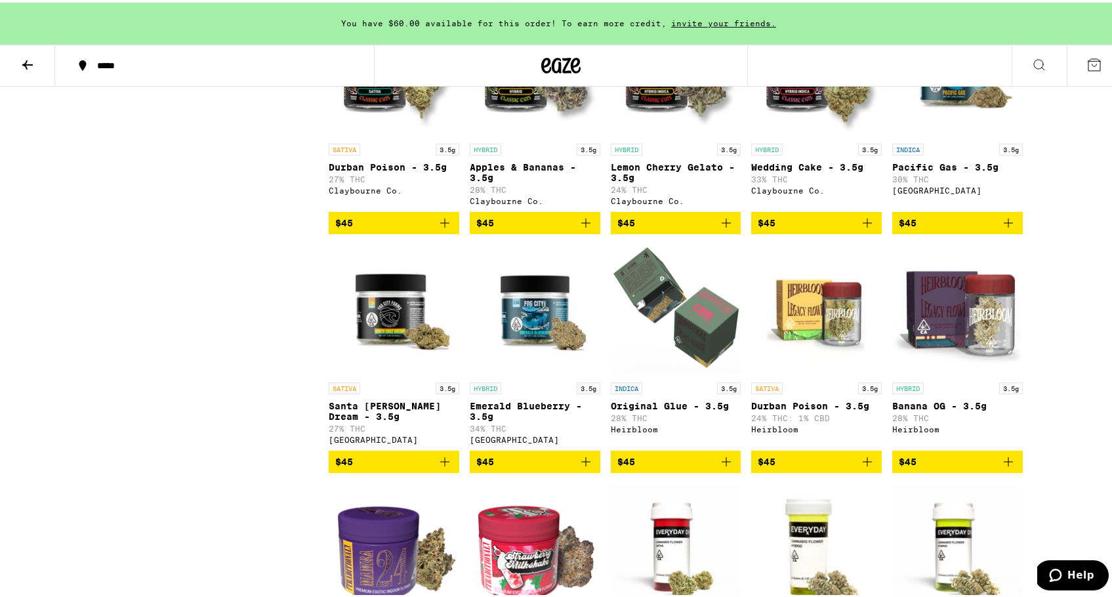
scroll to position [1867, 0]
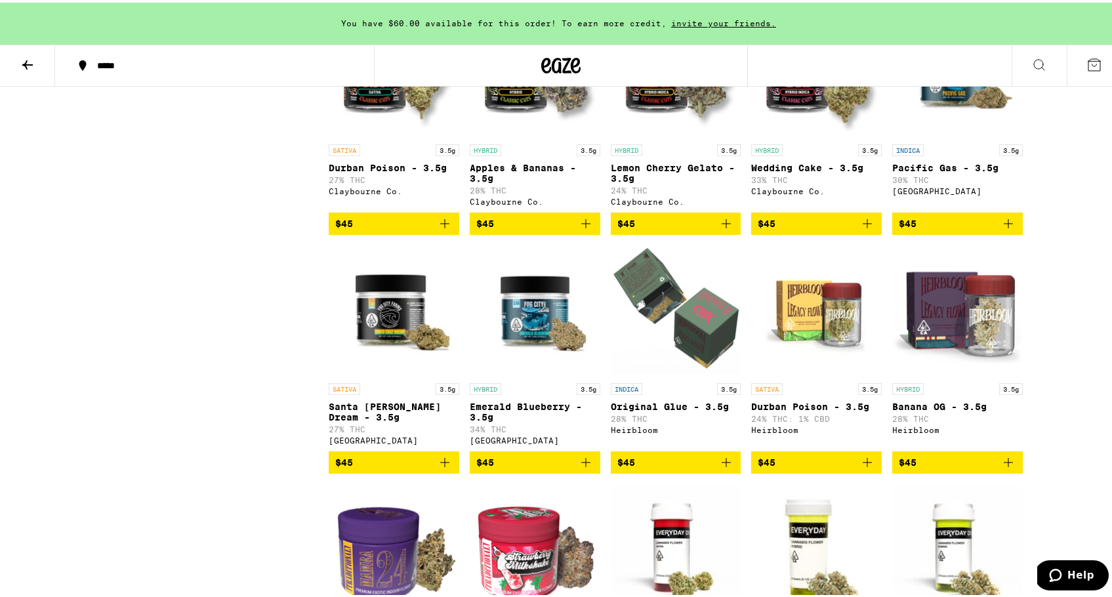
click at [386, 371] on img "Open page for Santa Cruz Dream - 3.5g from Fog City Farms" at bounding box center [394, 308] width 131 height 131
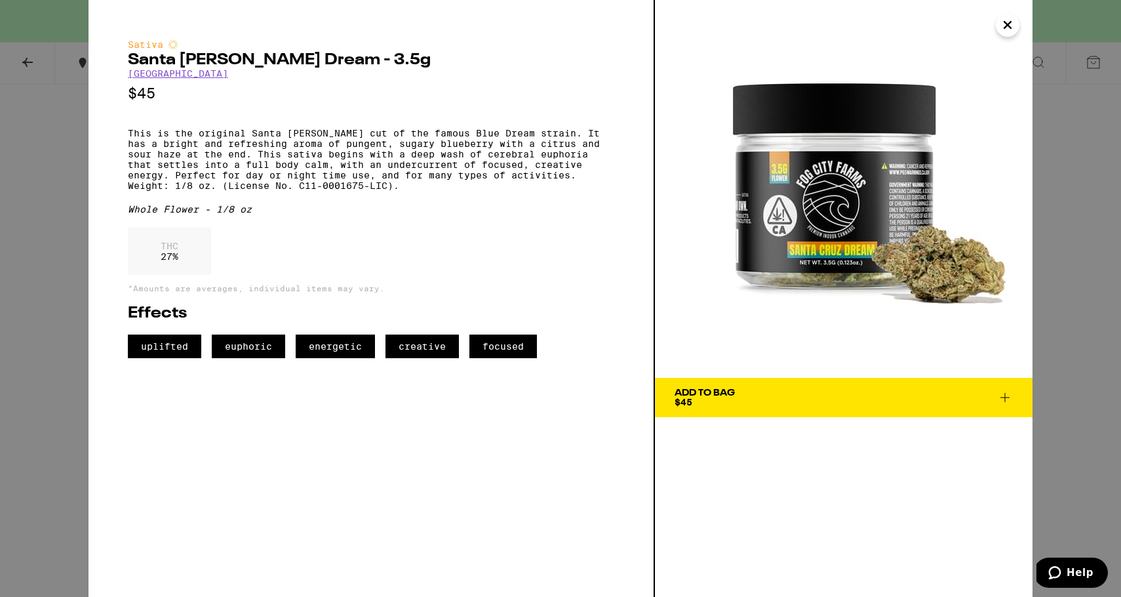
click at [48, 238] on div "Sativa Santa [PERSON_NAME] Dream - 3.5g Fog City Farms $45 This is the original…" at bounding box center [560, 298] width 1121 height 597
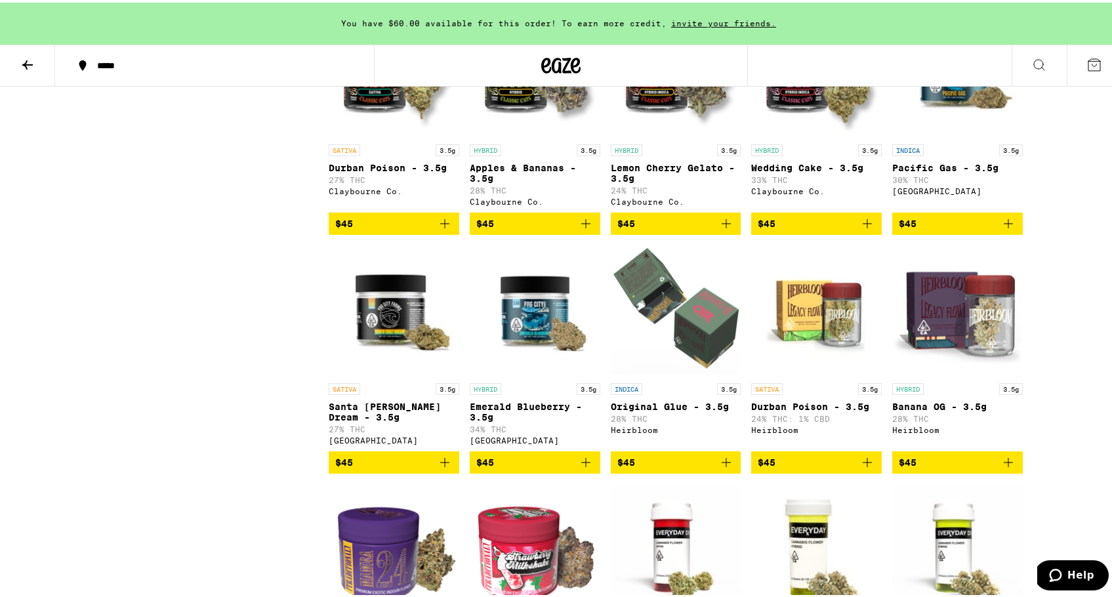
click at [402, 374] on img "Open page for Santa Cruz Dream - 3.5g from Fog City Farms" at bounding box center [394, 308] width 131 height 131
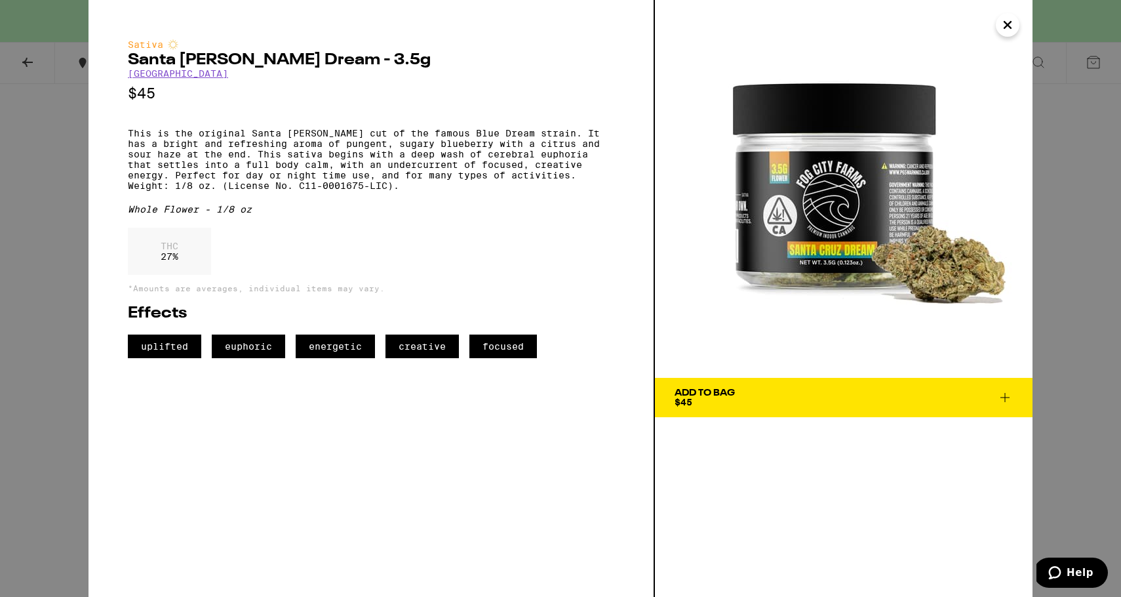
click at [57, 190] on div "Sativa Santa [PERSON_NAME] Dream - 3.5g Fog City Farms $45 This is the original…" at bounding box center [560, 298] width 1121 height 597
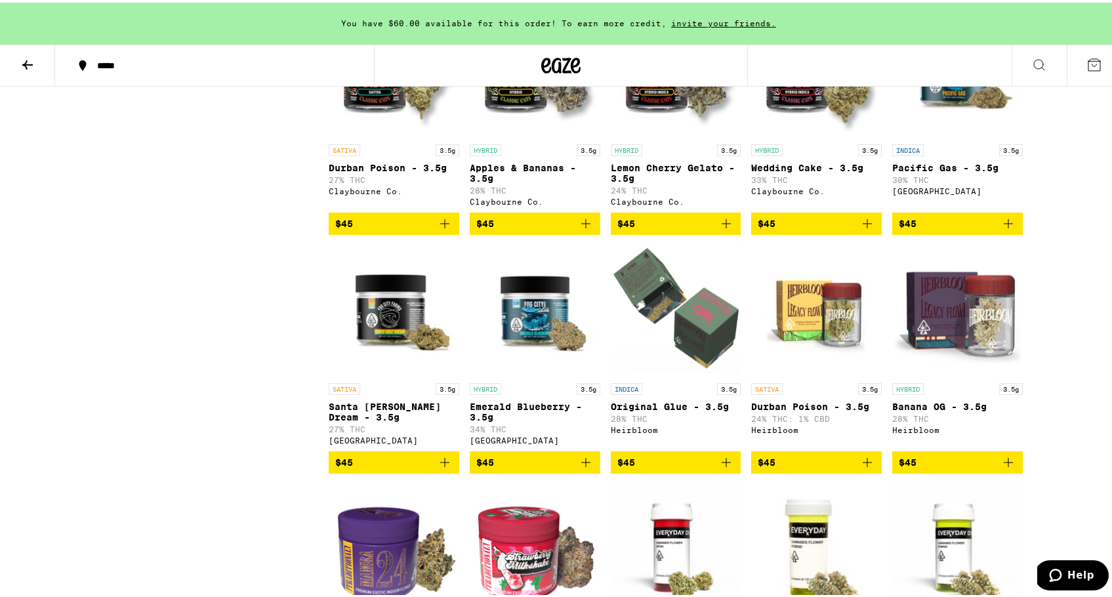
click at [383, 371] on img "Open page for Santa Cruz Dream - 3.5g from Fog City Farms" at bounding box center [394, 308] width 131 height 131
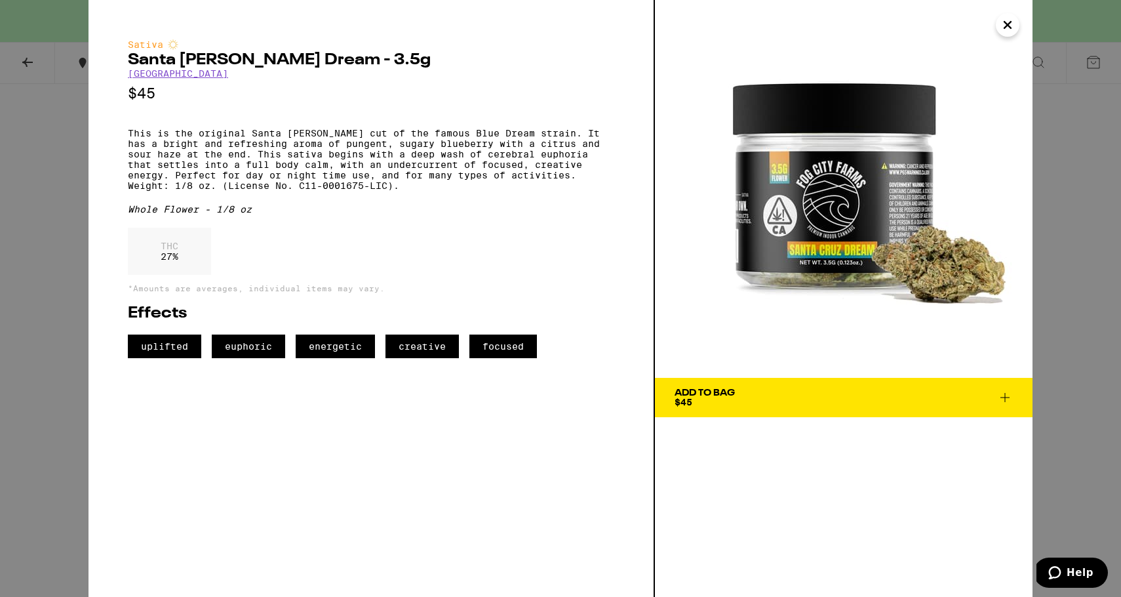
click at [68, 223] on div "Sativa Santa [PERSON_NAME] Dream - 3.5g Fog City Farms $45 This is the original…" at bounding box center [560, 298] width 1121 height 597
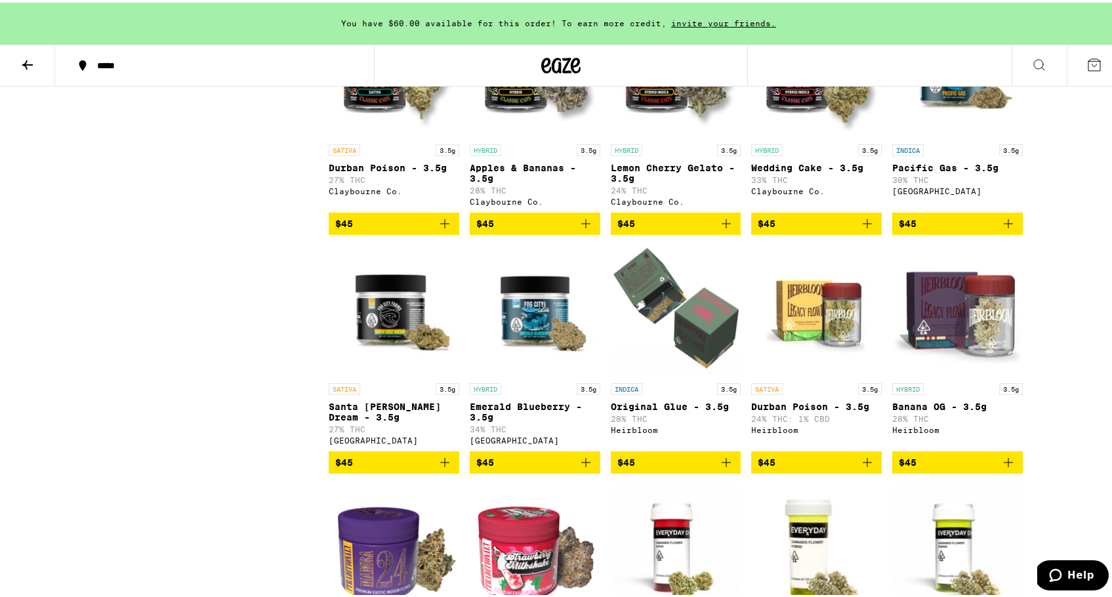
click at [537, 374] on img "Open page for Emerald Blueberry - 3.5g from Fog City Farms" at bounding box center [535, 308] width 131 height 131
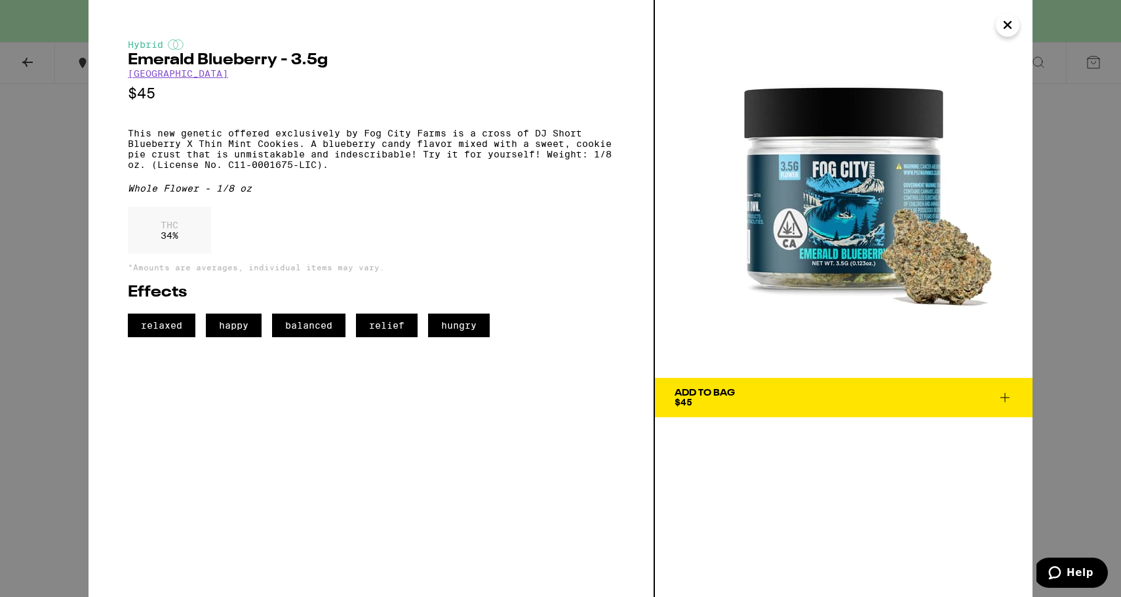
click at [53, 187] on div "Hybrid Emerald Blueberry - 3.5g Fog City Farms $45 This new genetic offered exc…" at bounding box center [560, 298] width 1121 height 597
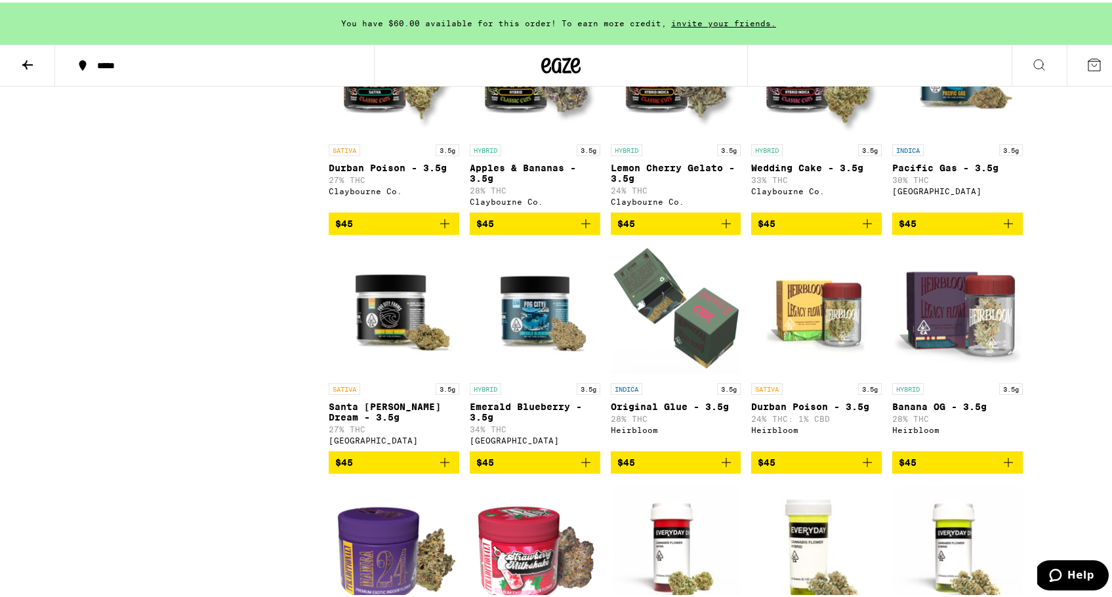
click at [549, 374] on img "Open page for Emerald Blueberry - 3.5g from Fog City Farms" at bounding box center [535, 308] width 131 height 131
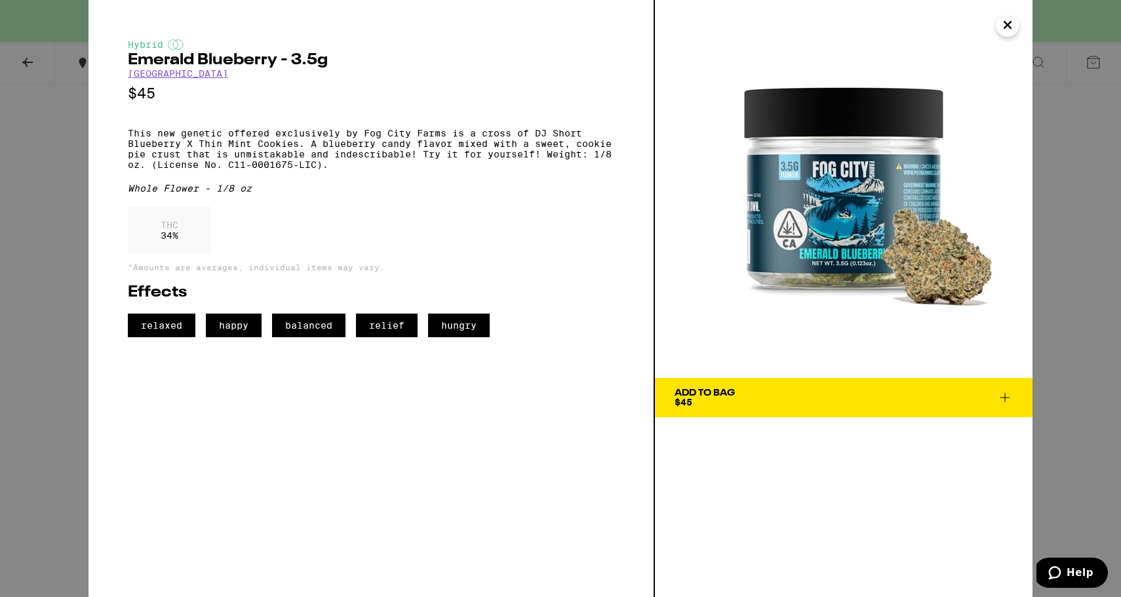
click at [26, 206] on div "Hybrid Emerald Blueberry - 3.5g Fog City Farms $45 This new genetic offered exc…" at bounding box center [560, 298] width 1121 height 597
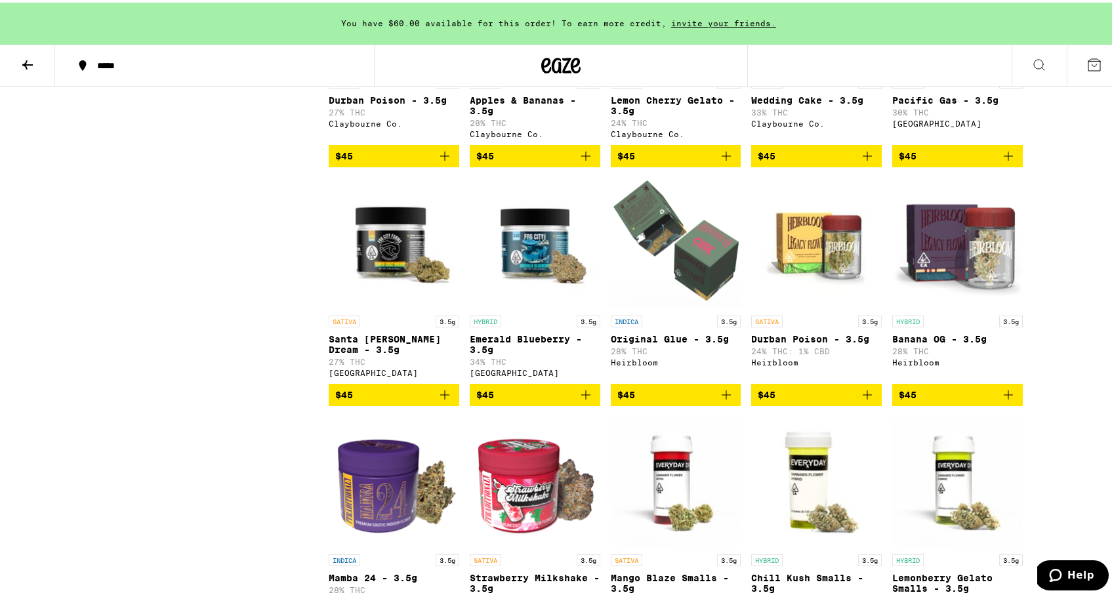
scroll to position [1935, 0]
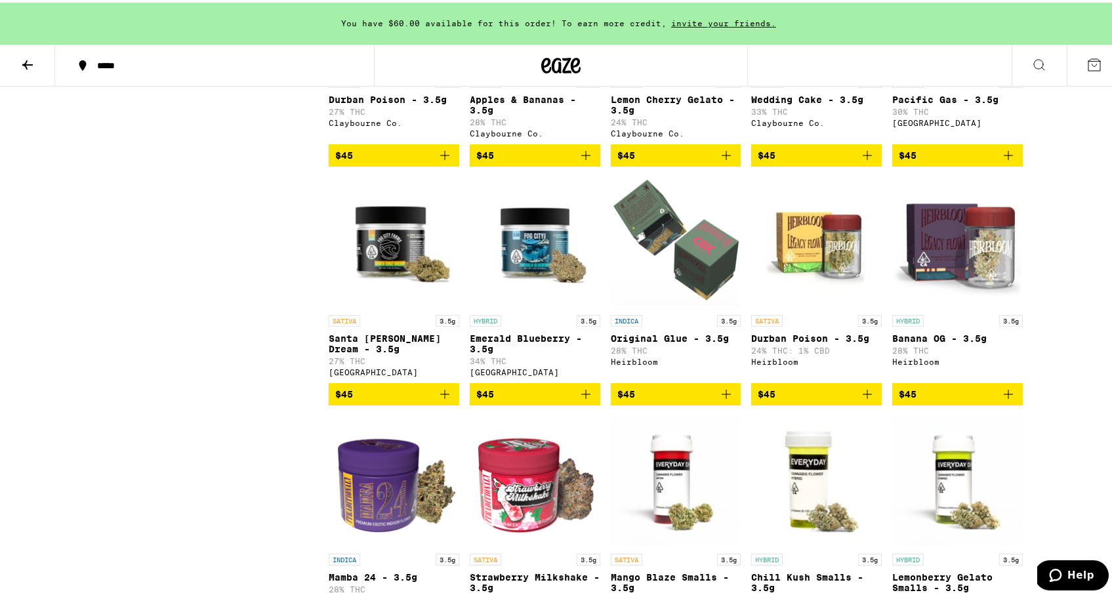
click at [659, 306] on img "Open page for Original Glue - 3.5g from Heirbloom" at bounding box center [676, 239] width 131 height 131
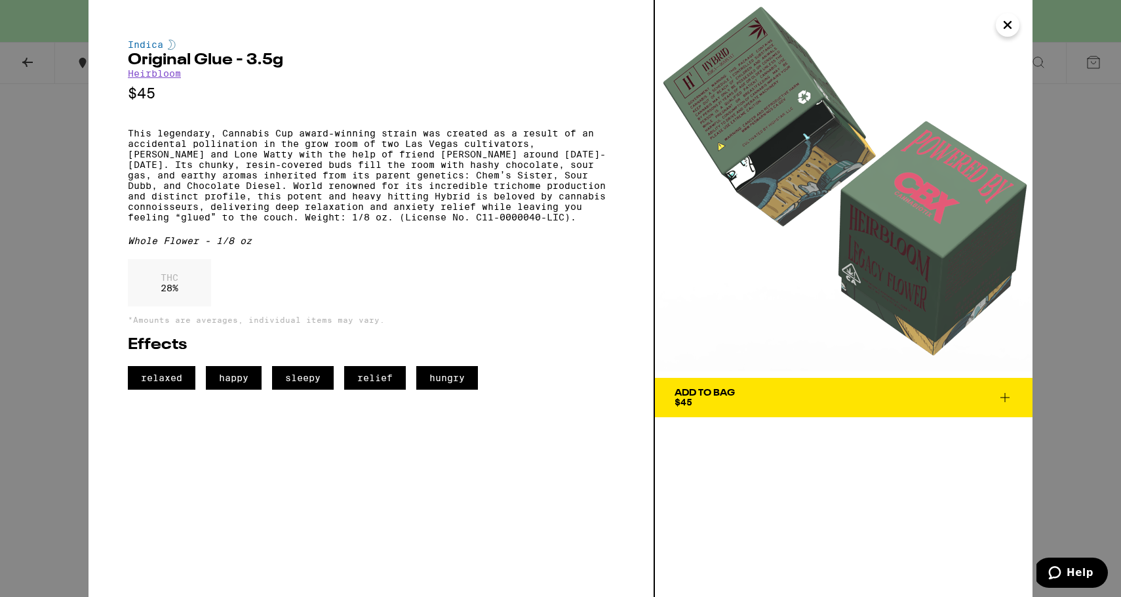
click at [43, 181] on div "Indica Original Glue - 3.5g Heirbloom $45 This legendary, Cannabis Cup award-wi…" at bounding box center [560, 298] width 1121 height 597
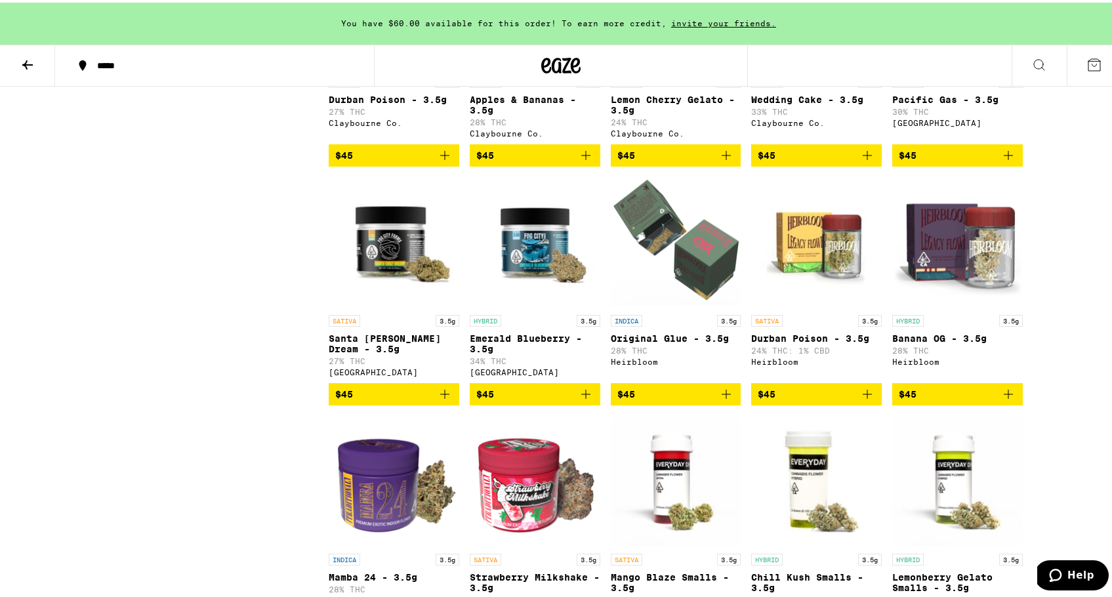
click at [813, 296] on img "Open page for Durban Poison - 3.5g from Heirbloom" at bounding box center [816, 239] width 131 height 131
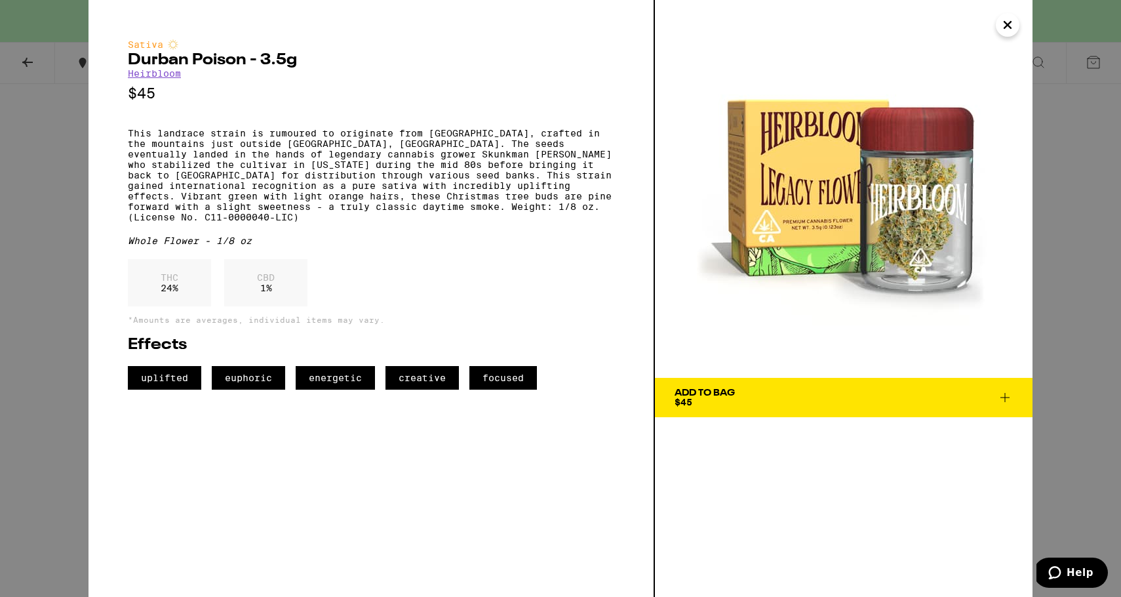
click at [30, 291] on div "Sativa Durban Poison - 3.5g Heirbloom $45 This landrace strain is rumoured to o…" at bounding box center [560, 298] width 1121 height 597
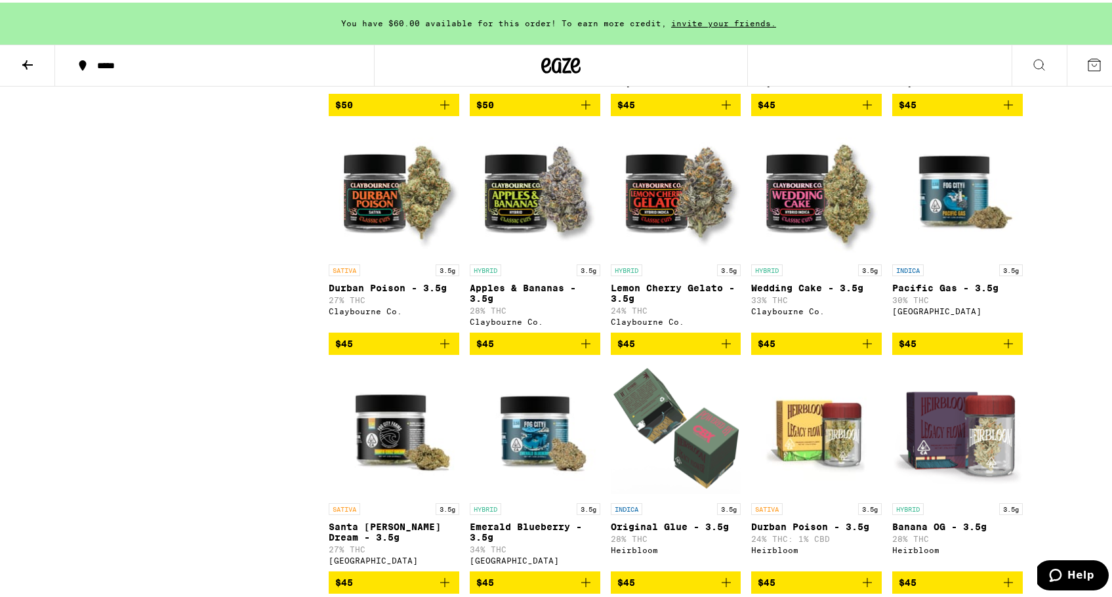
scroll to position [1748, 0]
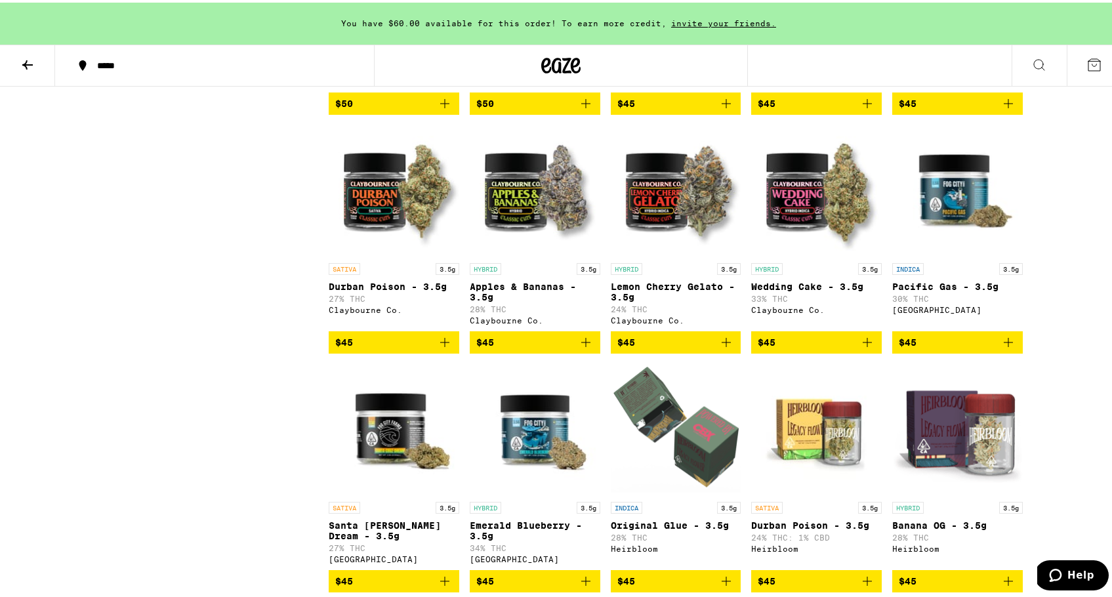
click at [414, 254] on img "Open page for Durban Poison - 3.5g from Claybourne Co." at bounding box center [394, 188] width 131 height 131
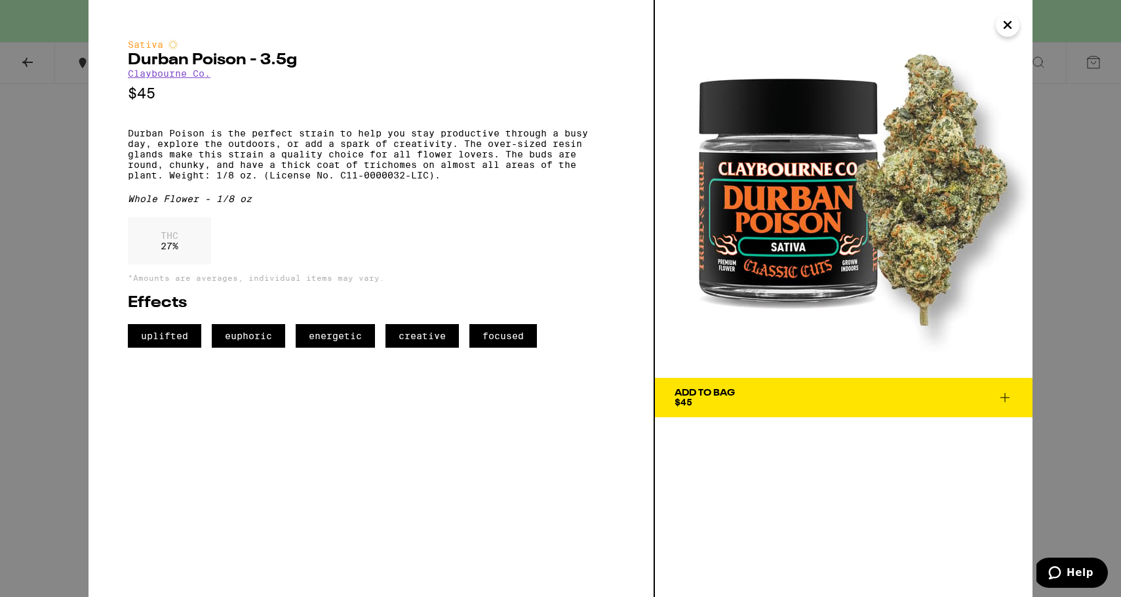
click at [45, 202] on div "Sativa Durban Poison - 3.5g [PERSON_NAME] Co. $45 Durban Poison is the perfect …" at bounding box center [560, 298] width 1121 height 597
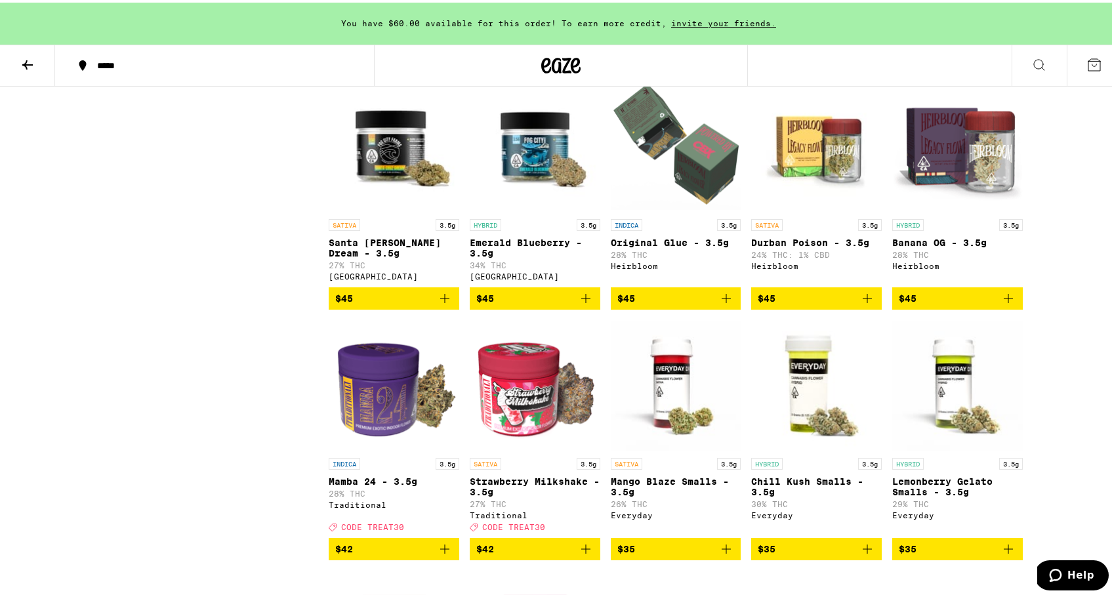
scroll to position [2029, 0]
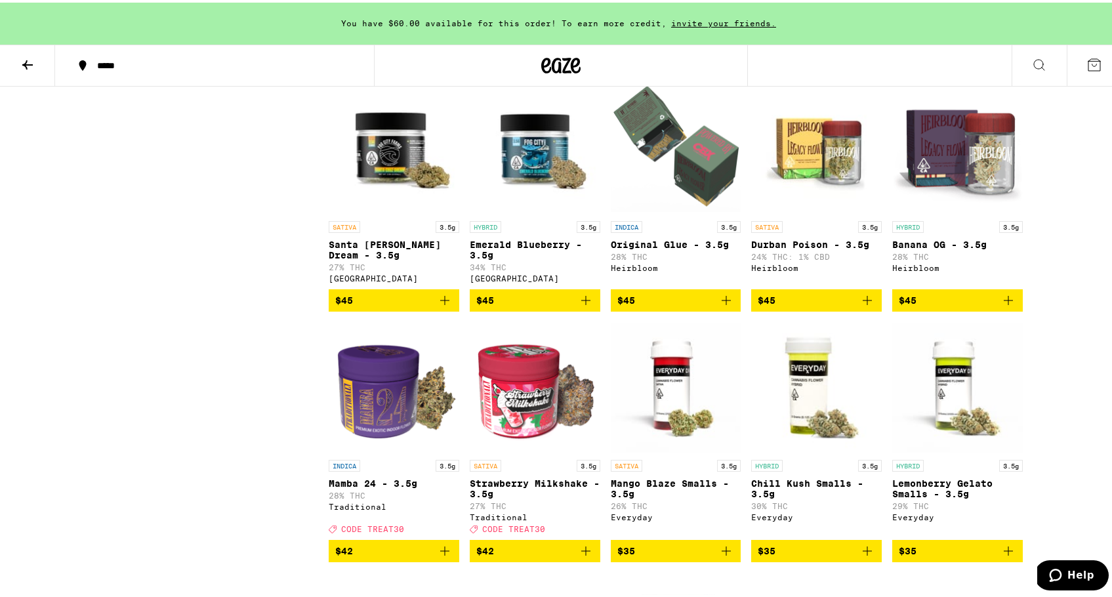
click at [818, 208] on img "Open page for Durban Poison - 3.5g from Heirbloom" at bounding box center [816, 146] width 131 height 131
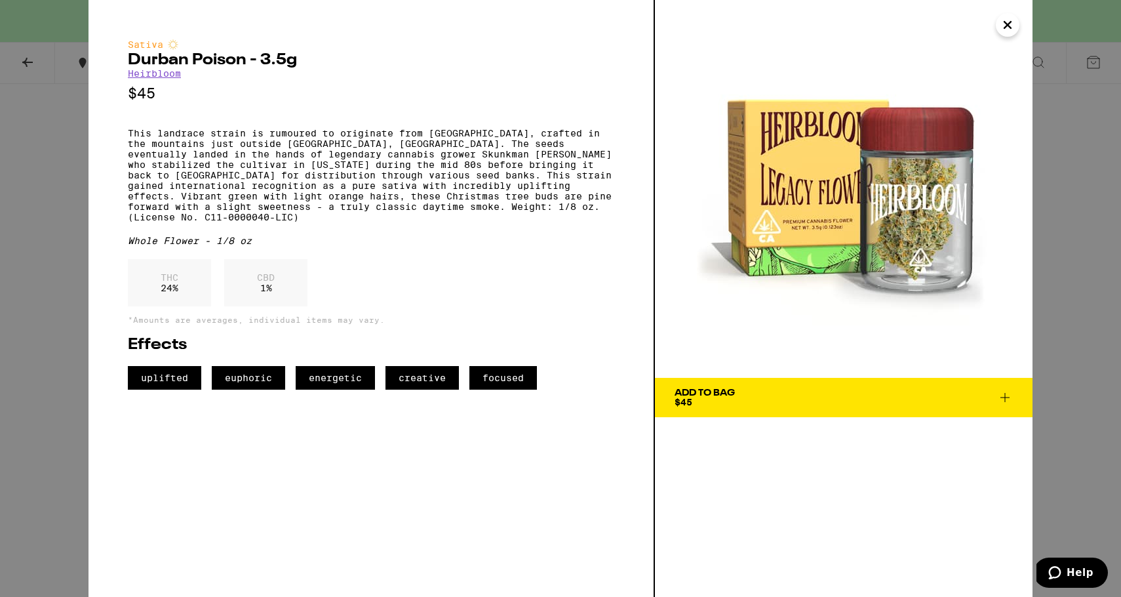
click at [24, 199] on div "Sativa Durban Poison - 3.5g Heirbloom $45 This landrace strain is rumoured to o…" at bounding box center [560, 298] width 1121 height 597
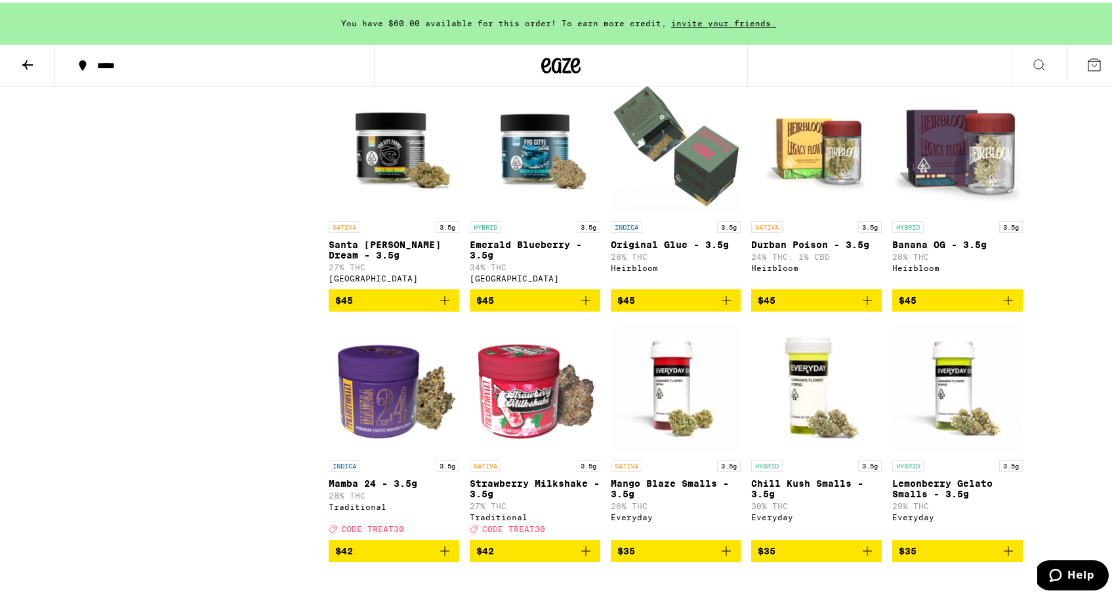
scroll to position [2070, 0]
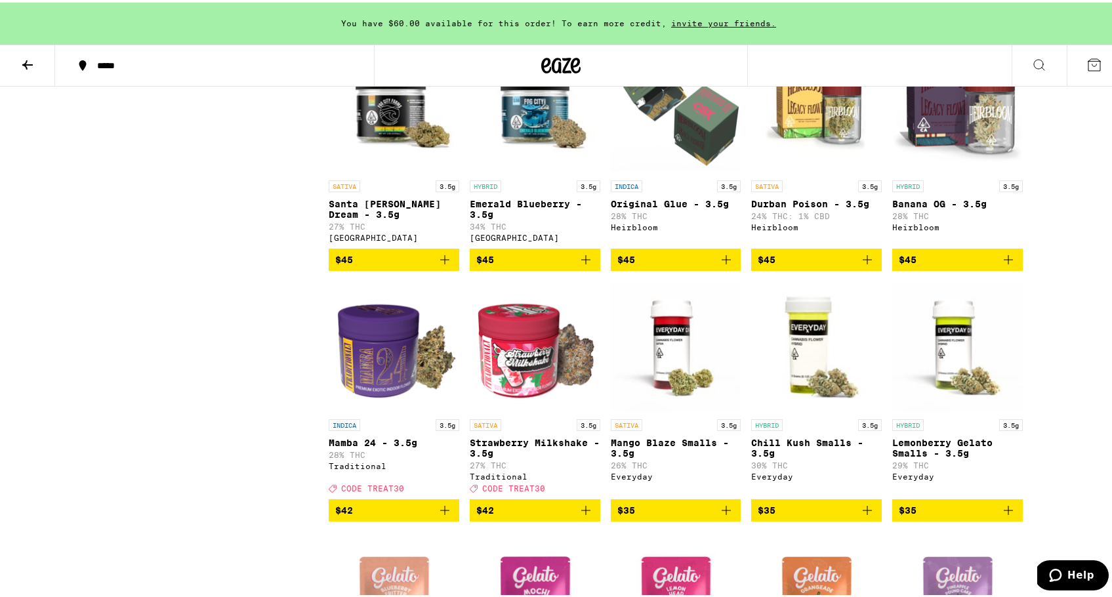
click at [945, 165] on img "Open page for Banana OG - 3.5g from Heirbloom" at bounding box center [957, 105] width 131 height 131
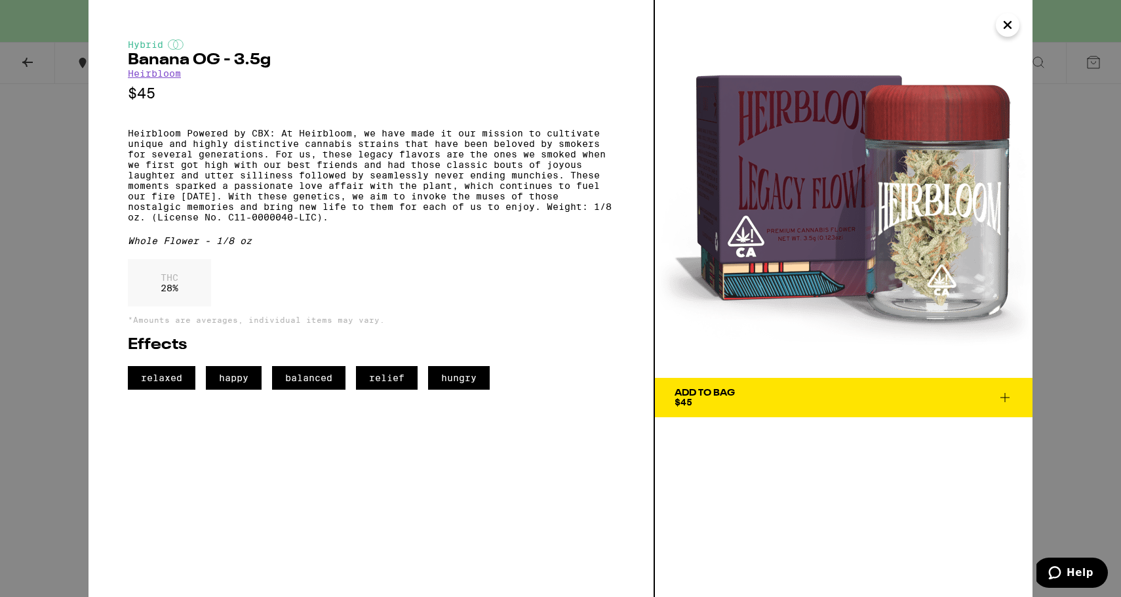
click at [47, 163] on div "Hybrid Banana OG - 3.5g Heirbloom $45 Heirbloom Powered by CBX: At Heirbloom, w…" at bounding box center [560, 298] width 1121 height 597
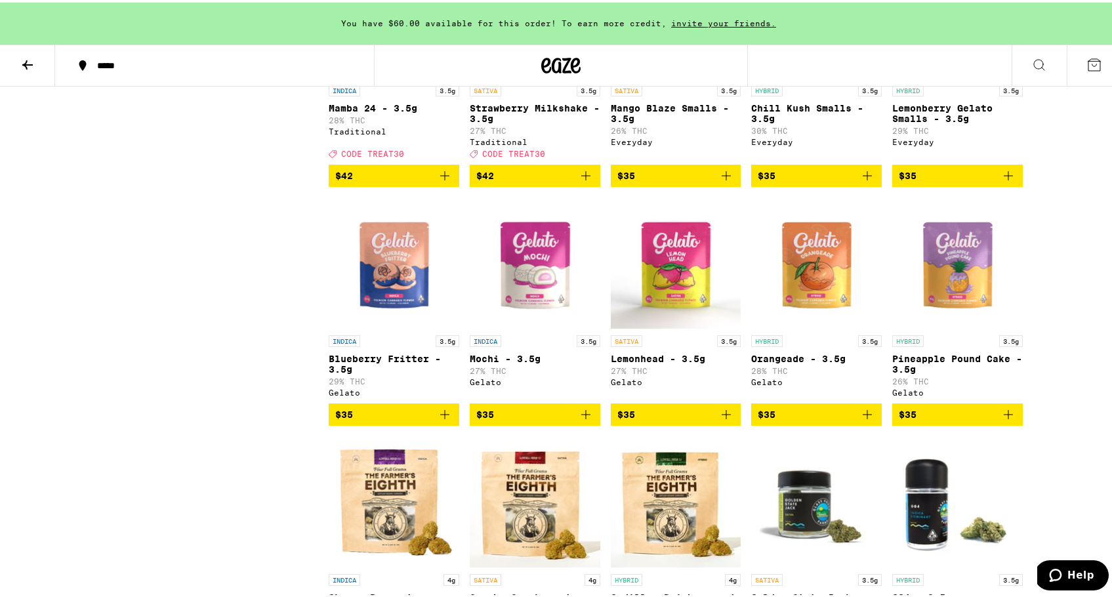
scroll to position [2672, 0]
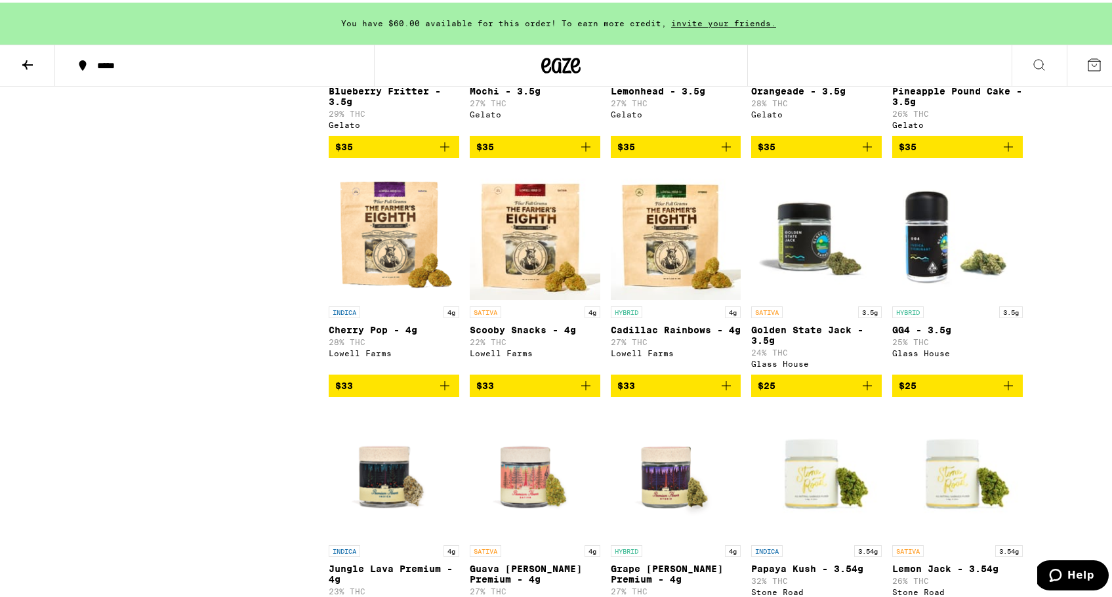
click at [532, 297] on img "Open page for Scooby Snacks - 4g from Lowell Farms" at bounding box center [535, 231] width 131 height 131
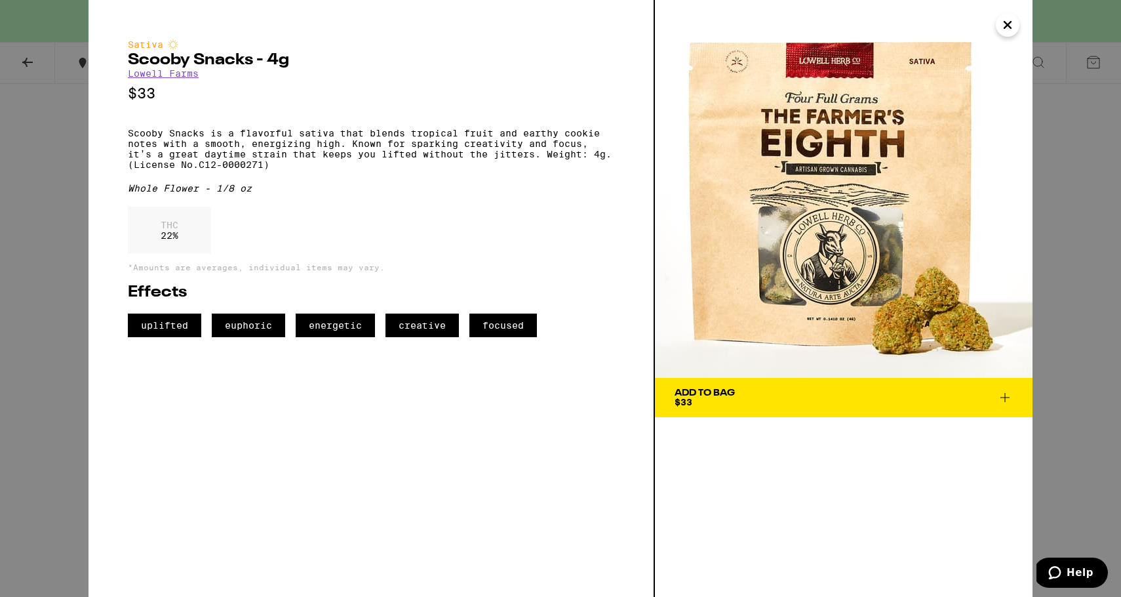
click at [24, 194] on div "Sativa Scooby Snacks - 4g [PERSON_NAME] Farms $33 Scooby Snacks is a flavorful …" at bounding box center [560, 298] width 1121 height 597
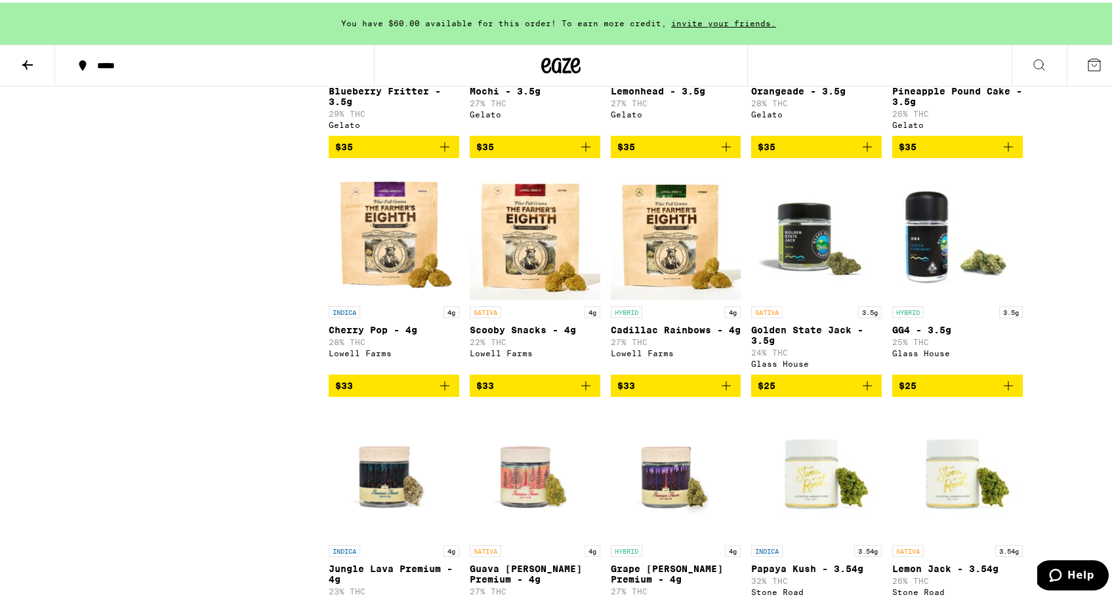
click at [515, 297] on img "Open page for Scooby Snacks - 4g from Lowell Farms" at bounding box center [535, 231] width 131 height 131
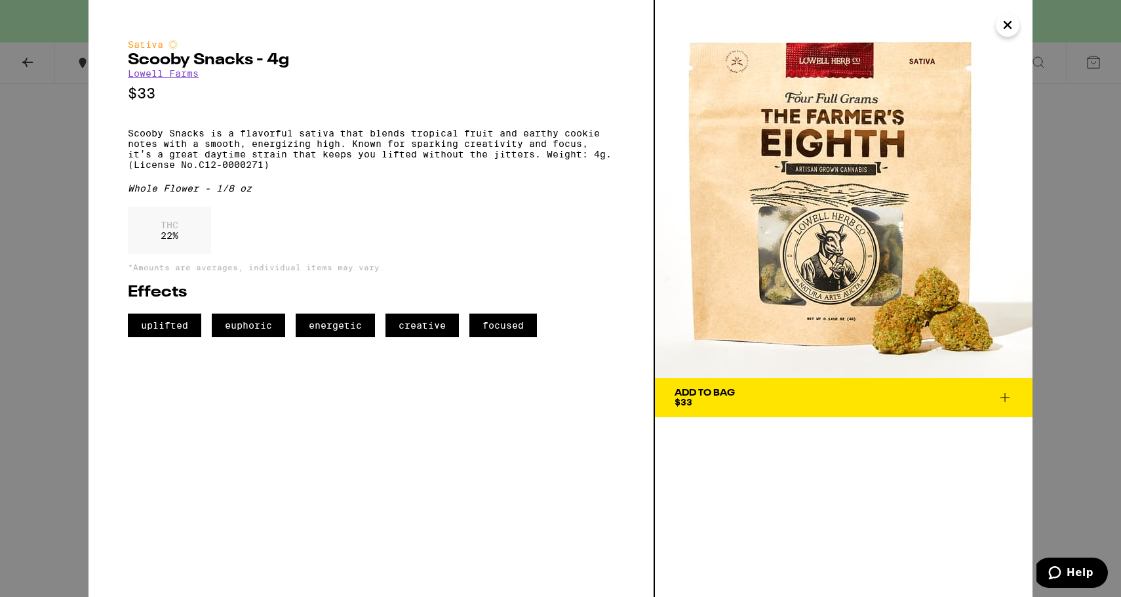
click at [74, 174] on div "Sativa Scooby Snacks - 4g [PERSON_NAME] Farms $33 Scooby Snacks is a flavorful …" at bounding box center [560, 298] width 1121 height 597
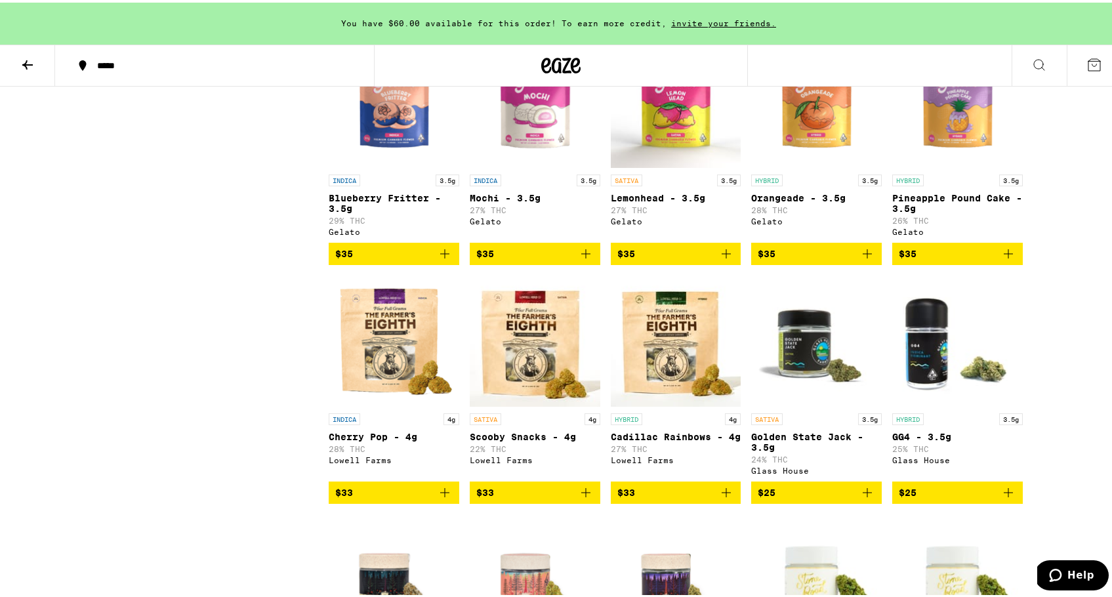
scroll to position [2564, 0]
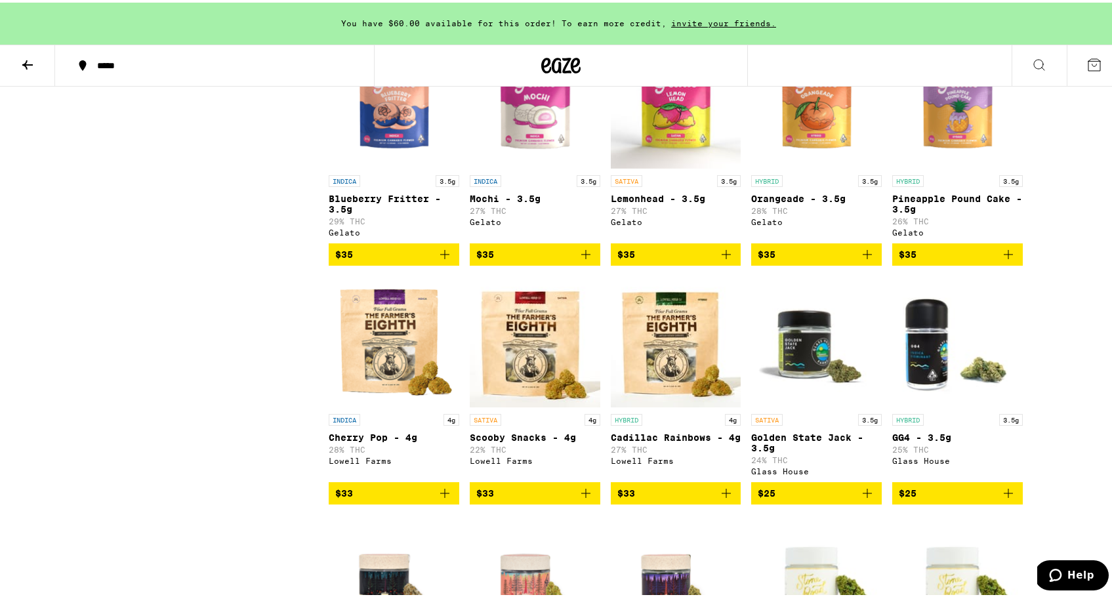
click at [802, 405] on img "Open page for Golden State Jack - 3.5g from Glass House" at bounding box center [816, 338] width 131 height 131
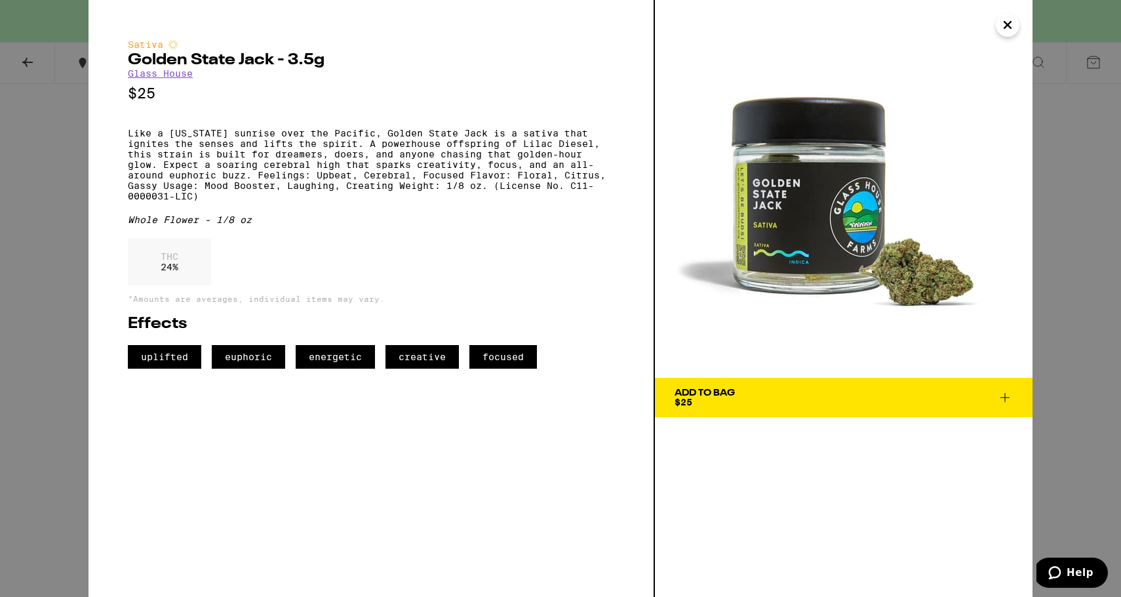
click at [12, 299] on div "Sativa Golden State Jack - 3.5g Glass House $25 Like a [US_STATE] sunrise over …" at bounding box center [560, 298] width 1121 height 597
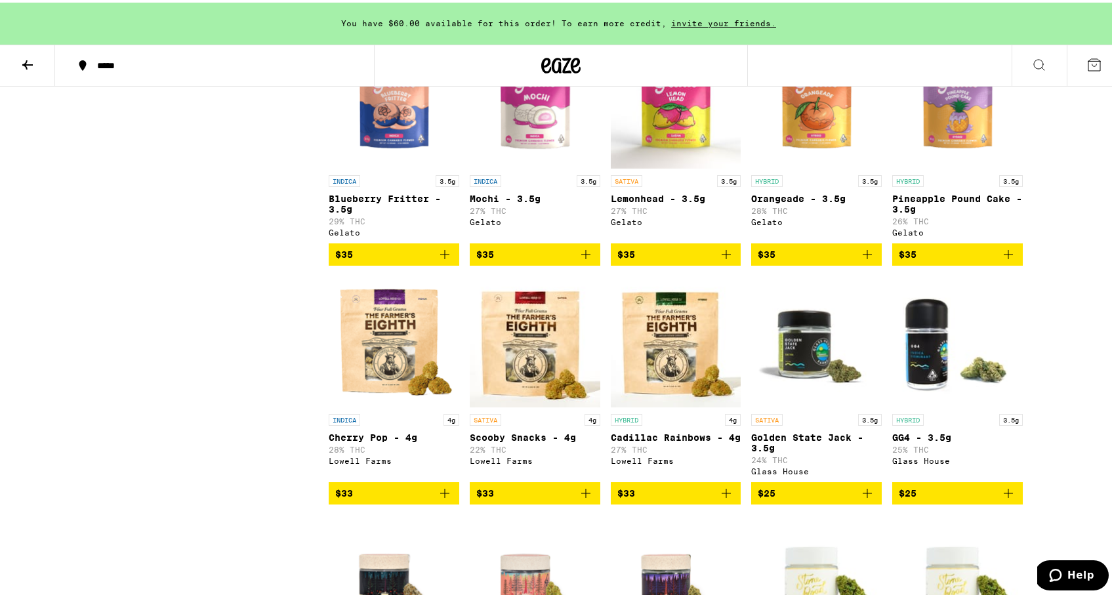
click at [773, 405] on img "Open page for Golden State Jack - 3.5g from Glass House" at bounding box center [816, 338] width 131 height 131
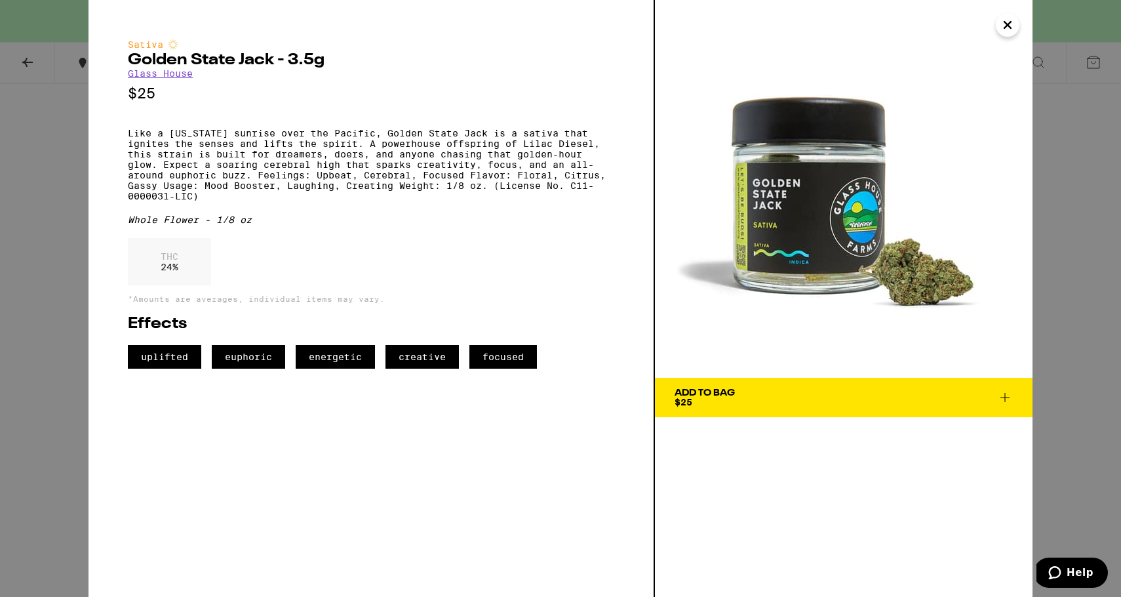
click at [24, 256] on div "Sativa Golden State Jack - 3.5g Glass House $25 Like a [US_STATE] sunrise over …" at bounding box center [560, 298] width 1121 height 597
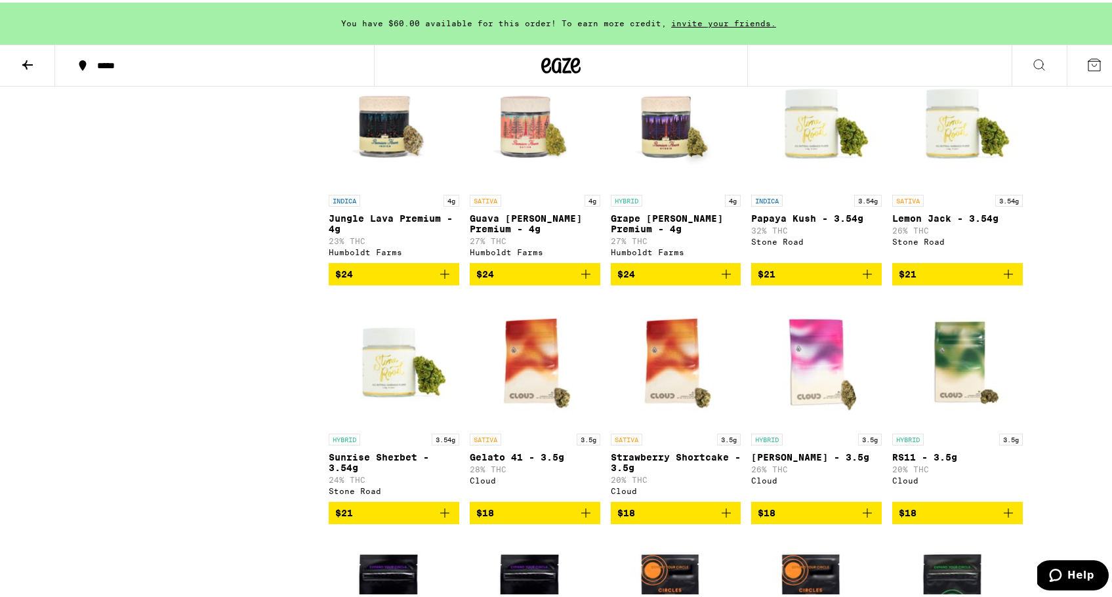
scroll to position [3034, 0]
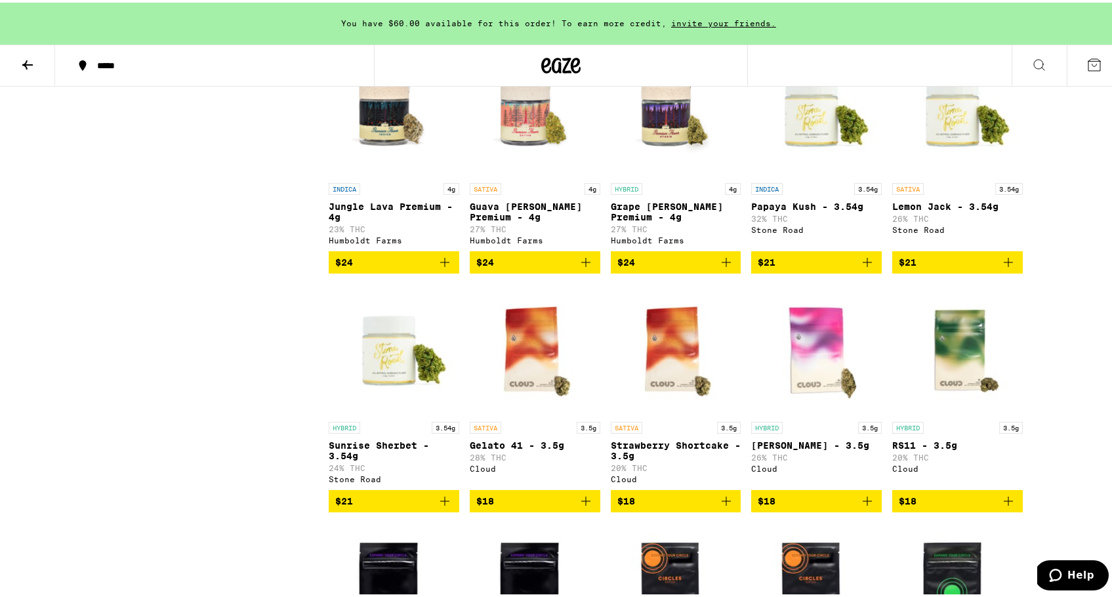
click at [965, 174] on img "Open page for Lemon Jack - 3.54g from Stone Road" at bounding box center [957, 108] width 131 height 131
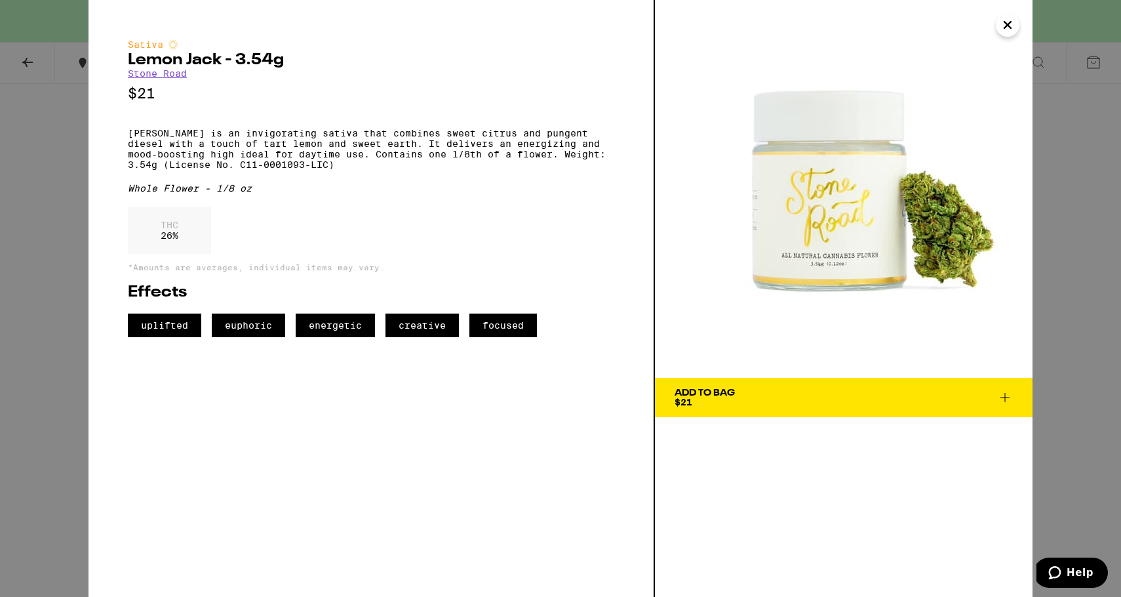
click at [30, 180] on div "Sativa [PERSON_NAME] - 3.54g Stone Road $21 [PERSON_NAME] is an invigorating sa…" at bounding box center [560, 298] width 1121 height 597
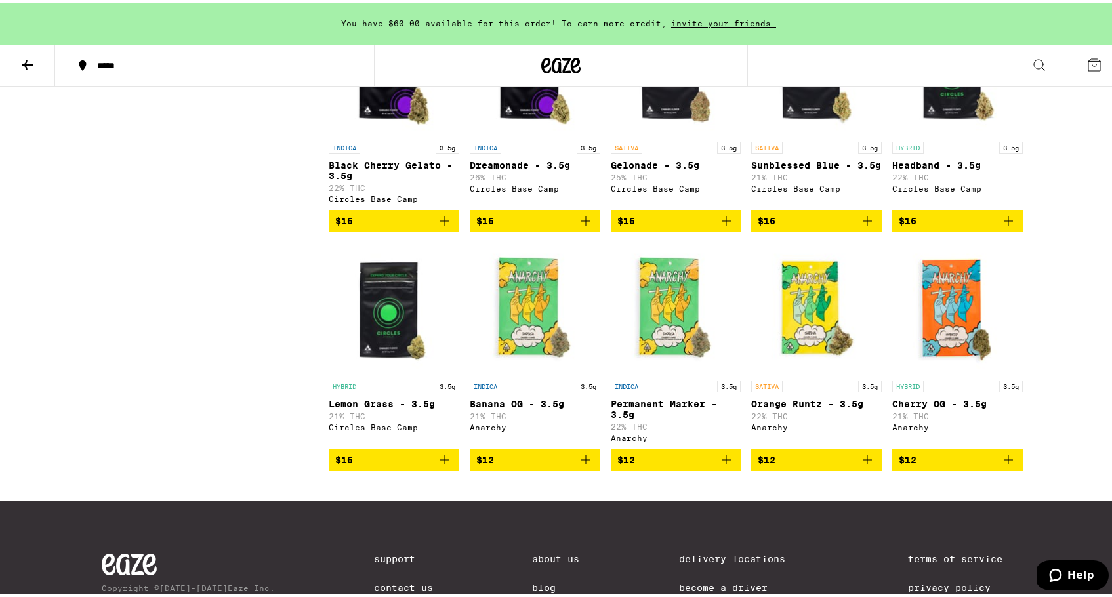
scroll to position [3537, 0]
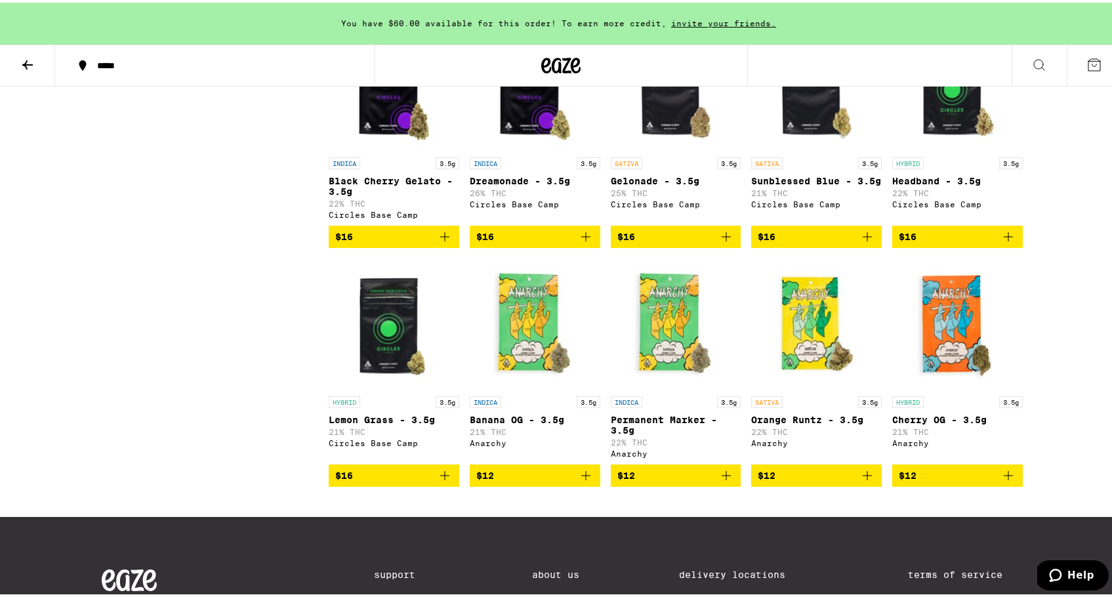
click at [949, 148] on img "Open page for Headband - 3.5g from Circles Base Camp" at bounding box center [957, 82] width 131 height 131
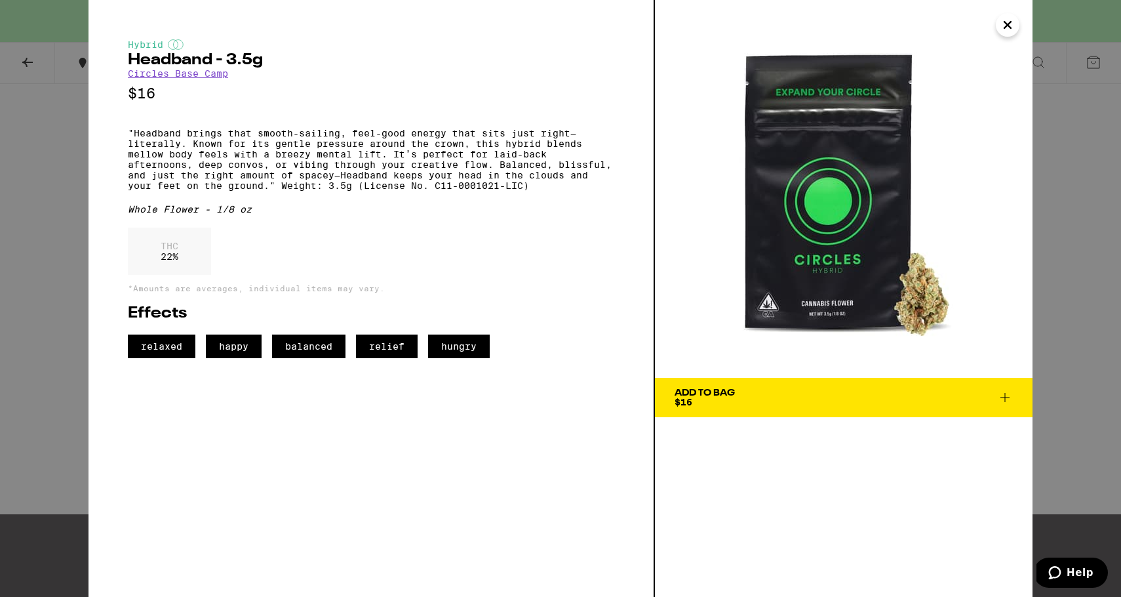
click at [34, 151] on div "Hybrid Headband - 3.5g Circles Base Camp $16 "Headband brings that smooth-saili…" at bounding box center [560, 298] width 1121 height 597
